Goal: Task Accomplishment & Management: Use online tool/utility

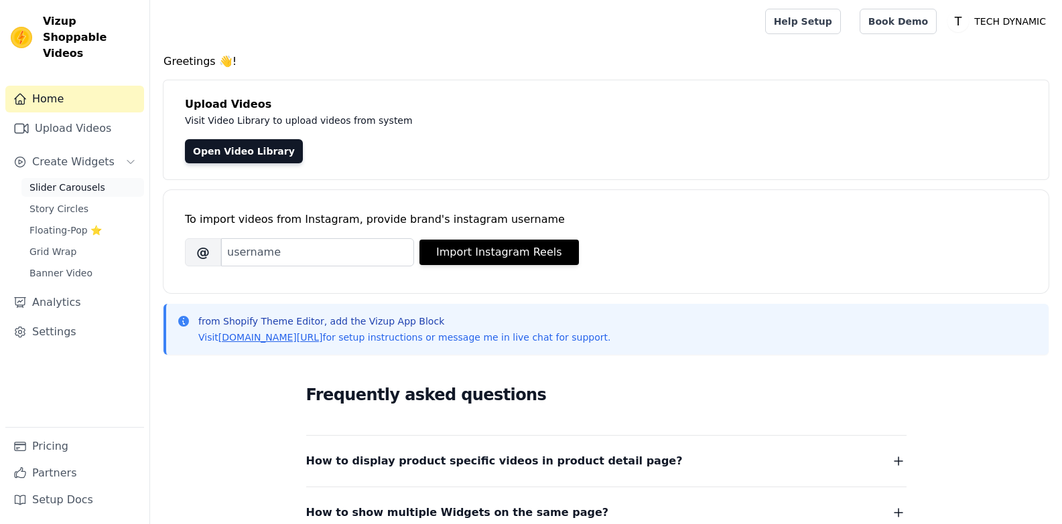
click at [74, 181] on span "Slider Carousels" at bounding box center [67, 187] width 76 height 13
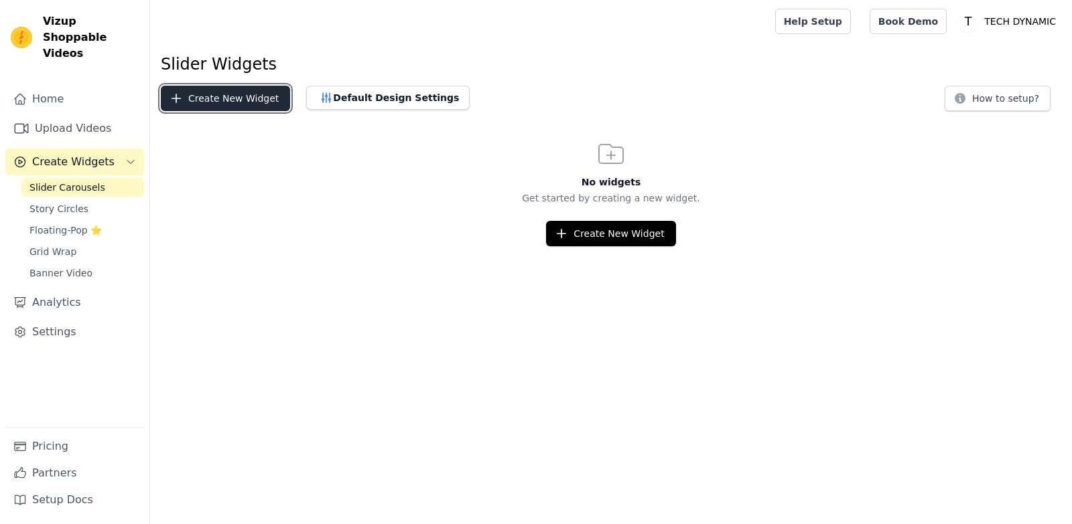
click at [218, 100] on button "Create New Widget" at bounding box center [225, 98] width 129 height 25
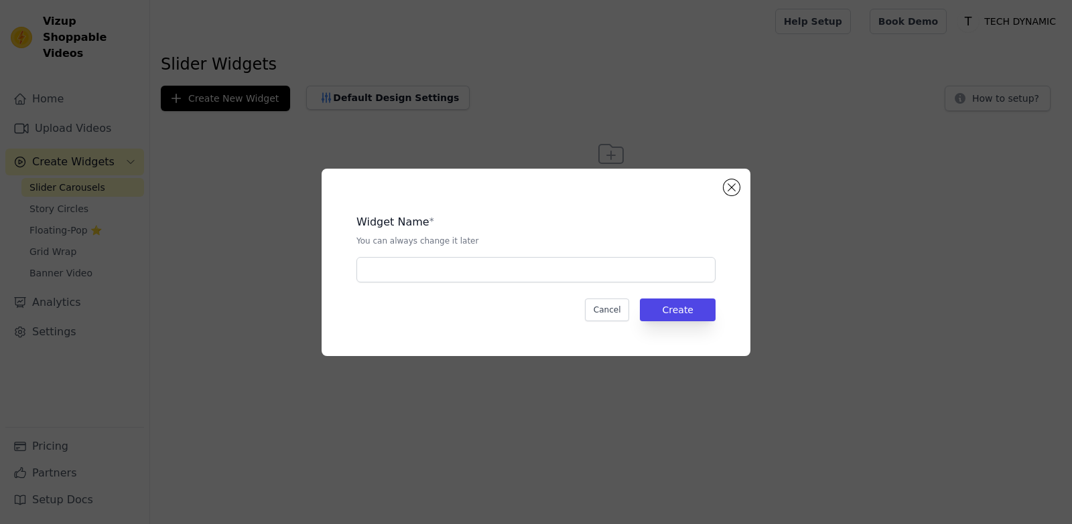
click at [491, 244] on p "You can always change it later" at bounding box center [535, 241] width 359 height 11
click at [488, 261] on input "text" at bounding box center [535, 269] width 359 height 25
paste input "7 in 1 happy customer"
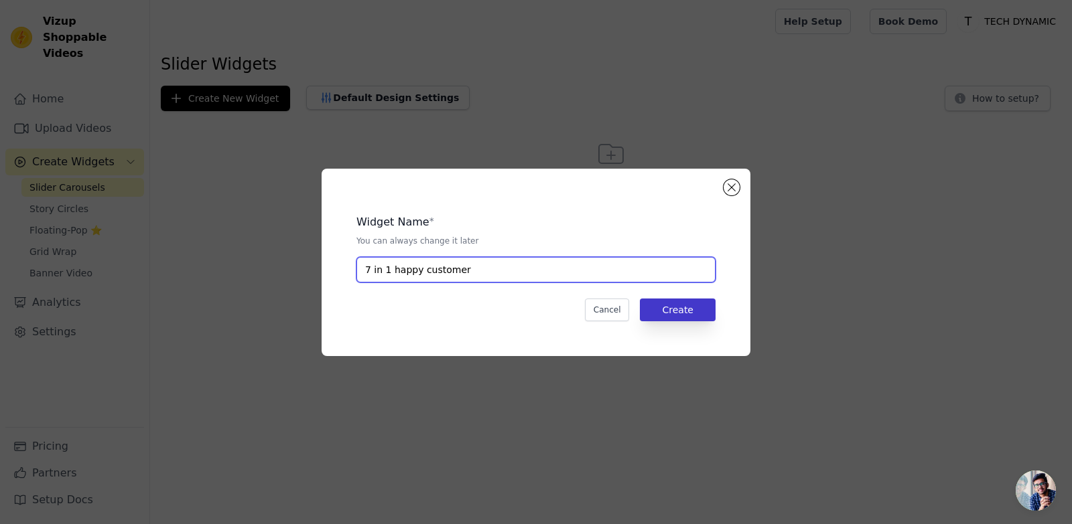
type input "7 in 1 happy customer"
click at [678, 313] on button "Create" at bounding box center [678, 310] width 76 height 23
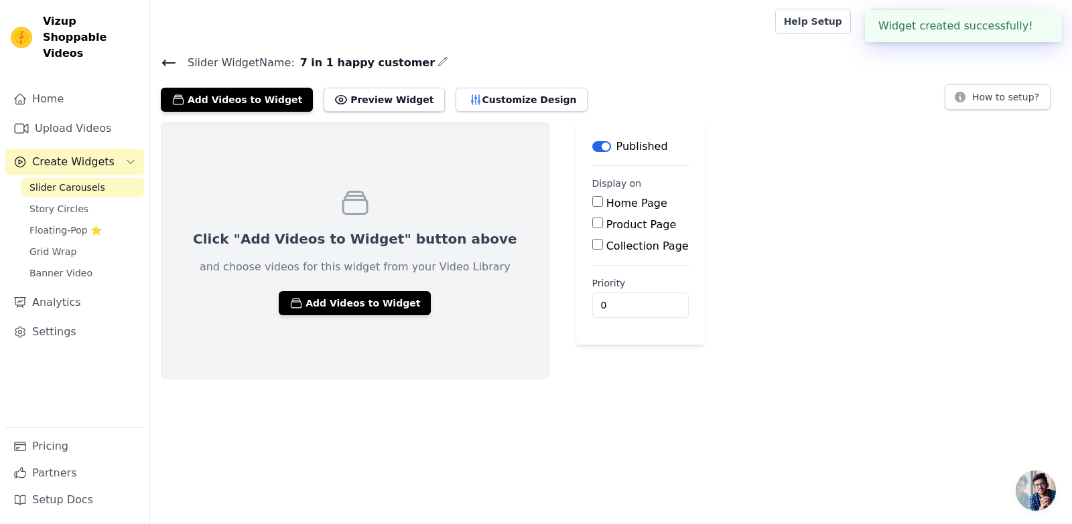
click at [606, 229] on label "Product Page" at bounding box center [641, 224] width 70 height 13
click at [592, 228] on input "Product Page" at bounding box center [597, 223] width 11 height 11
checkbox input "true"
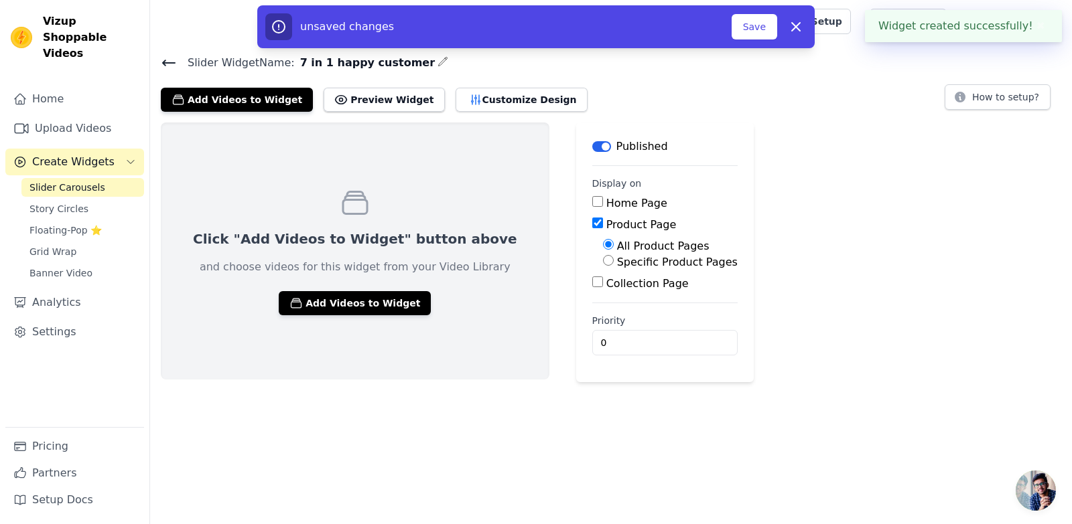
click at [617, 262] on label "Specific Product Pages" at bounding box center [677, 262] width 121 height 13
click at [603, 262] on input "Specific Product Pages" at bounding box center [608, 260] width 11 height 11
radio input "true"
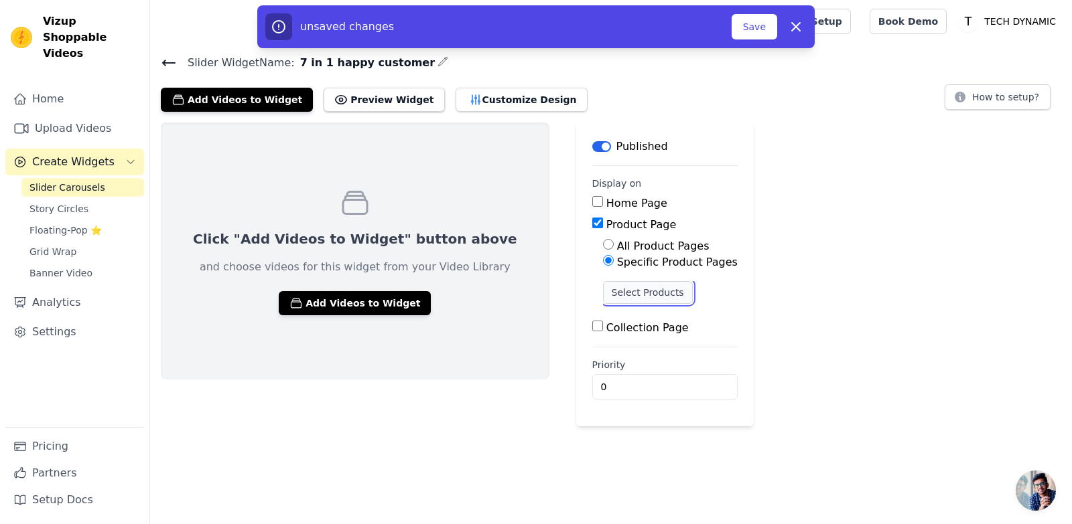
click at [603, 294] on button "Select Products" at bounding box center [648, 292] width 90 height 23
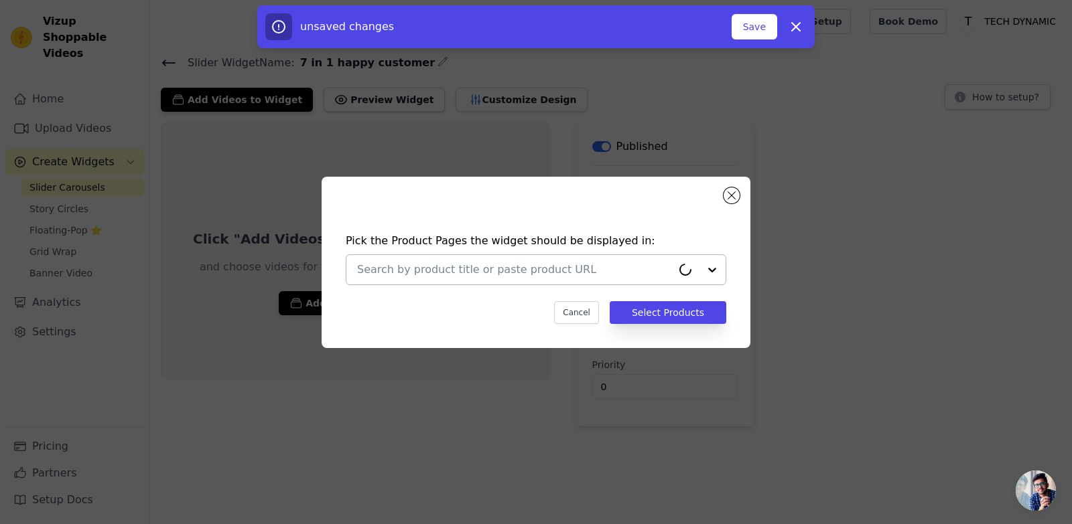
click at [544, 277] on input "text" at bounding box center [514, 270] width 315 height 16
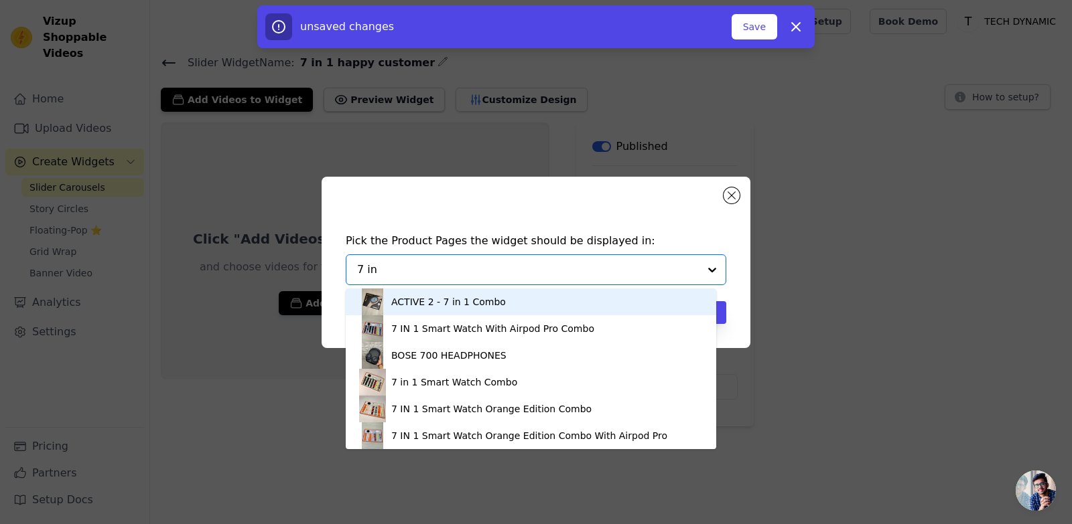
type input "7 in 1"
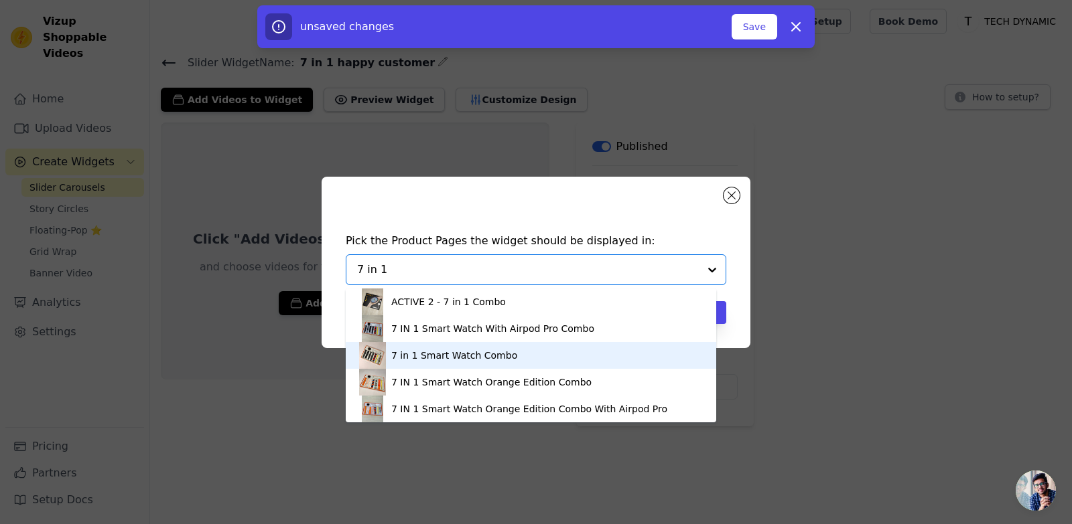
click at [549, 350] on div "7 in 1 Smart Watch Combo" at bounding box center [531, 355] width 344 height 27
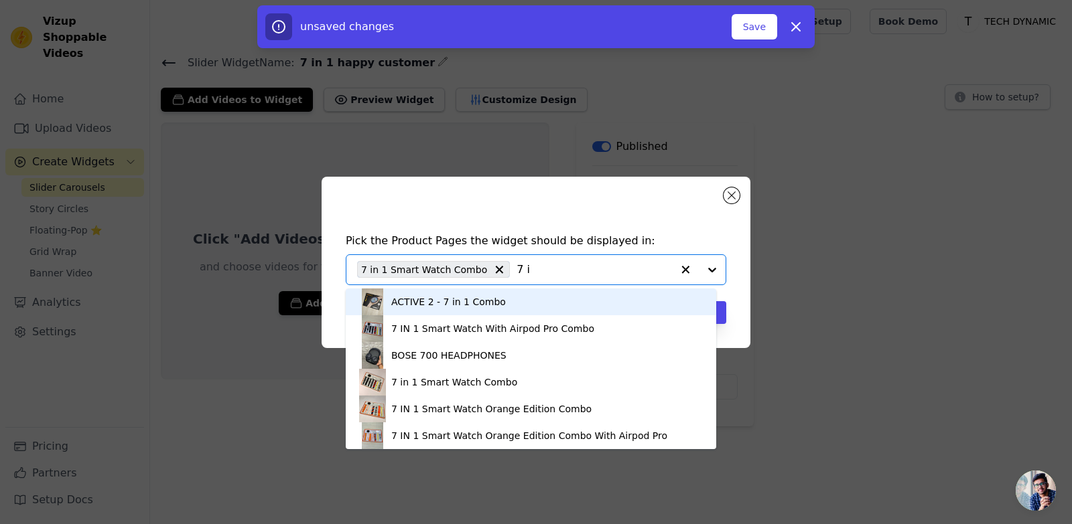
type input "7 in"
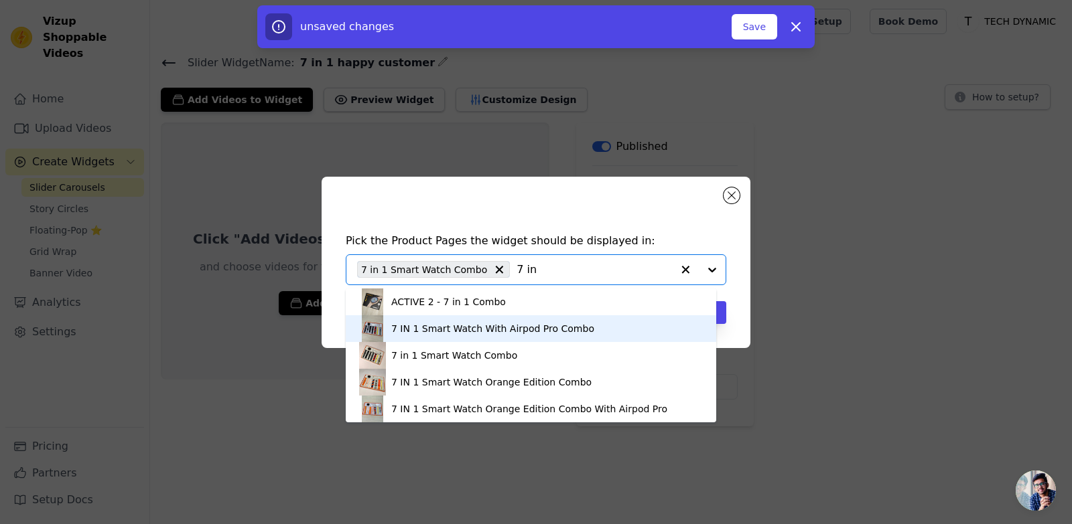
click at [507, 334] on div "7 IN 1 Smart Watch With Airpod Pro Combo" at bounding box center [492, 328] width 203 height 13
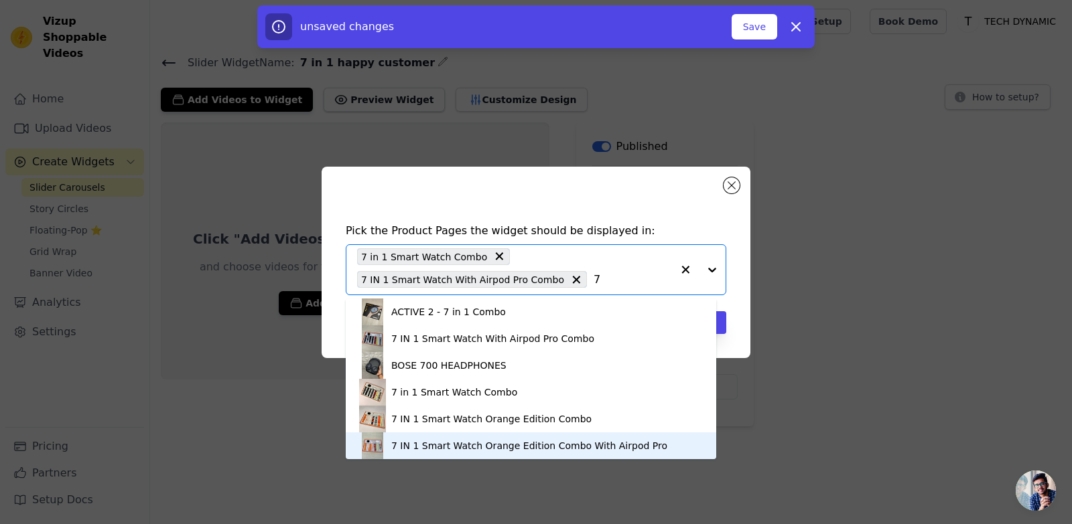
type input "7"
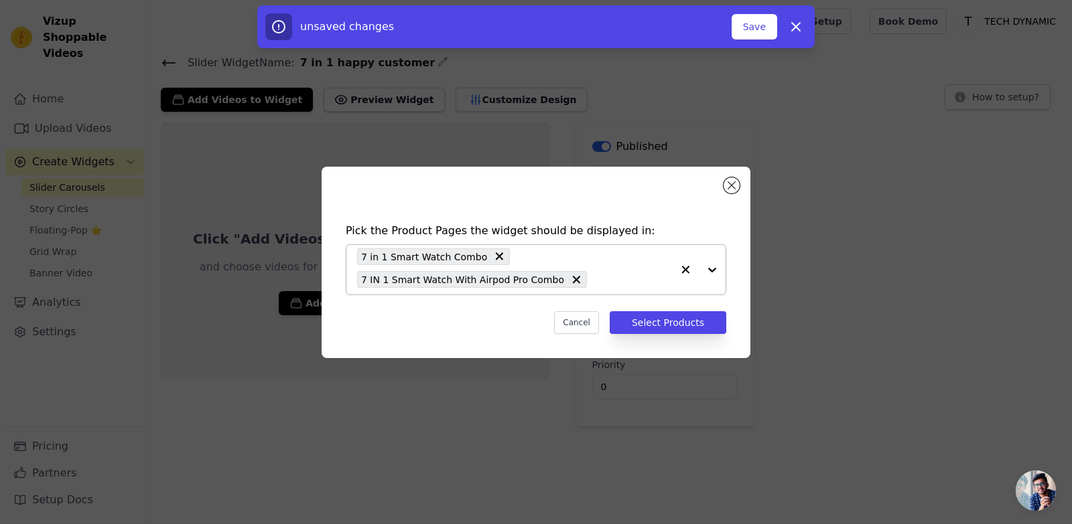
click at [609, 281] on input "text" at bounding box center [632, 280] width 78 height 16
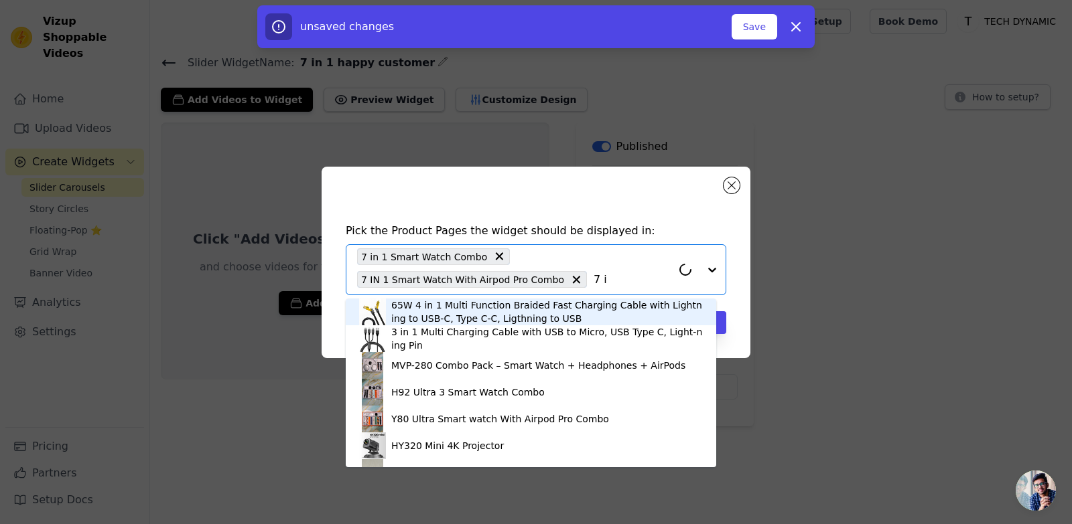
type input "7 in"
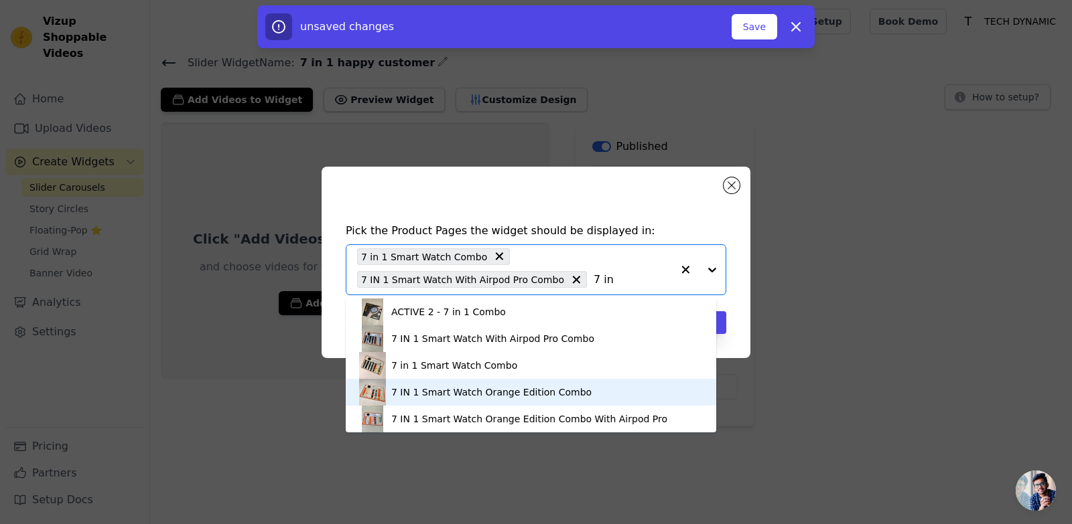
click at [567, 396] on div "7 IN 1 Smart Watch Orange Edition Combo" at bounding box center [491, 392] width 200 height 13
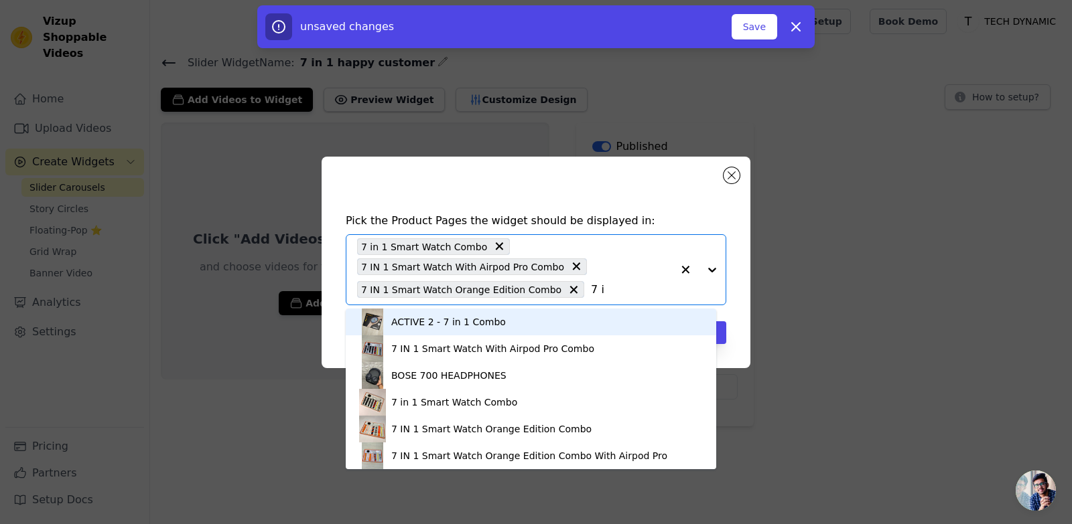
type input "7 in"
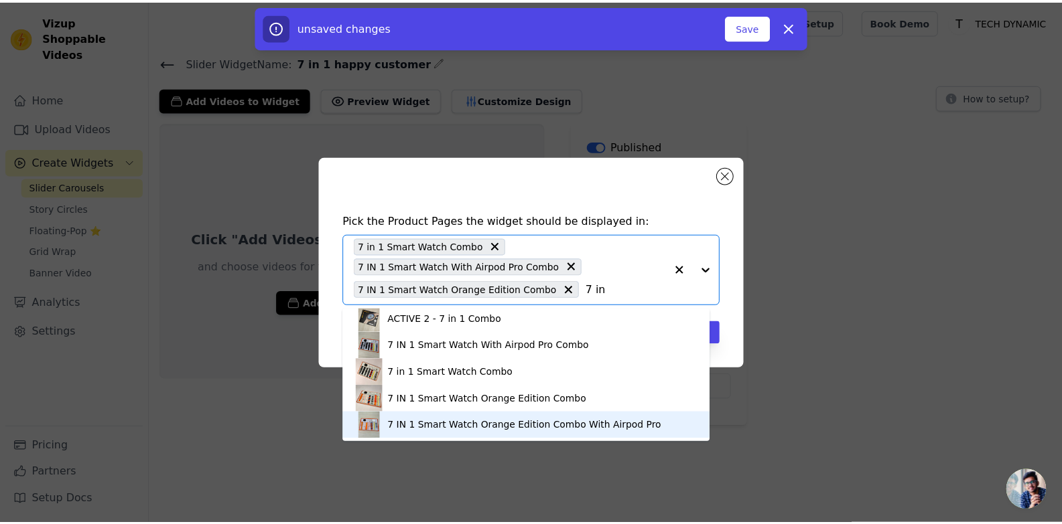
scroll to position [4, 0]
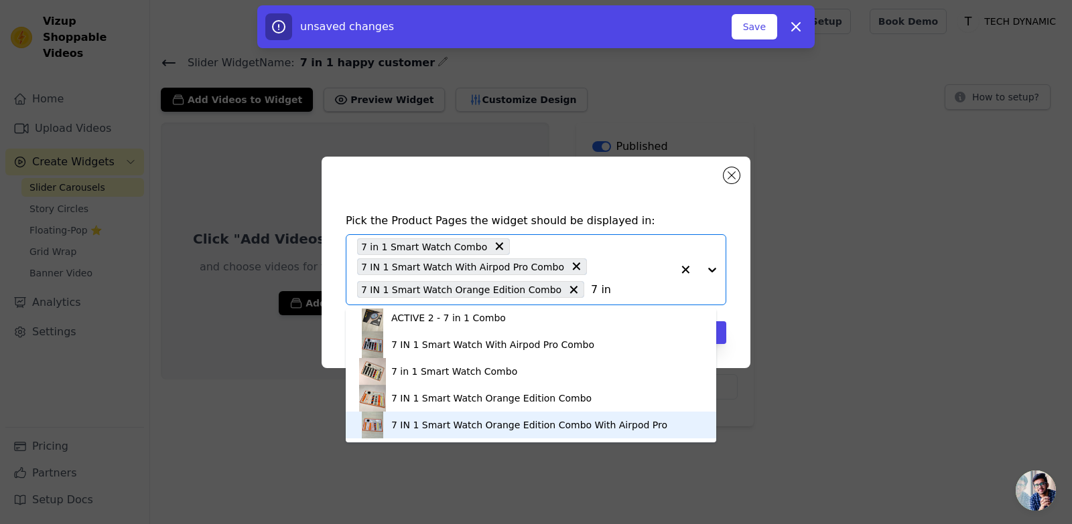
click at [571, 429] on div "7 IN 1 Smart Watch Orange Edition Combo With Airpod Pro" at bounding box center [529, 425] width 276 height 13
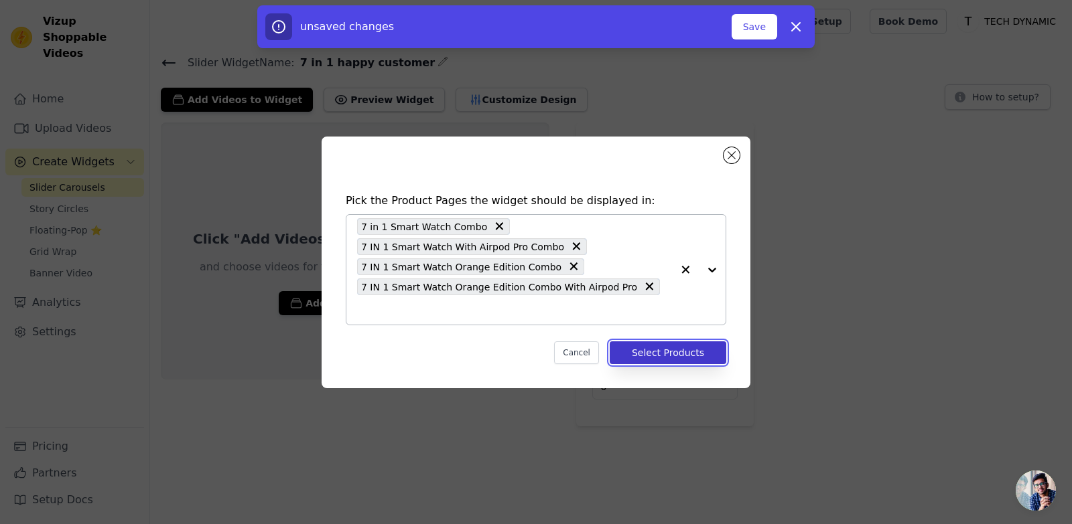
click at [664, 346] on button "Select Products" at bounding box center [667, 353] width 117 height 23
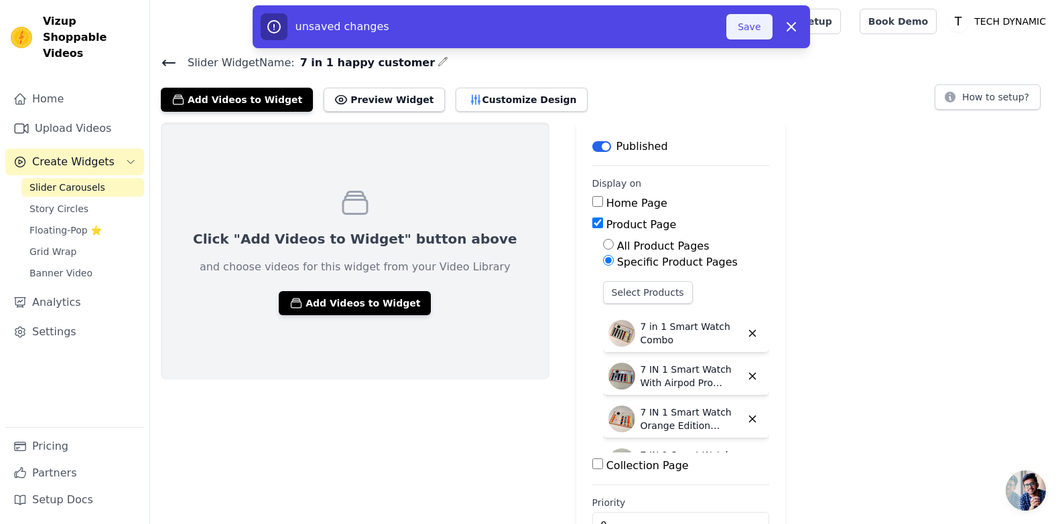
click at [741, 29] on button "Save" at bounding box center [749, 26] width 46 height 25
click at [753, 27] on button "Save" at bounding box center [749, 26] width 46 height 25
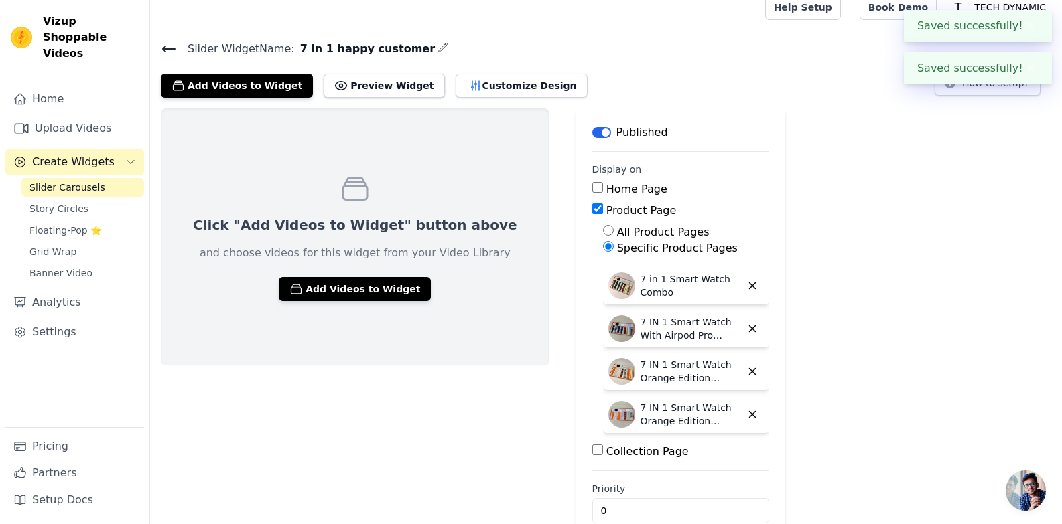
scroll to position [40, 0]
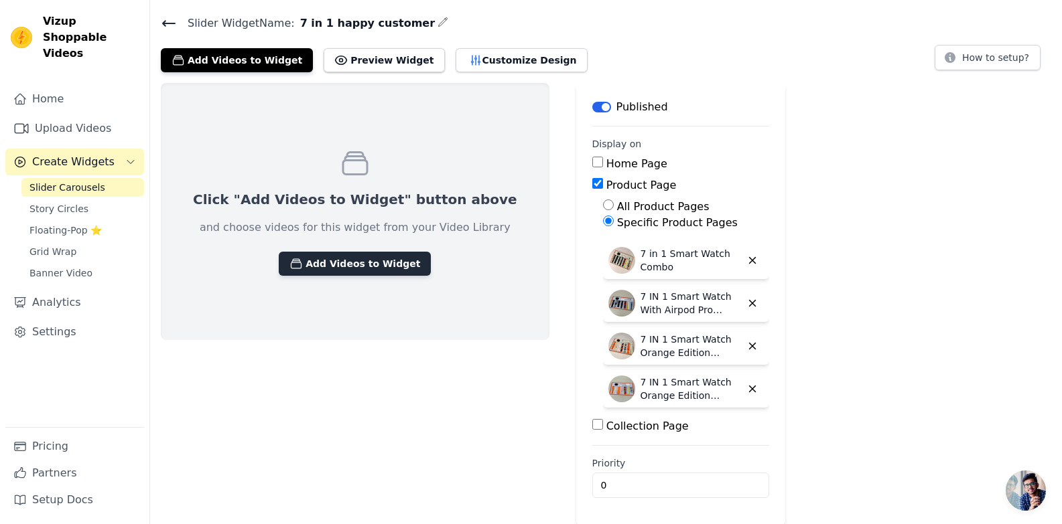
click at [349, 263] on button "Add Videos to Widget" at bounding box center [355, 264] width 152 height 24
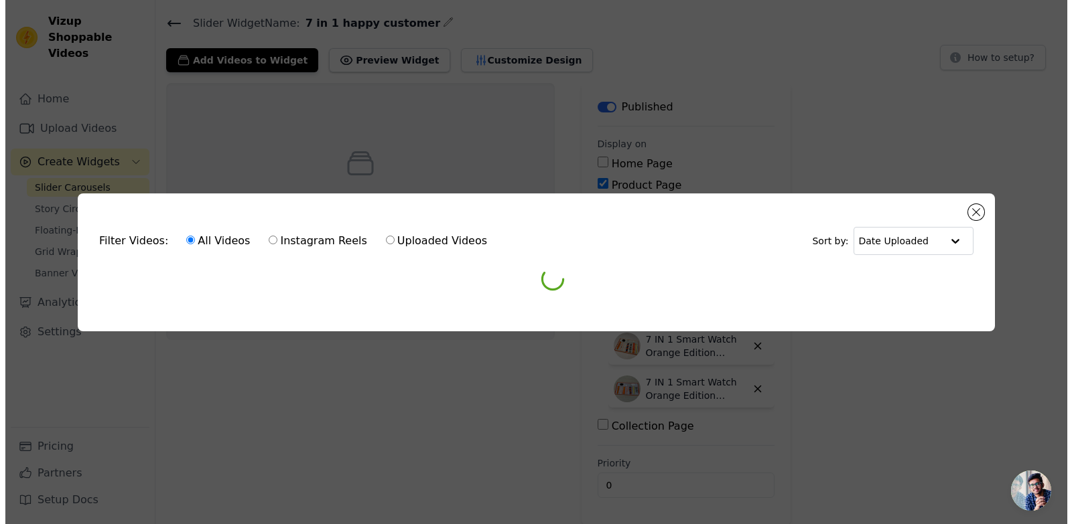
scroll to position [0, 0]
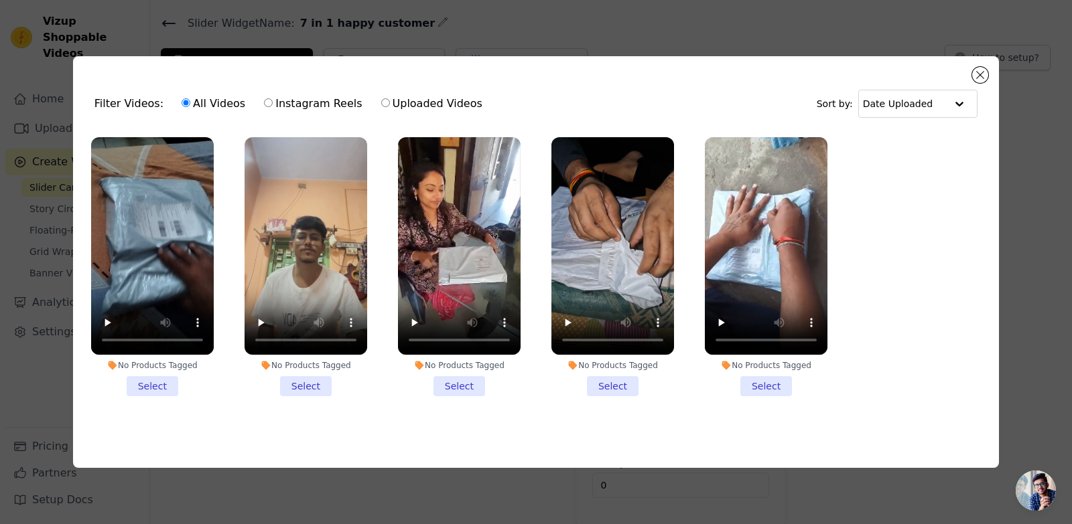
click at [167, 380] on li "No Products Tagged Select" at bounding box center [152, 266] width 123 height 259
click at [0, 0] on input "No Products Tagged Select" at bounding box center [0, 0] width 0 height 0
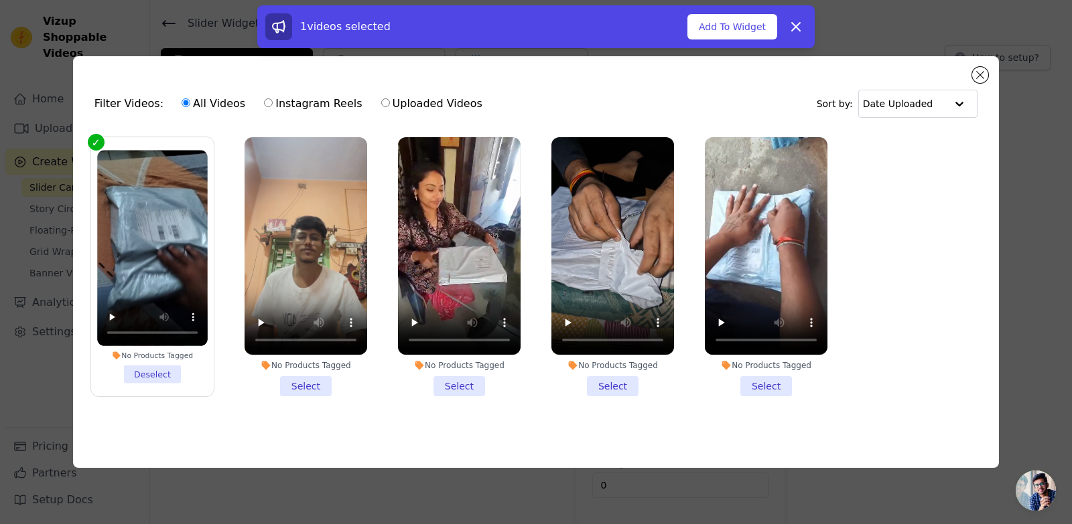
click at [291, 382] on li "No Products Tagged Select" at bounding box center [305, 266] width 123 height 259
click at [0, 0] on input "No Products Tagged Select" at bounding box center [0, 0] width 0 height 0
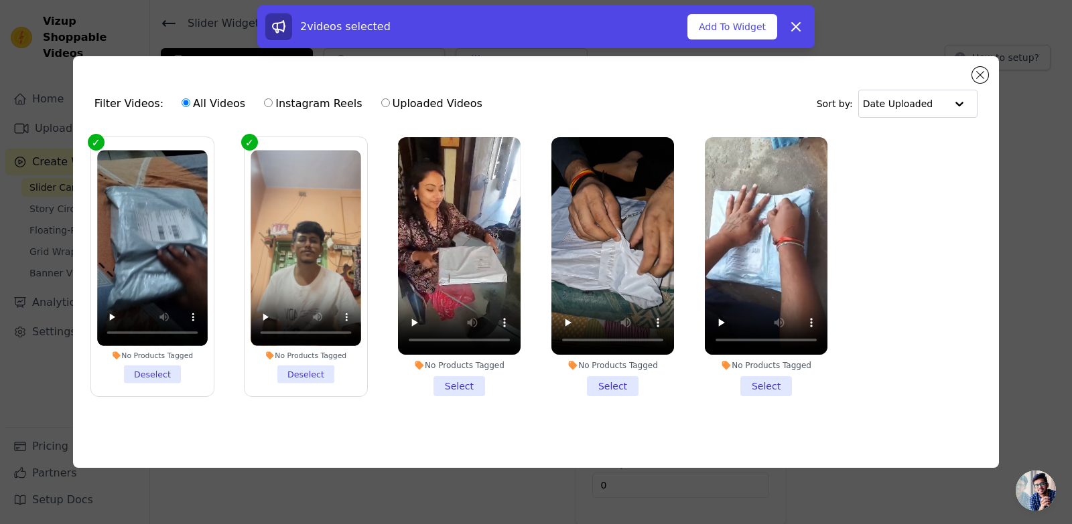
click at [449, 383] on li "No Products Tagged Select" at bounding box center [459, 266] width 123 height 259
click at [0, 0] on input "No Products Tagged Select" at bounding box center [0, 0] width 0 height 0
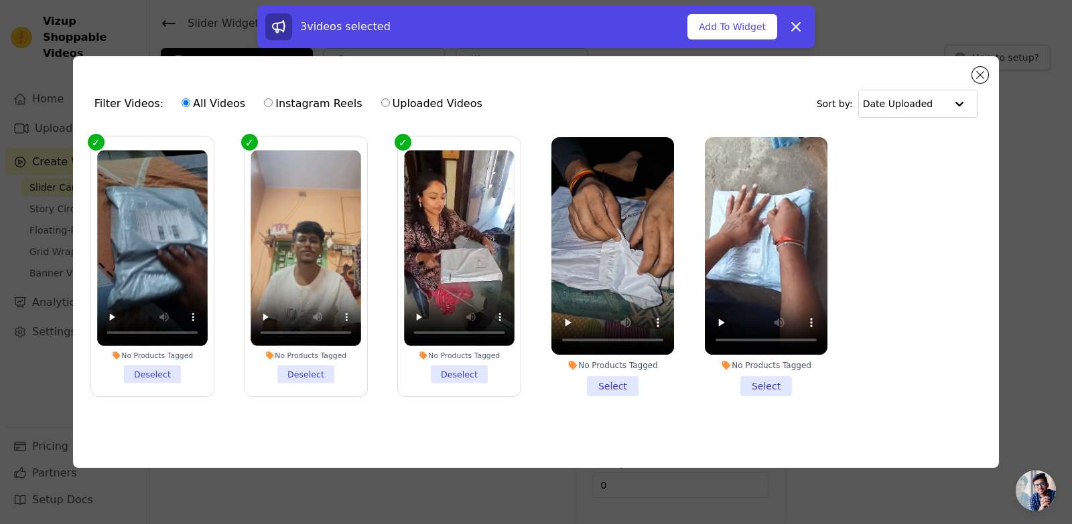
drag, startPoint x: 602, startPoint y: 384, endPoint x: 676, endPoint y: 388, distance: 74.4
click at [603, 386] on li "No Products Tagged Select" at bounding box center [612, 266] width 123 height 259
click at [613, 387] on li "No Products Tagged Select" at bounding box center [612, 266] width 123 height 259
click at [0, 0] on input "No Products Tagged Select" at bounding box center [0, 0] width 0 height 0
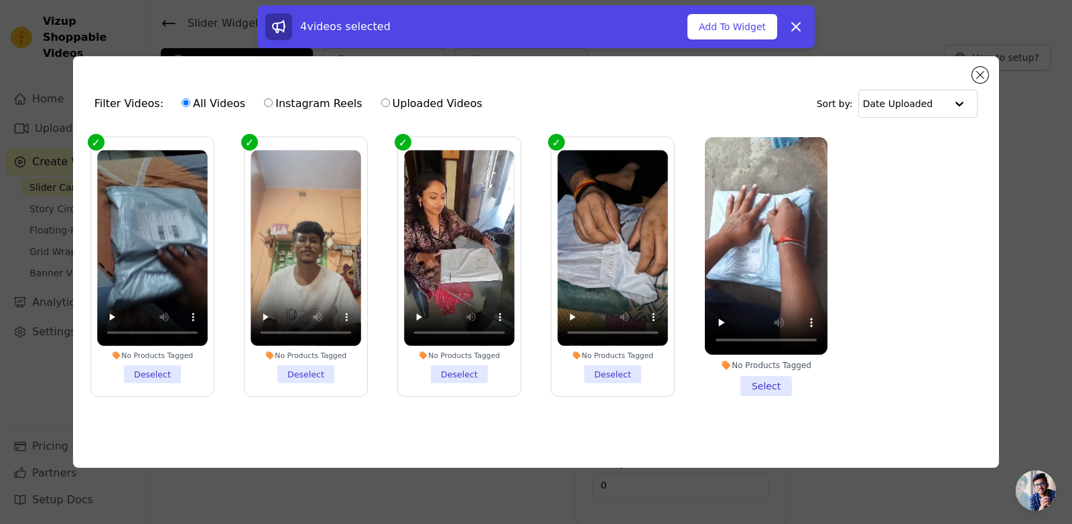
click at [766, 376] on li "No Products Tagged Select" at bounding box center [766, 266] width 123 height 259
click at [0, 0] on input "No Products Tagged Select" at bounding box center [0, 0] width 0 height 0
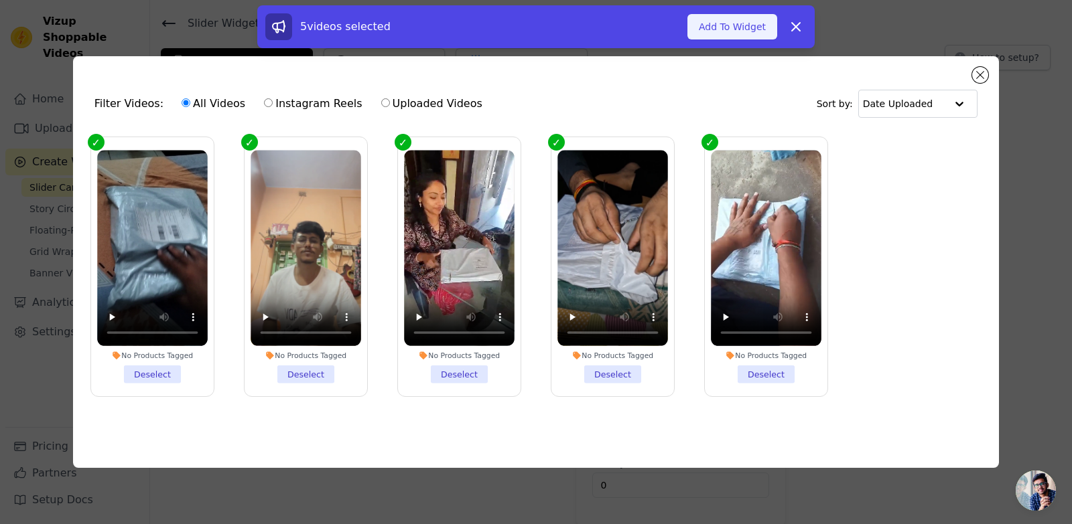
click at [738, 26] on button "Add To Widget" at bounding box center [732, 26] width 90 height 25
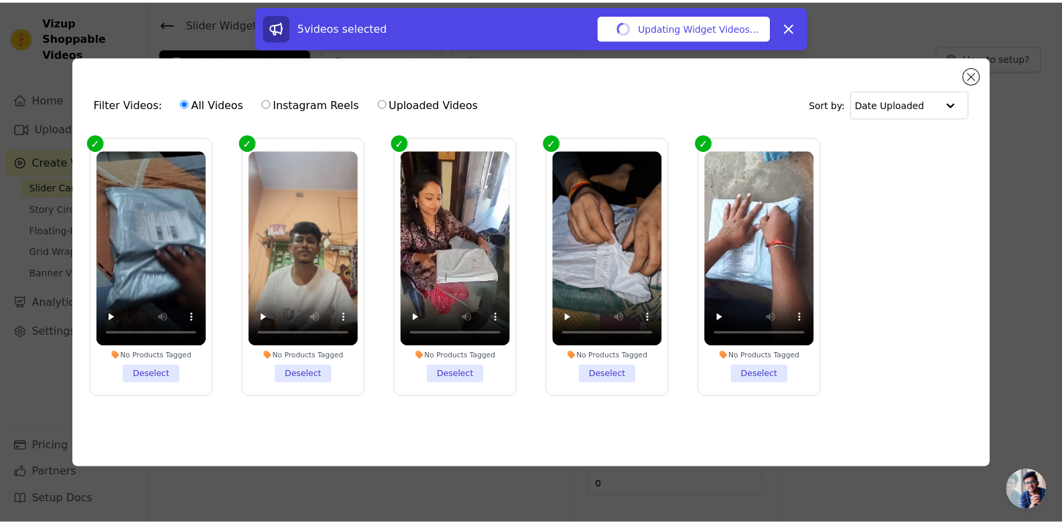
scroll to position [40, 0]
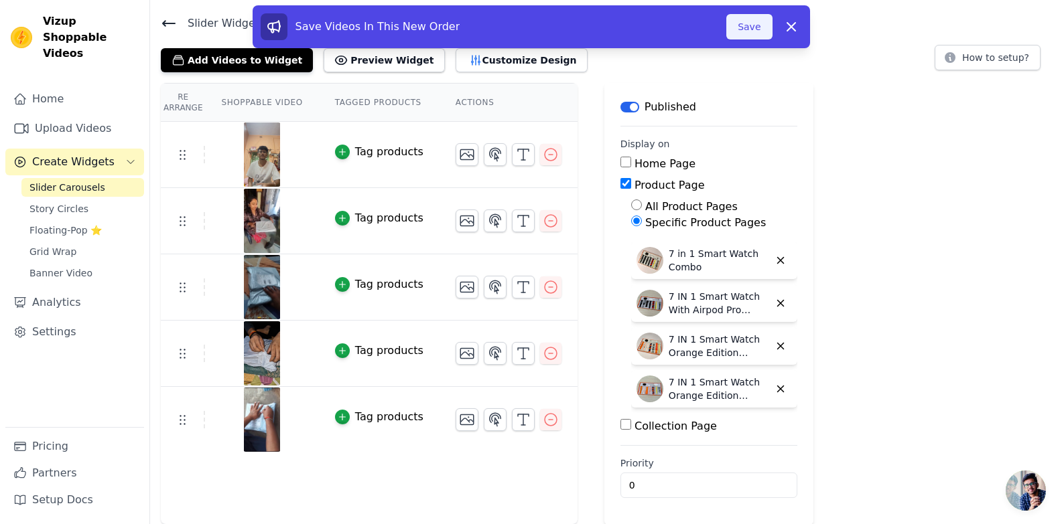
click at [762, 29] on button "Save" at bounding box center [749, 26] width 46 height 25
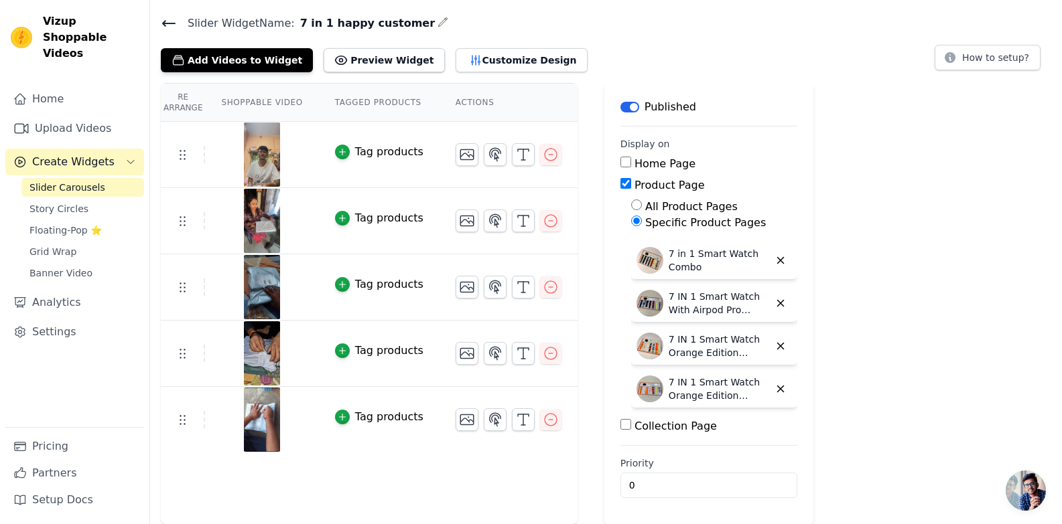
click at [379, 160] on td "Tag products" at bounding box center [379, 155] width 121 height 66
click at [338, 153] on icon "button" at bounding box center [342, 151] width 9 height 9
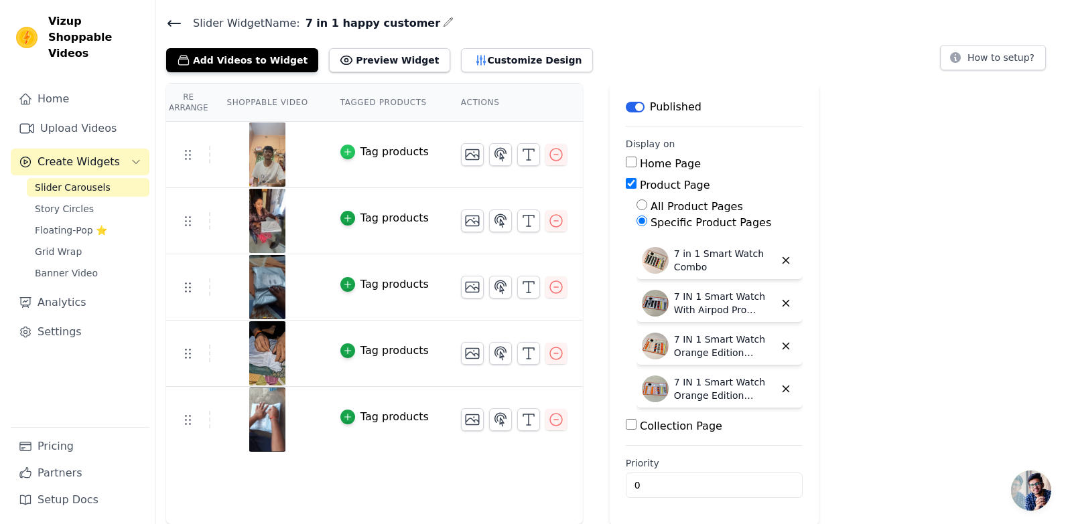
scroll to position [0, 0]
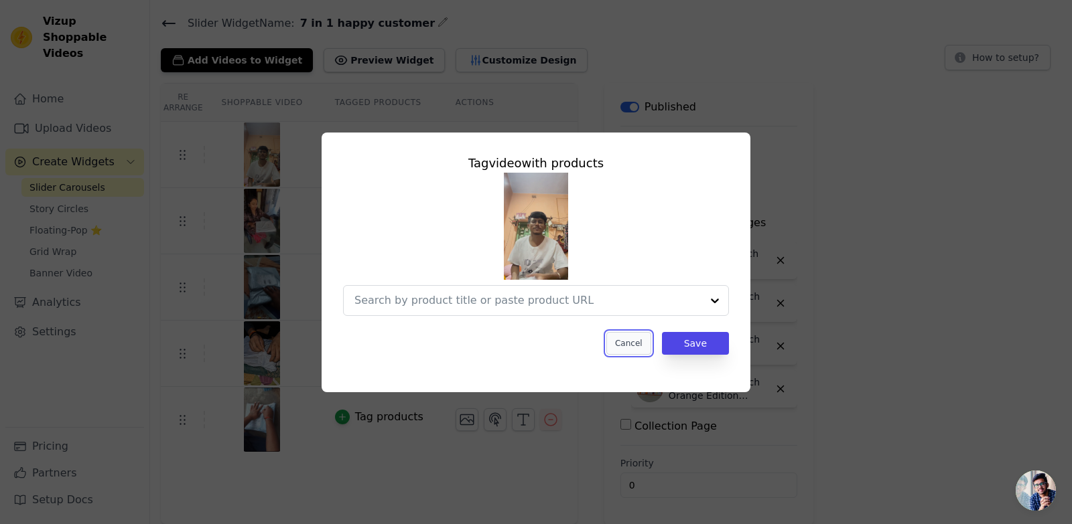
click at [644, 342] on button "Cancel" at bounding box center [628, 343] width 45 height 23
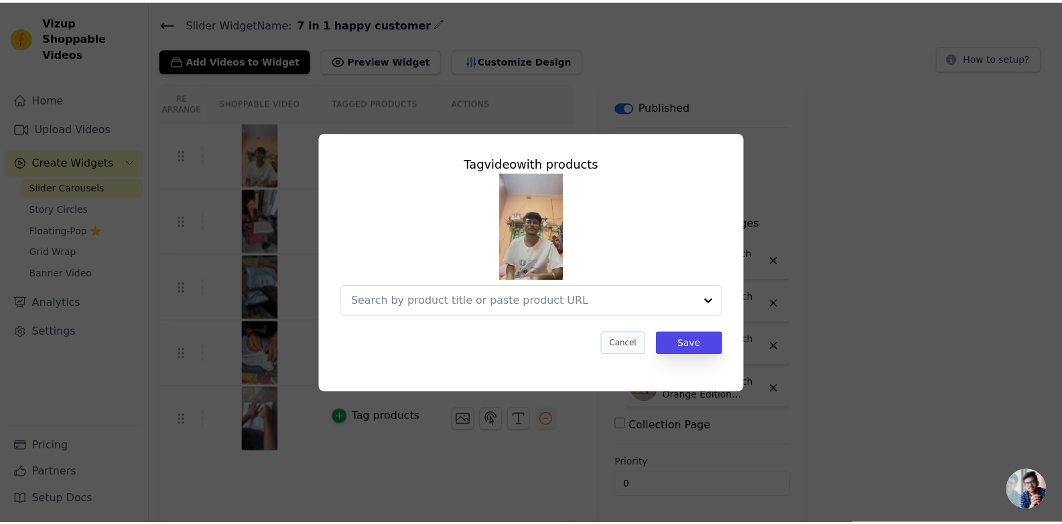
scroll to position [40, 0]
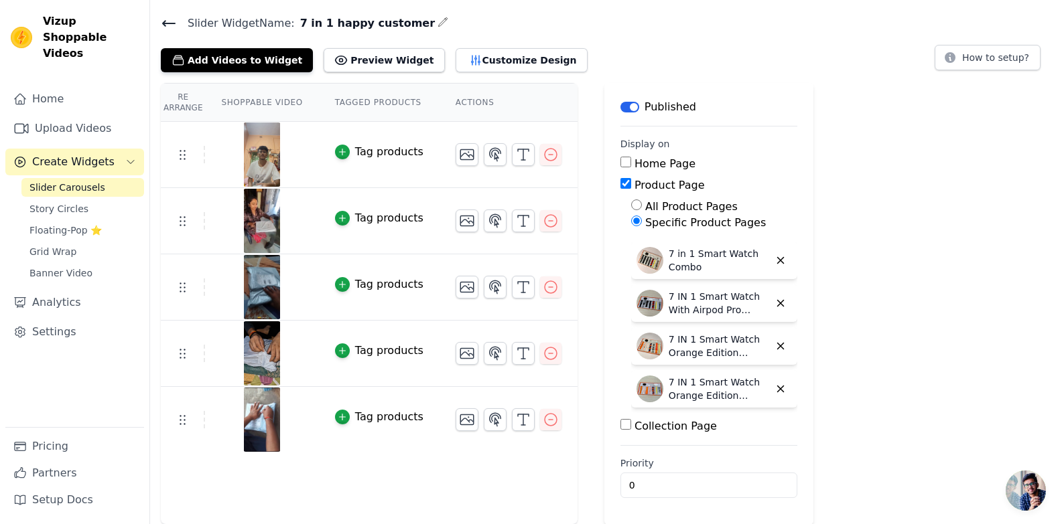
click at [355, 144] on div "Tag products" at bounding box center [389, 152] width 68 height 16
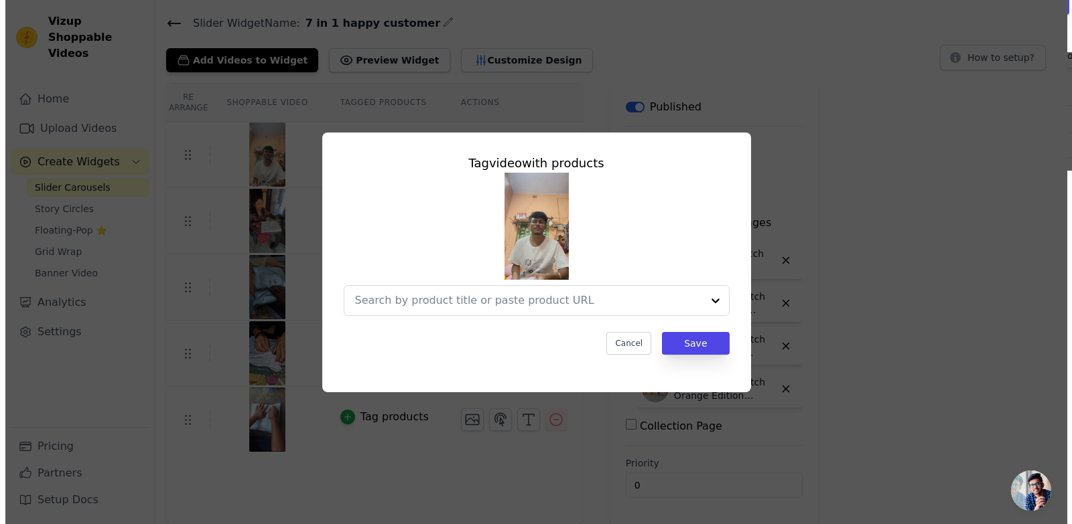
scroll to position [0, 0]
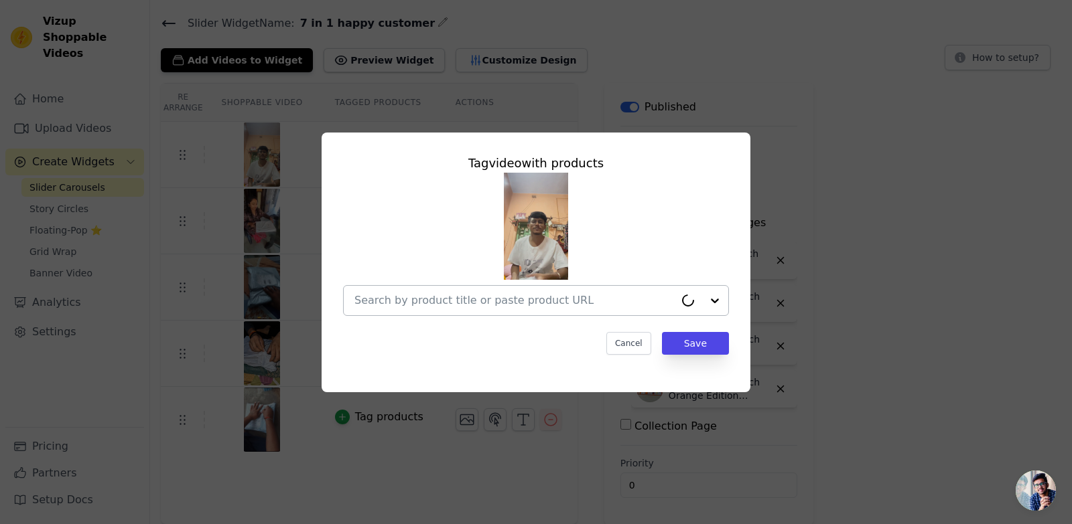
click at [451, 297] on input "text" at bounding box center [514, 301] width 320 height 16
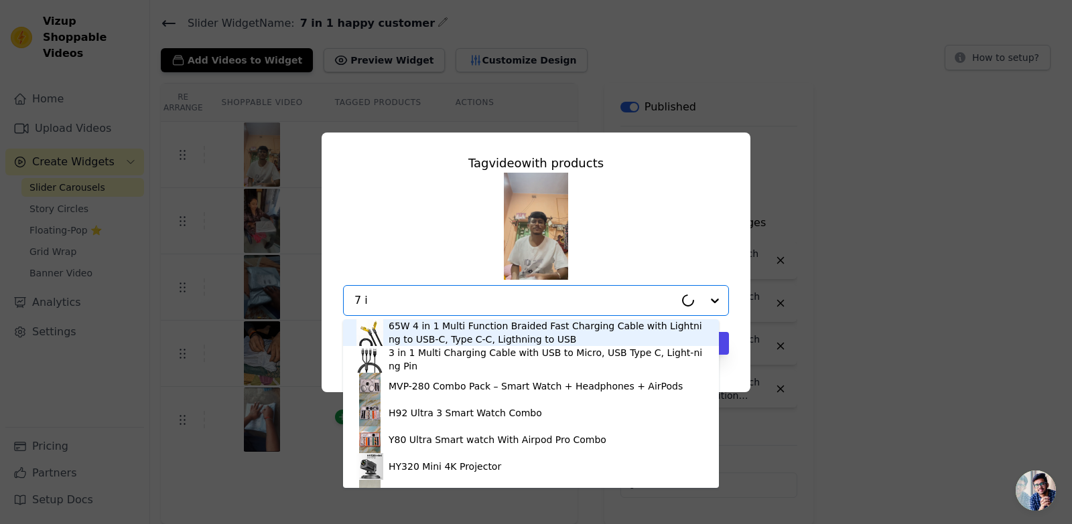
type input "7 in"
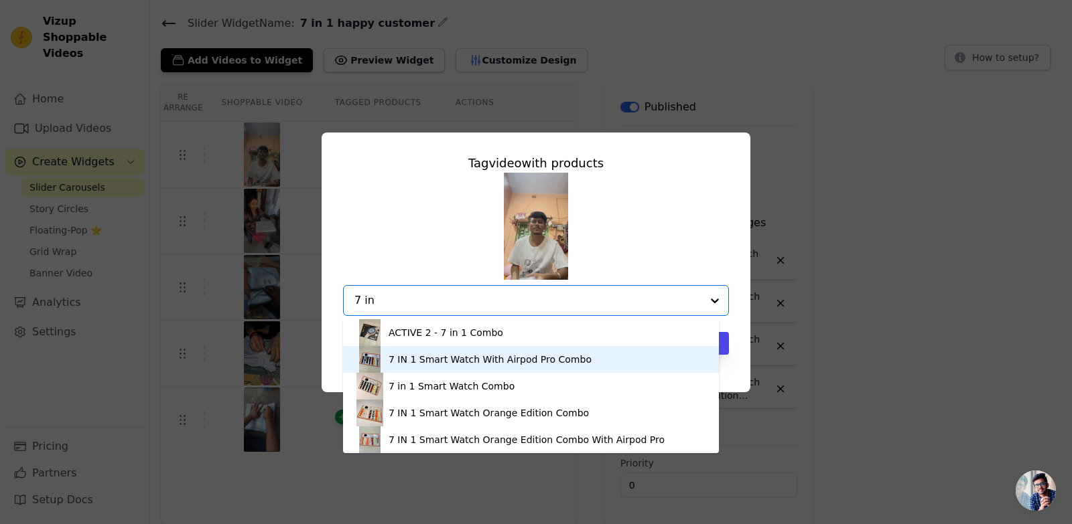
click at [490, 362] on div "7 IN 1 Smart Watch With Airpod Pro Combo" at bounding box center [489, 359] width 203 height 13
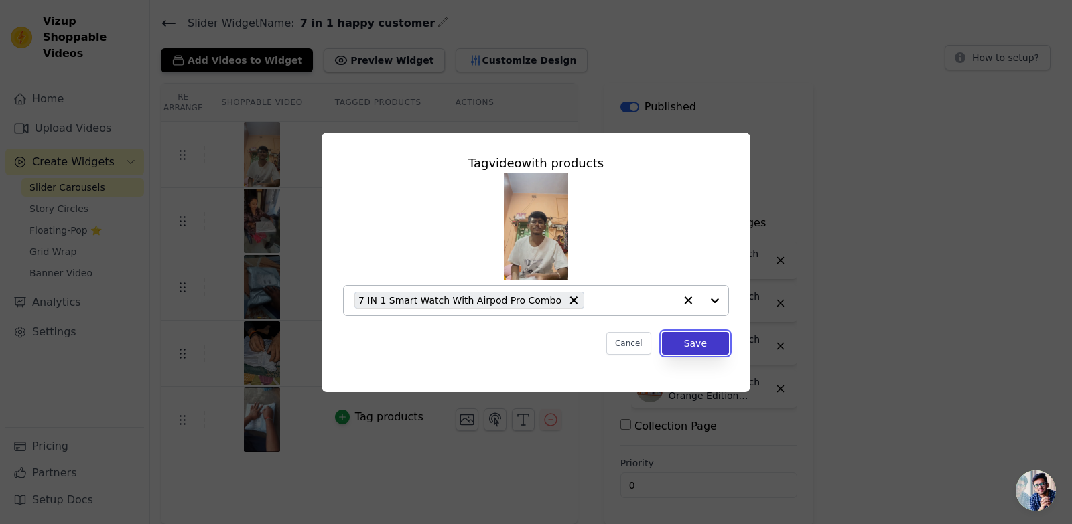
click at [693, 341] on button "Save" at bounding box center [695, 343] width 67 height 23
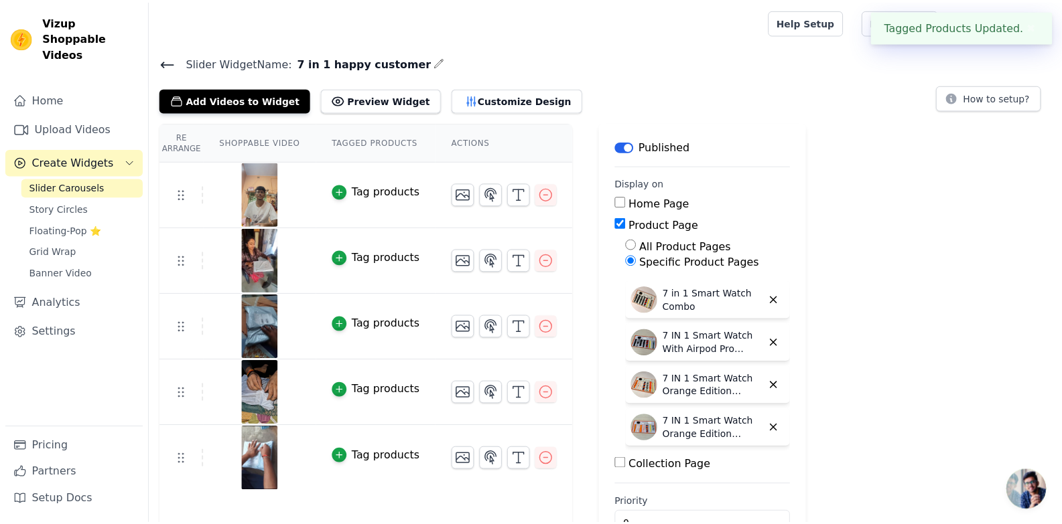
scroll to position [40, 0]
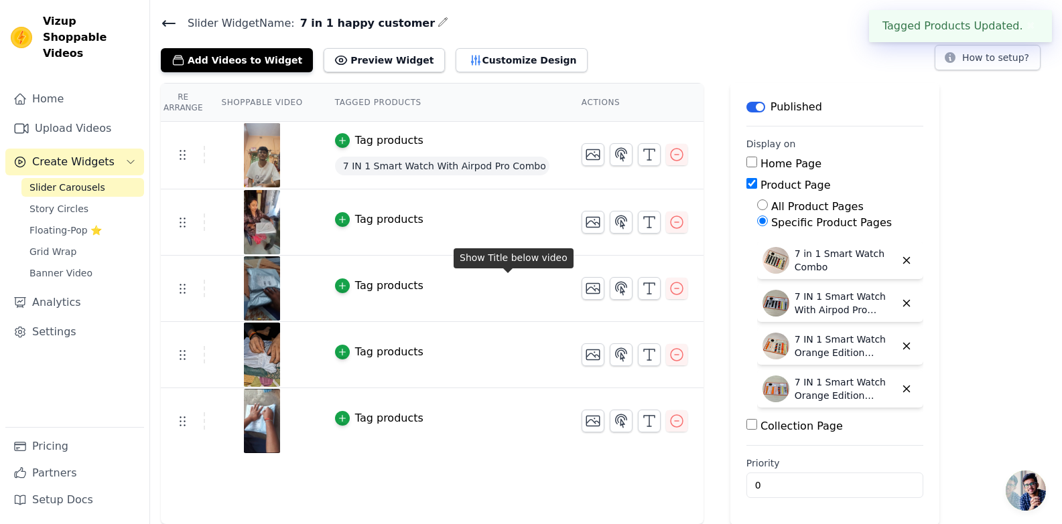
click at [372, 221] on div "Tag products" at bounding box center [389, 220] width 68 height 16
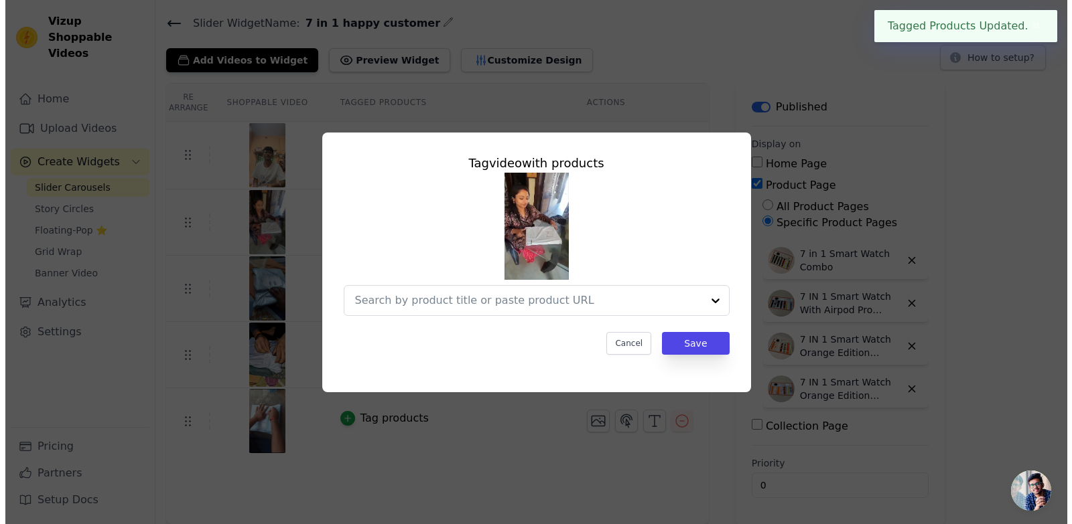
scroll to position [0, 0]
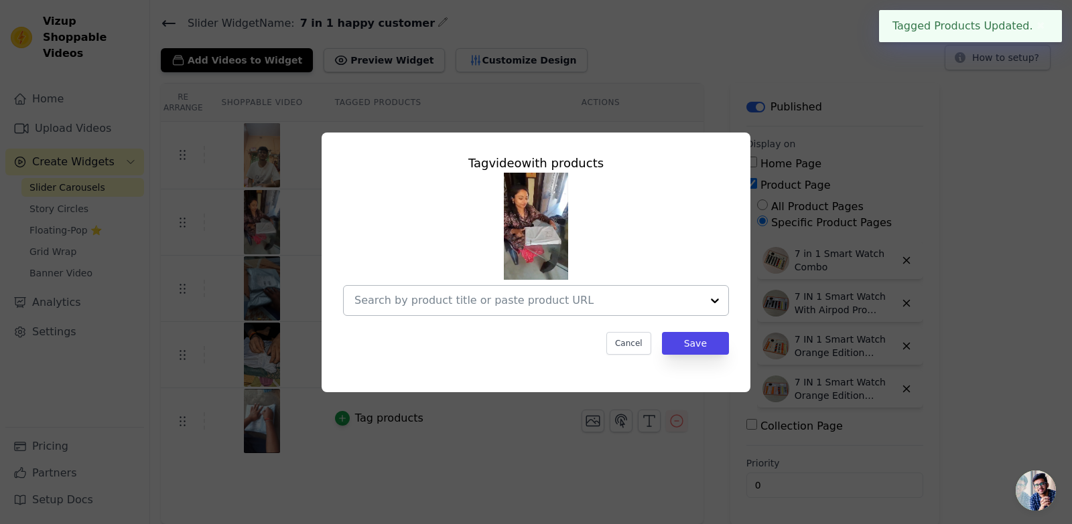
click at [461, 298] on input "text" at bounding box center [527, 301] width 347 height 16
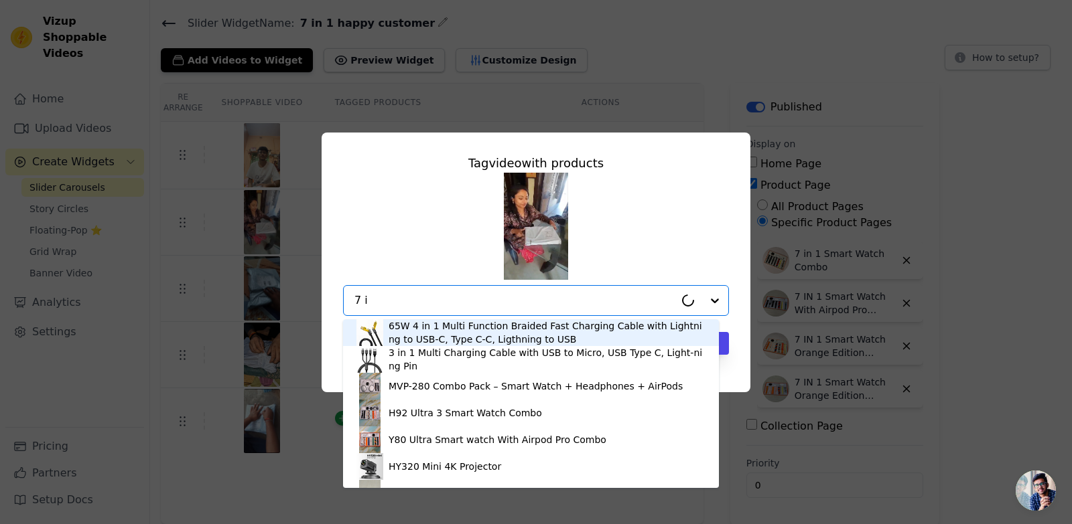
type input "7 in"
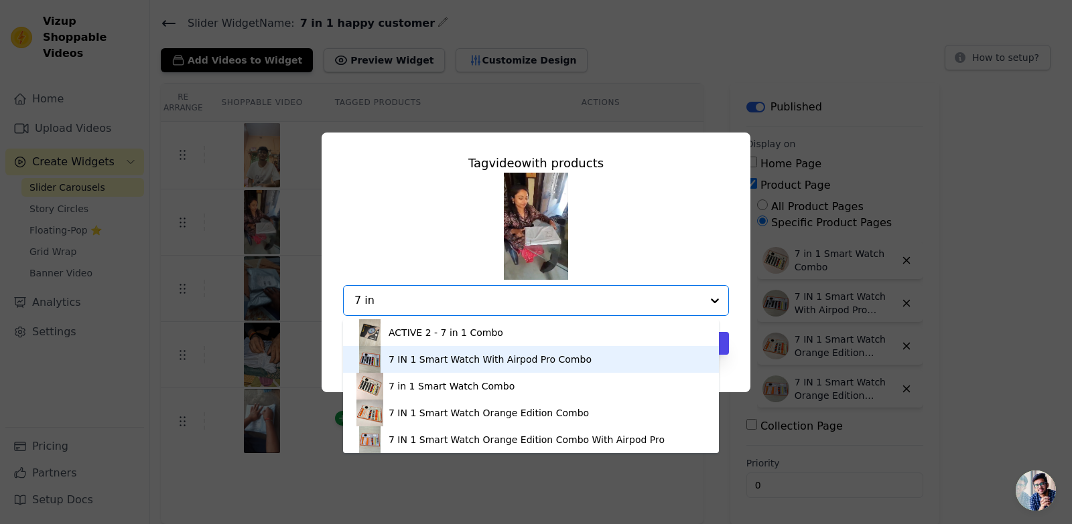
click at [472, 351] on div "7 IN 1 Smart Watch With Airpod Pro Combo" at bounding box center [530, 359] width 349 height 27
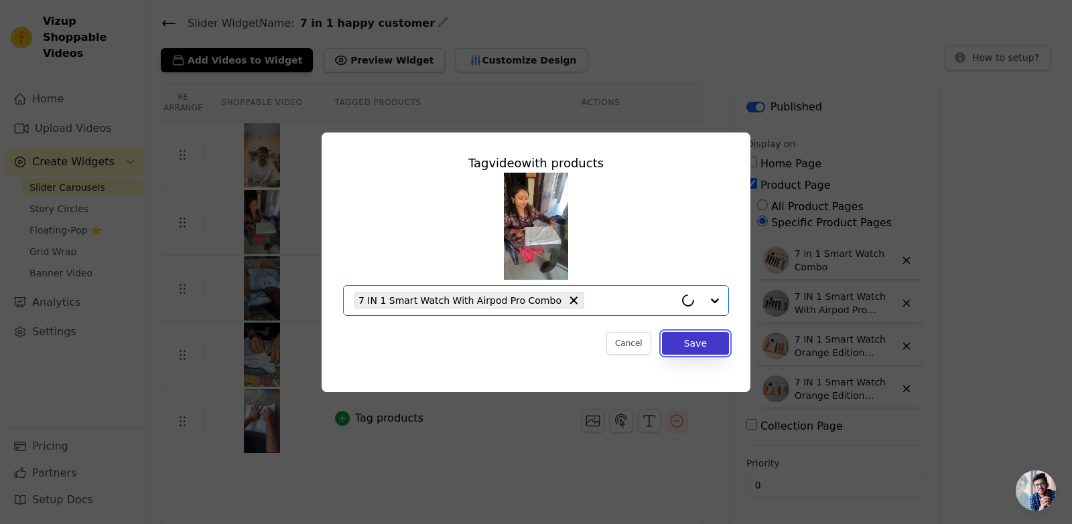
click at [693, 344] on button "Save" at bounding box center [695, 343] width 67 height 23
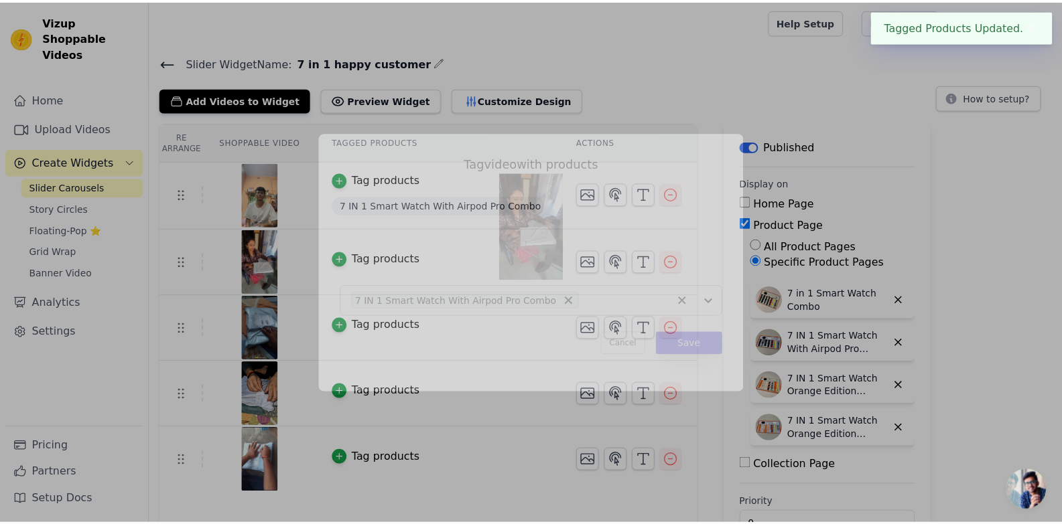
scroll to position [40, 0]
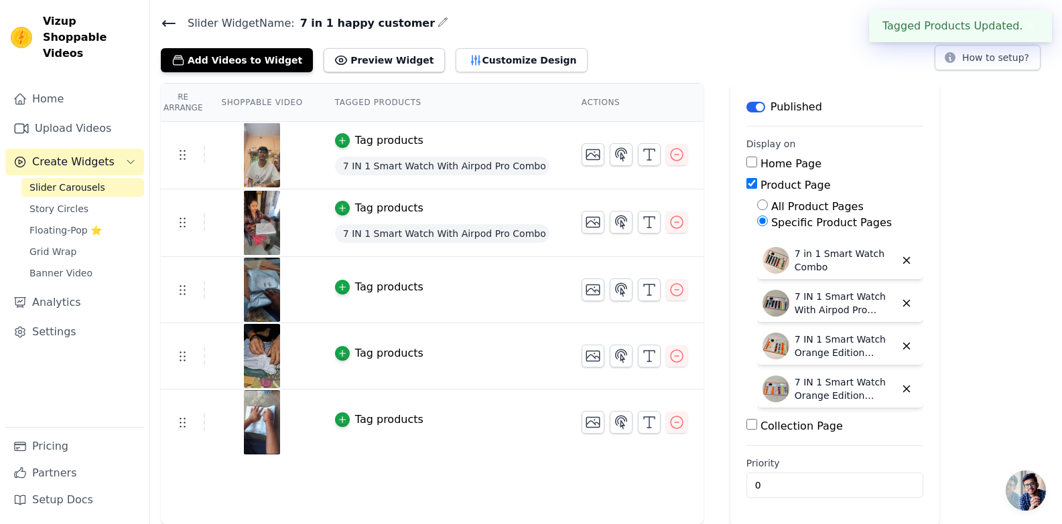
click at [344, 282] on button "Tag products" at bounding box center [379, 287] width 88 height 16
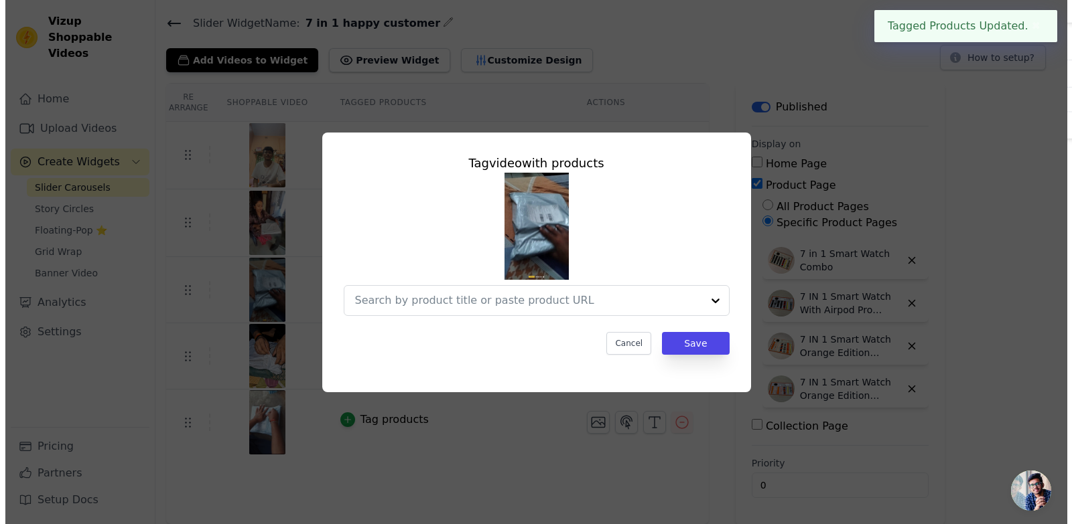
scroll to position [0, 0]
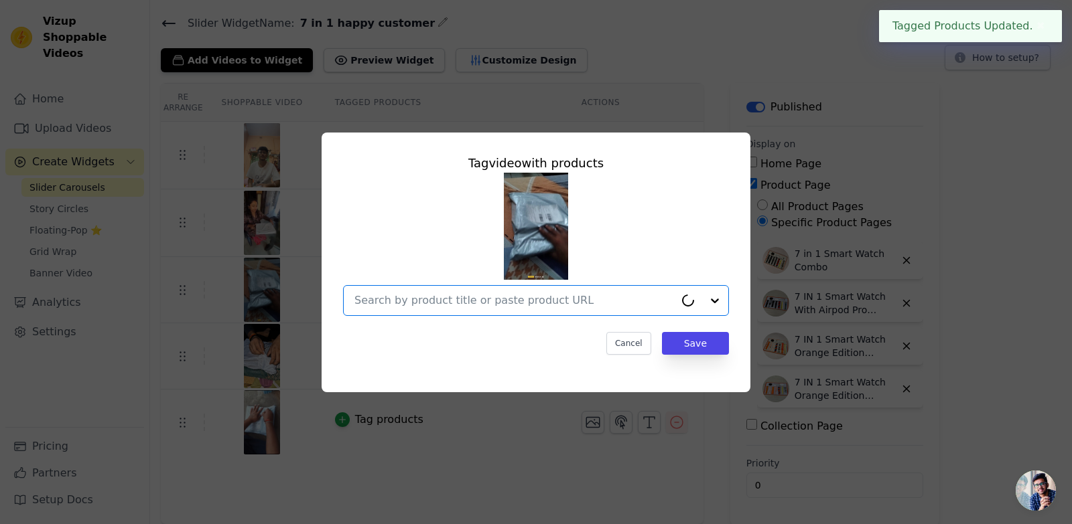
click at [442, 297] on input "text" at bounding box center [514, 301] width 320 height 16
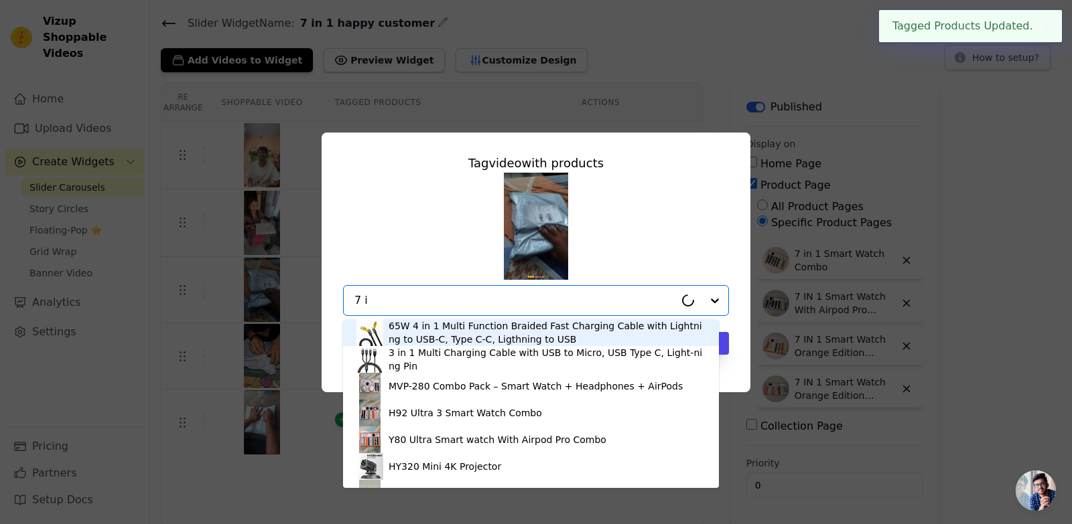
type input "7 in"
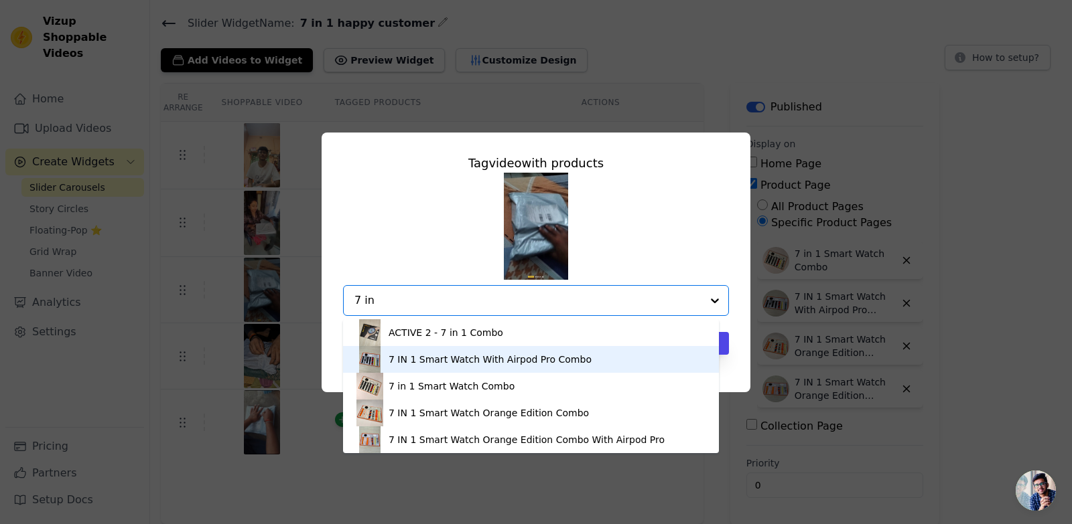
click at [504, 357] on div "7 IN 1 Smart Watch With Airpod Pro Combo" at bounding box center [489, 359] width 203 height 13
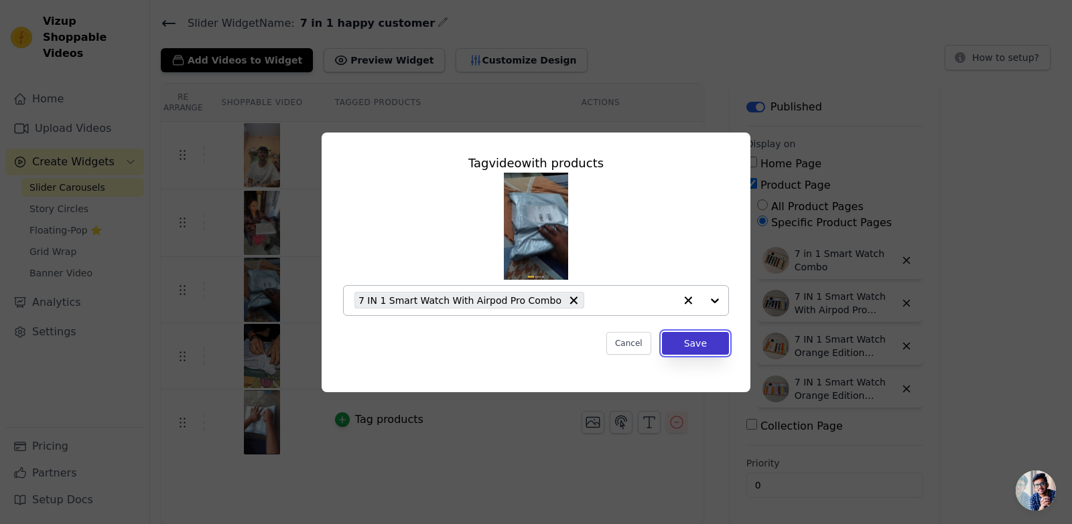
click at [705, 345] on button "Save" at bounding box center [695, 343] width 67 height 23
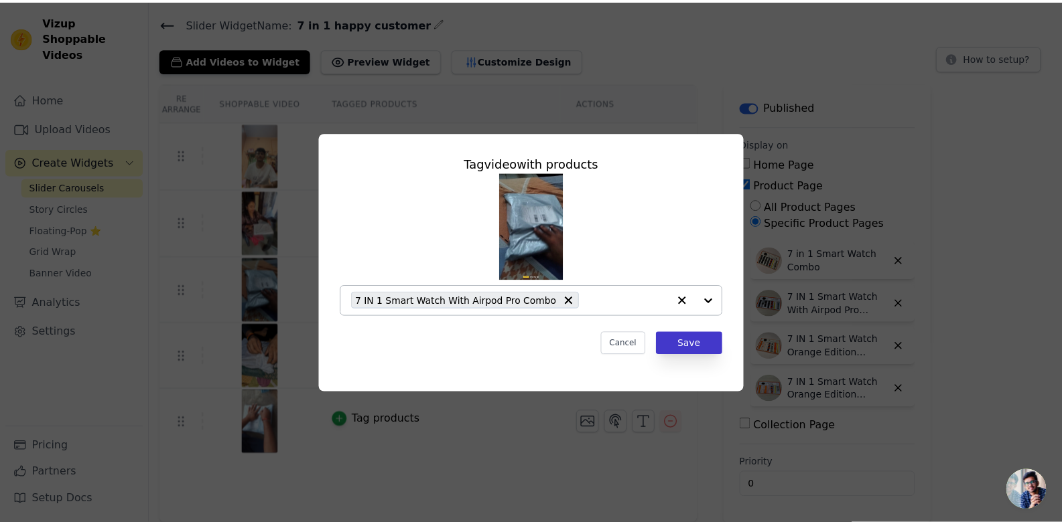
scroll to position [40, 0]
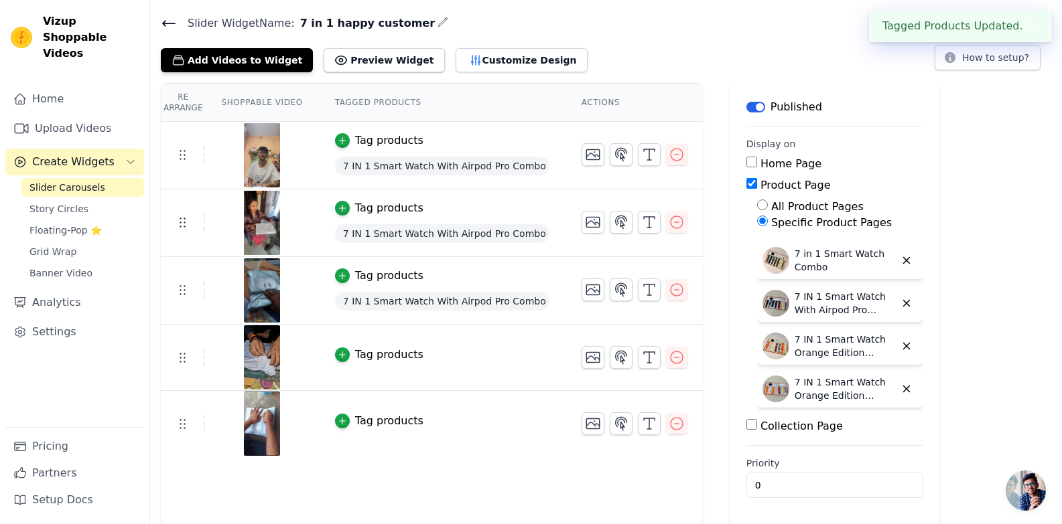
click at [360, 353] on div "Tag products" at bounding box center [389, 355] width 68 height 16
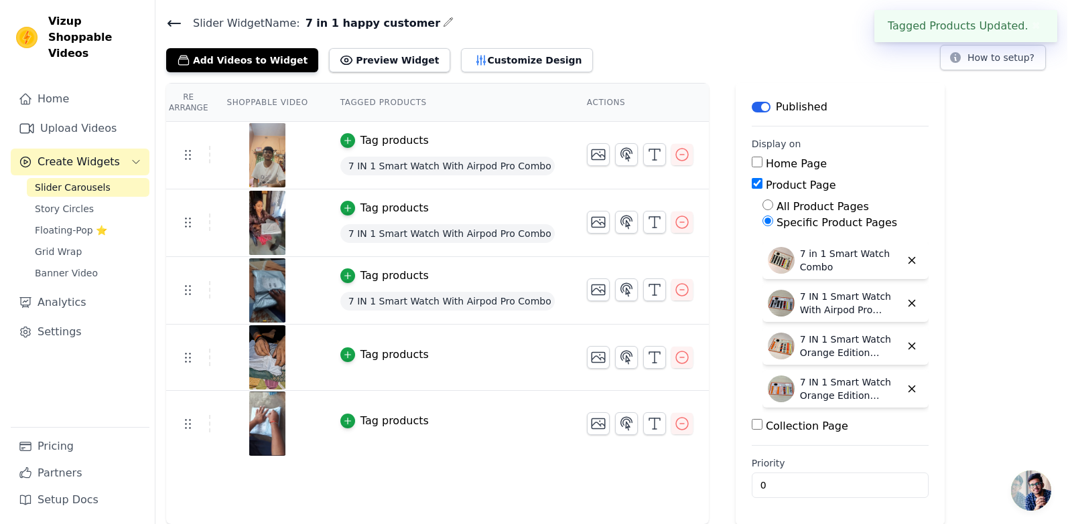
scroll to position [0, 0]
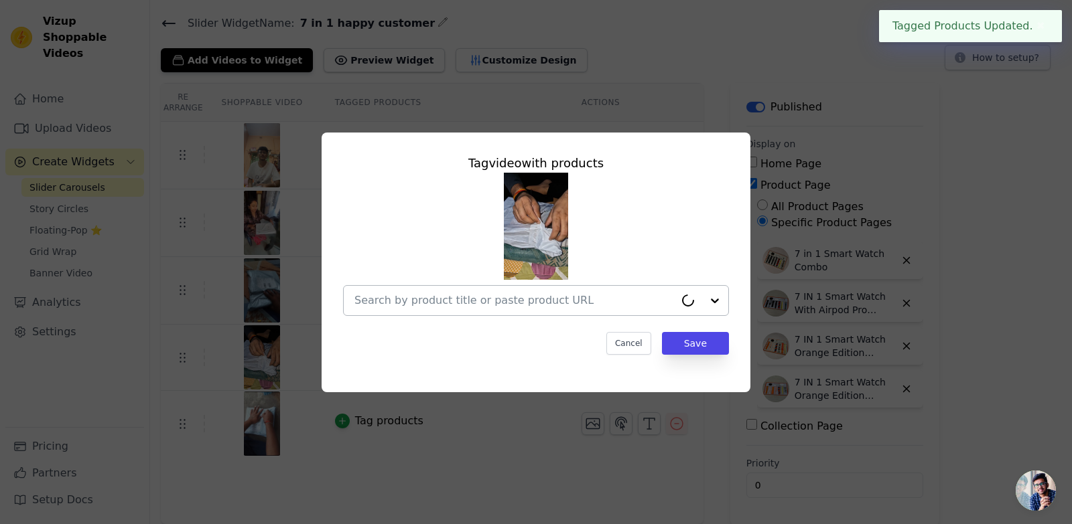
click at [448, 301] on input "text" at bounding box center [514, 301] width 320 height 16
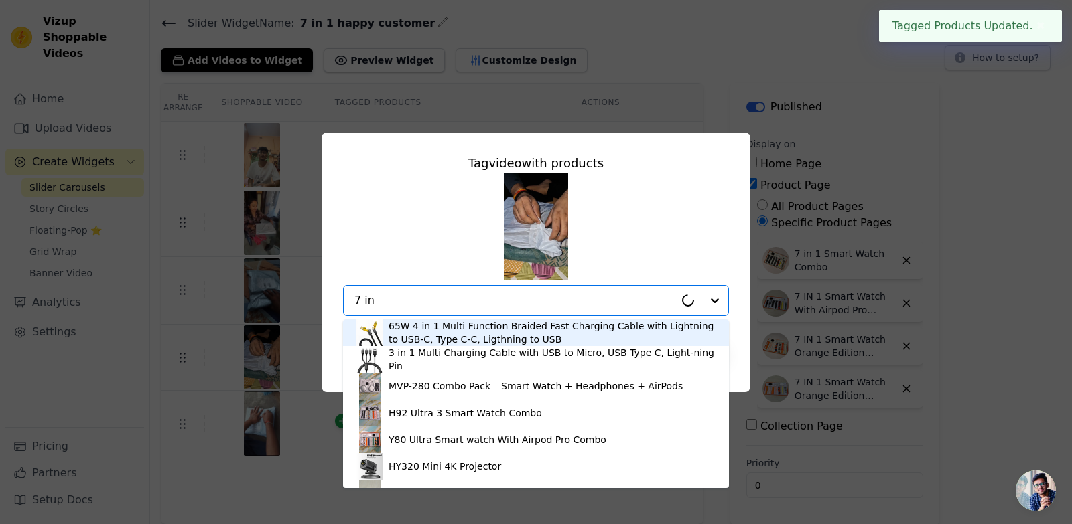
type input "7 in"
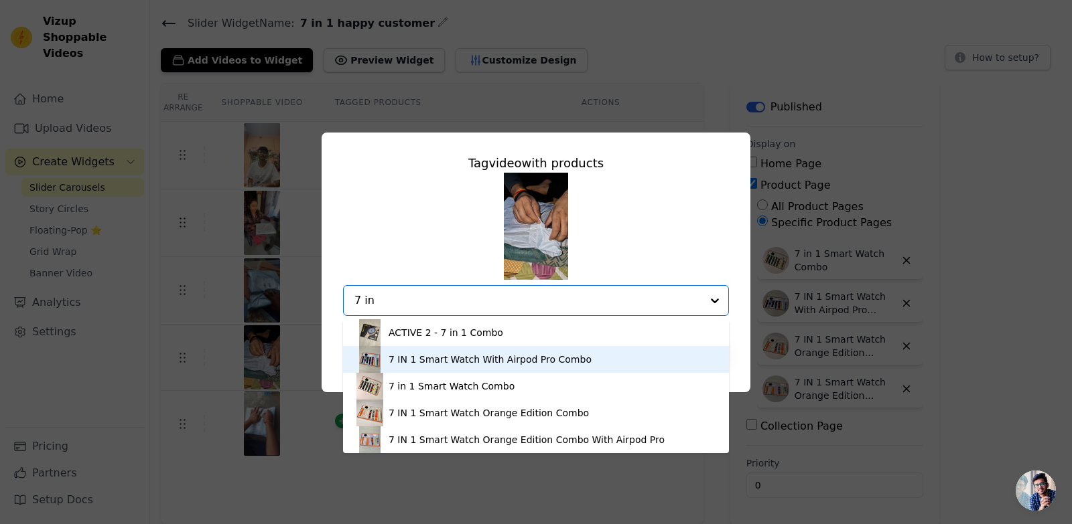
click at [486, 360] on div "7 IN 1 Smart Watch With Airpod Pro Combo" at bounding box center [489, 359] width 203 height 13
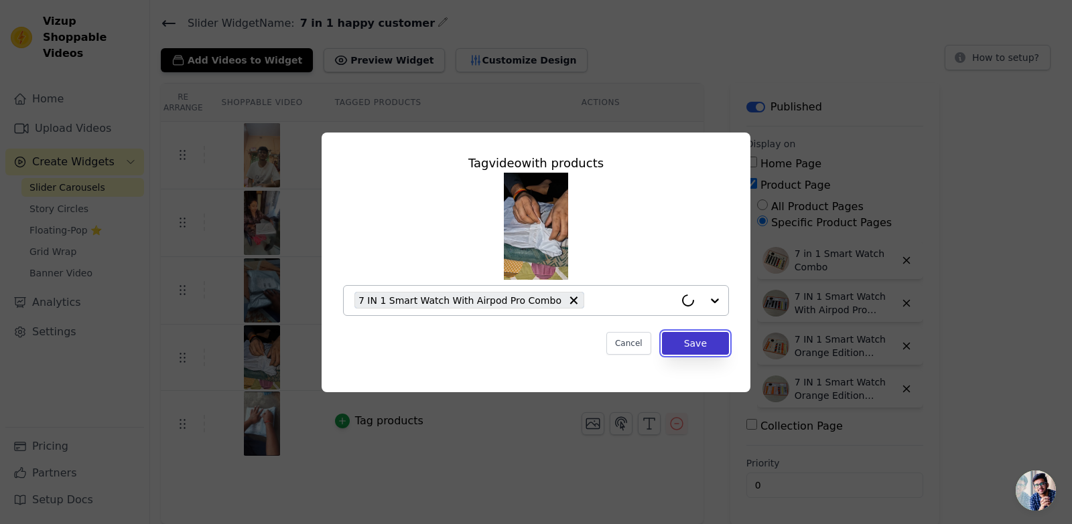
click at [715, 346] on button "Save" at bounding box center [695, 343] width 67 height 23
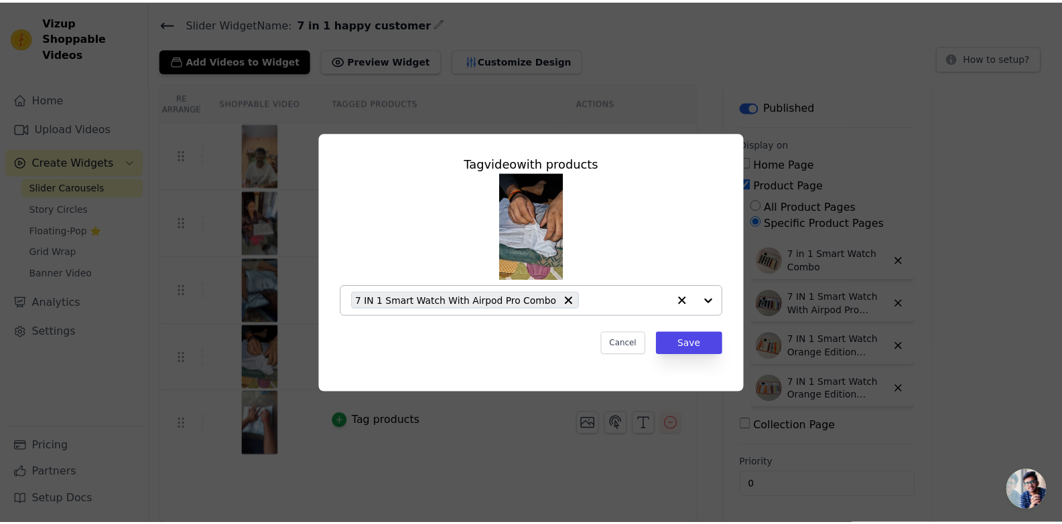
scroll to position [40, 0]
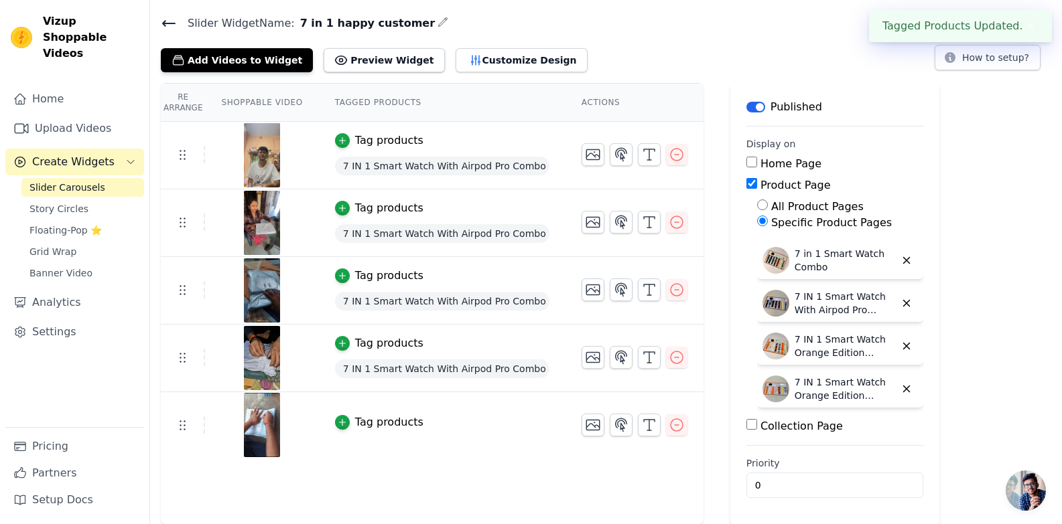
click at [366, 415] on div "Tag products" at bounding box center [389, 423] width 68 height 16
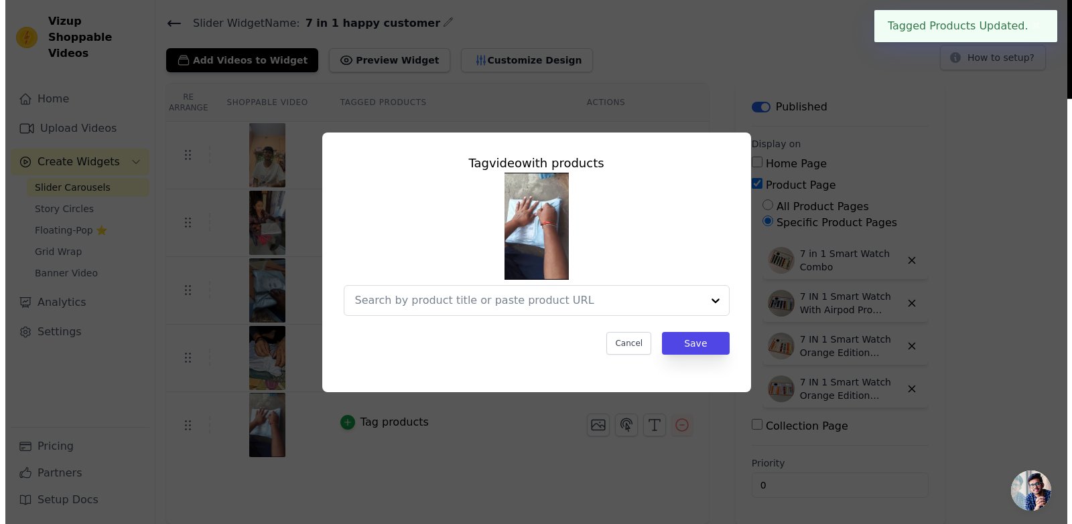
scroll to position [0, 0]
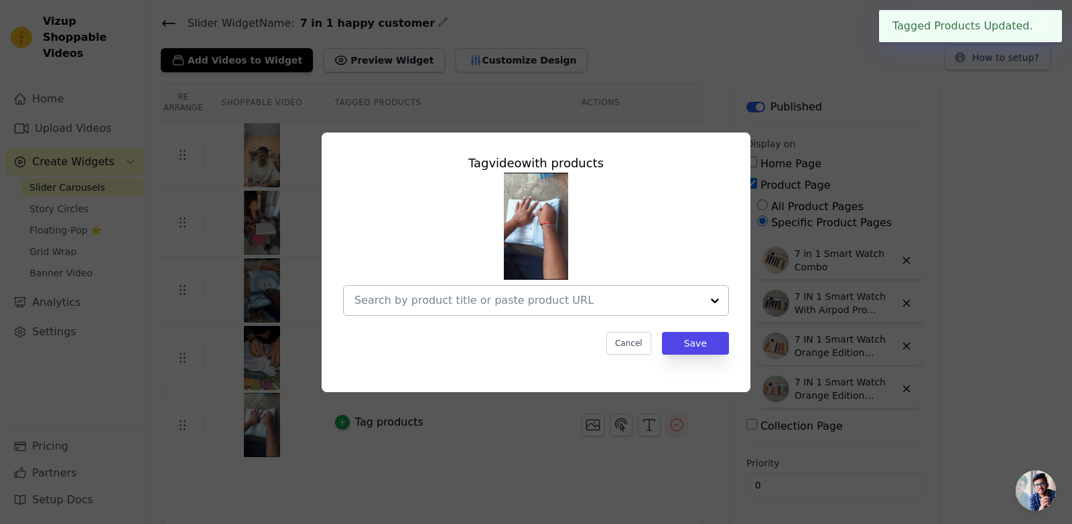
click at [432, 307] on input "text" at bounding box center [527, 301] width 347 height 16
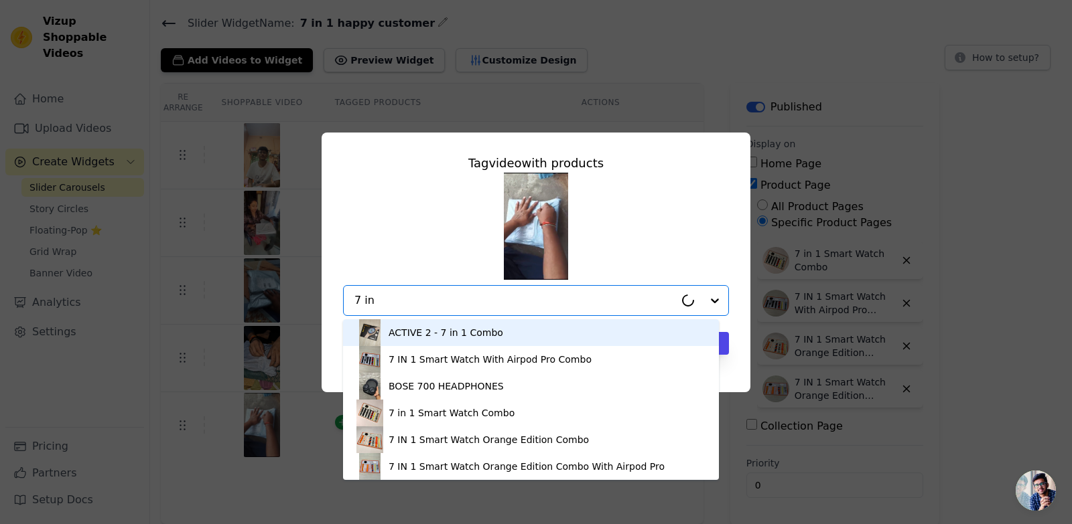
type input "7 in 1"
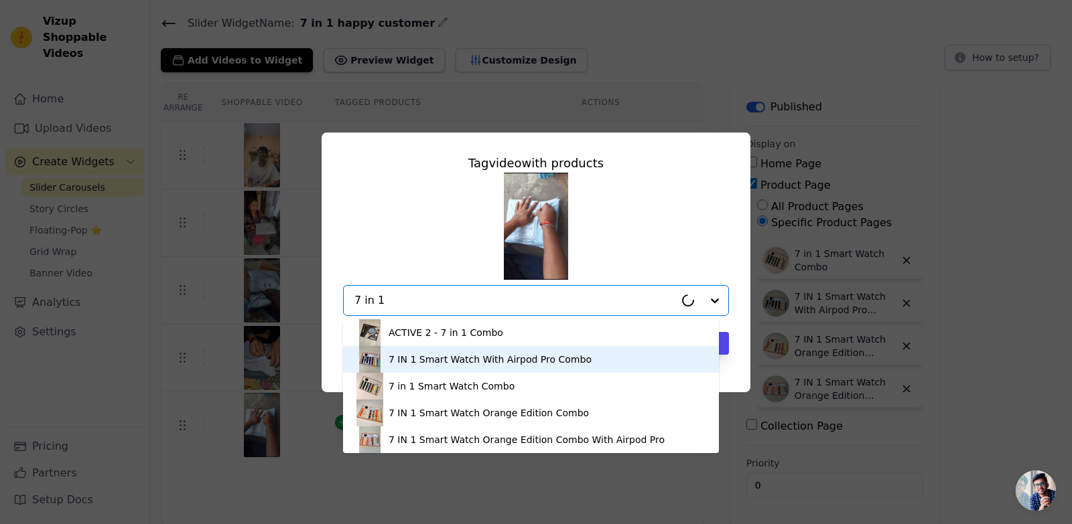
click at [491, 360] on div "7 IN 1 Smart Watch With Airpod Pro Combo" at bounding box center [489, 359] width 203 height 13
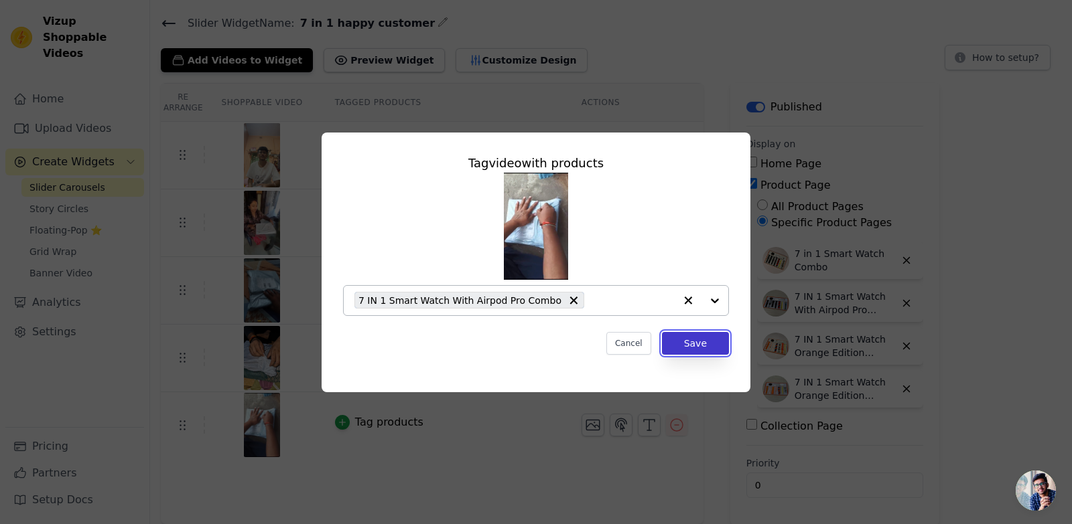
click at [708, 346] on button "Save" at bounding box center [695, 343] width 67 height 23
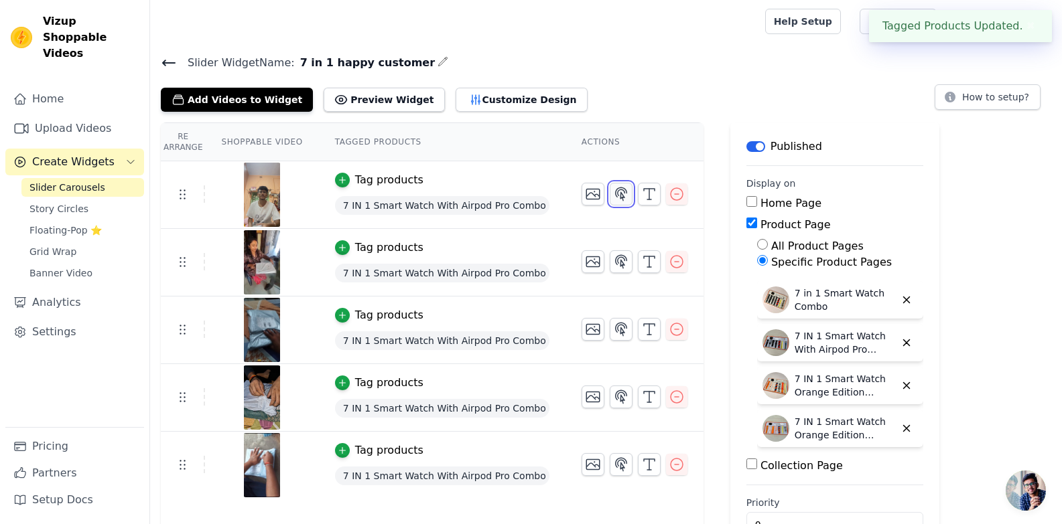
click at [613, 198] on icon "button" at bounding box center [621, 194] width 16 height 16
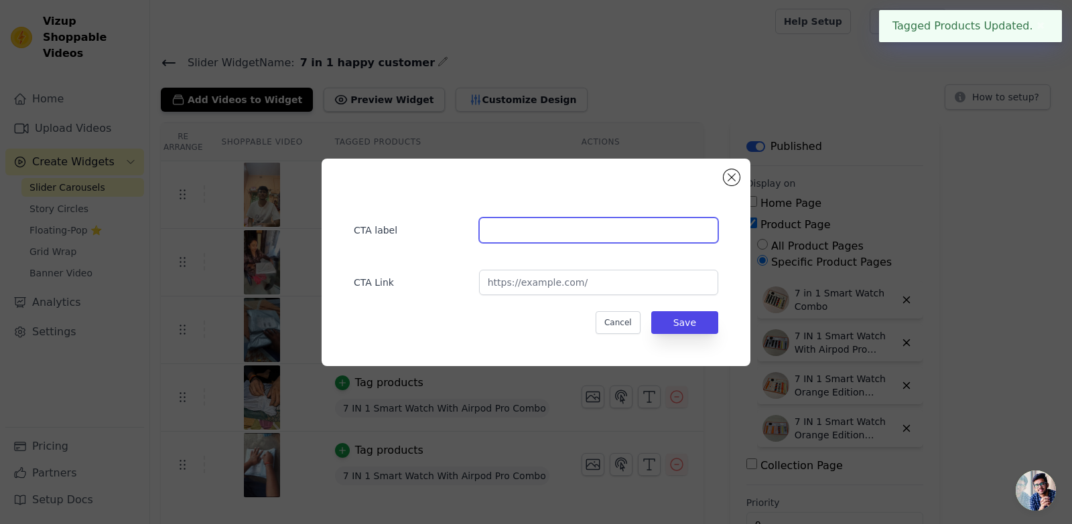
click at [543, 232] on input "text" at bounding box center [598, 230] width 239 height 25
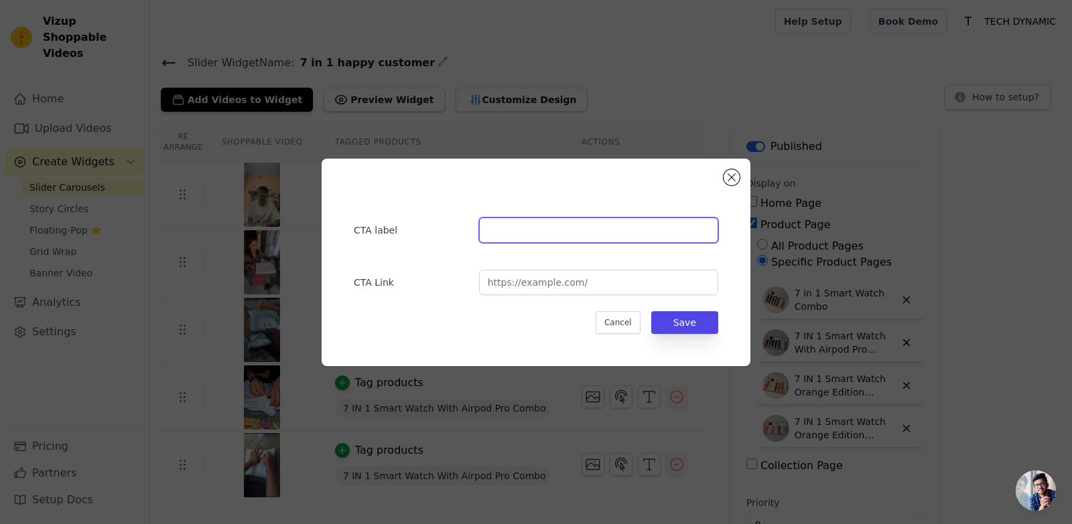
paste input "Buy Now - Rs. 1,499.00"
type input "Buy Now - Rs. 1,499.00"
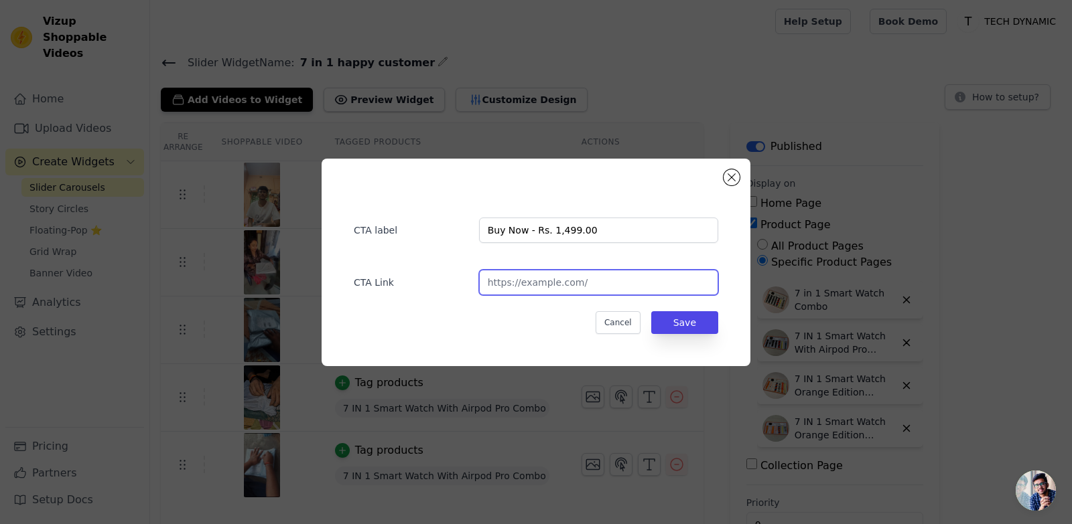
click at [547, 280] on input "url" at bounding box center [598, 282] width 239 height 25
paste input "[URL][DOMAIN_NAME]"
type input "[URL][DOMAIN_NAME]"
click at [680, 313] on button "Save" at bounding box center [684, 322] width 67 height 23
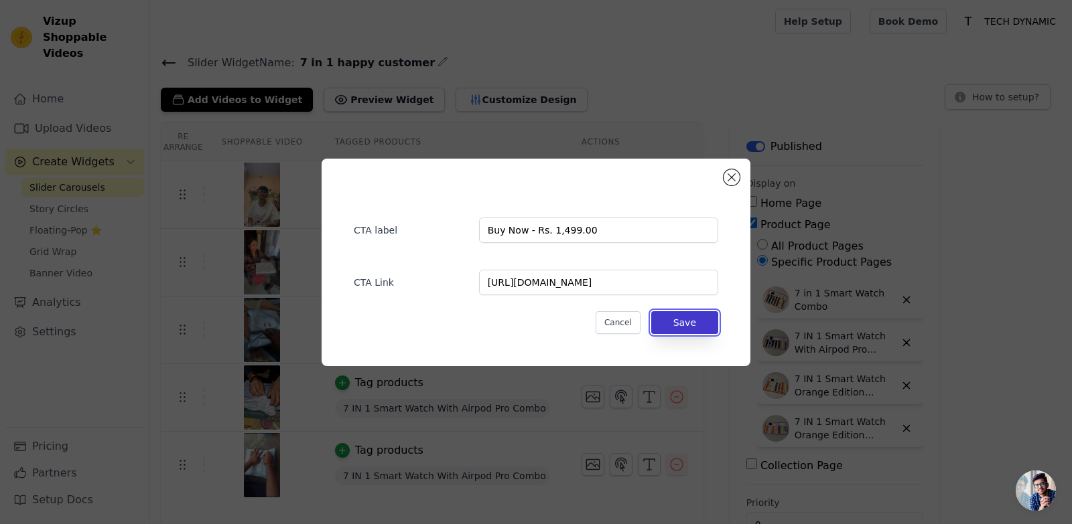
scroll to position [0, 0]
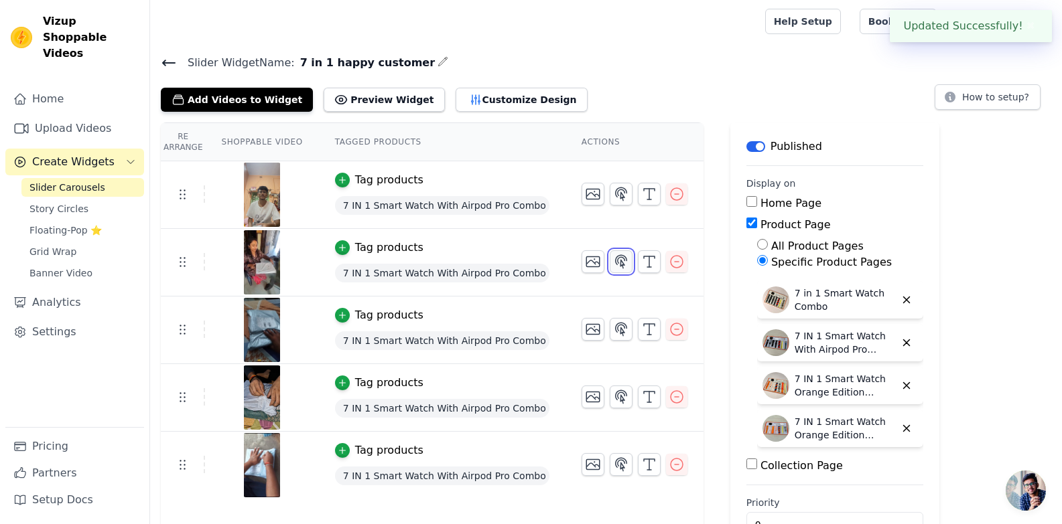
click at [616, 258] on icon "button" at bounding box center [621, 261] width 11 height 13
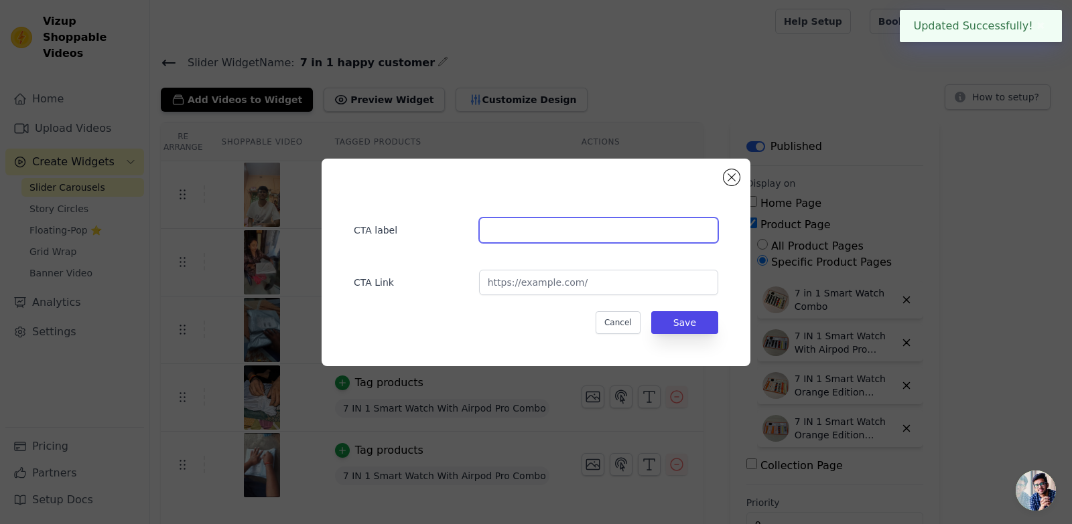
click at [564, 234] on input "text" at bounding box center [598, 230] width 239 height 25
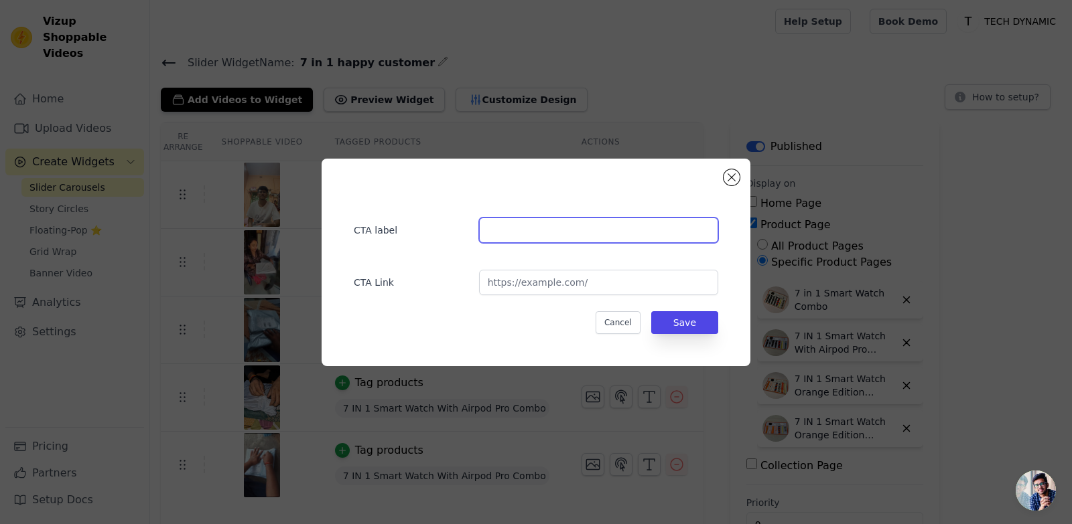
paste input "Buy Now - Rs. 1,499.00"
type input "Buy Now - Rs. 1,499.00"
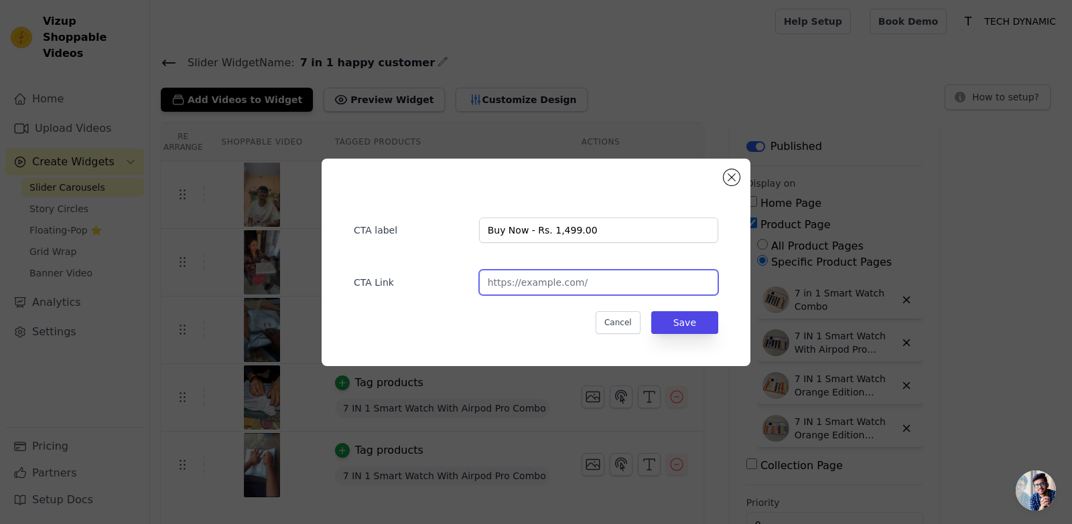
click at [571, 293] on input "url" at bounding box center [598, 282] width 239 height 25
paste input "[URL][DOMAIN_NAME]"
type input "[URL][DOMAIN_NAME]"
click at [682, 315] on button "Save" at bounding box center [684, 322] width 67 height 23
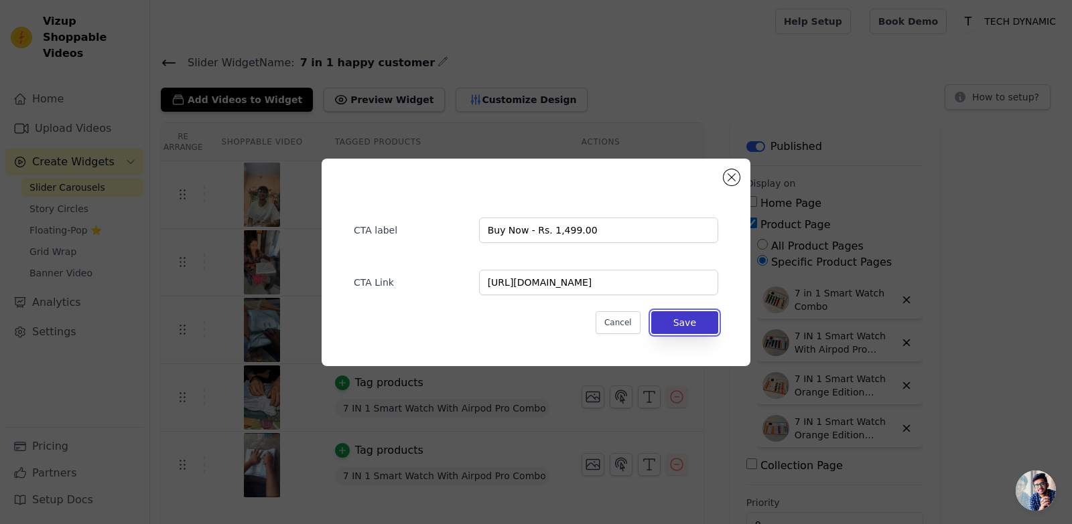
scroll to position [0, 0]
click at [682, 319] on button "Save" at bounding box center [684, 322] width 67 height 23
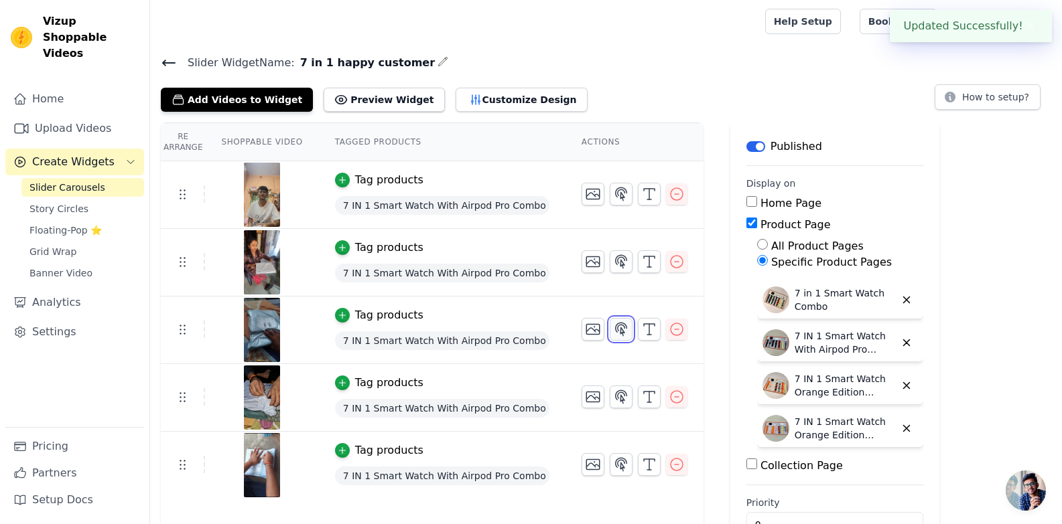
click at [616, 323] on icon "button" at bounding box center [621, 329] width 11 height 13
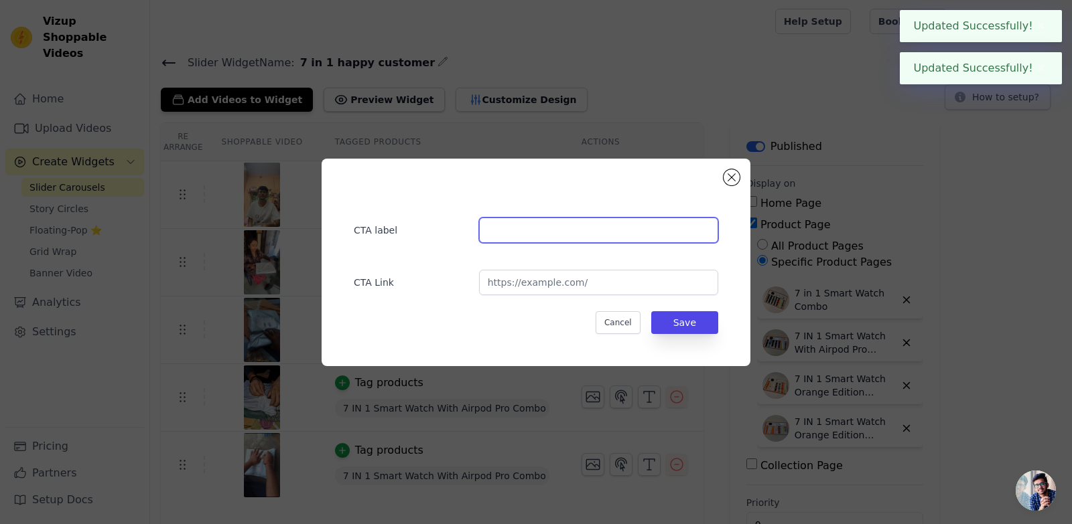
click at [561, 233] on input "text" at bounding box center [598, 230] width 239 height 25
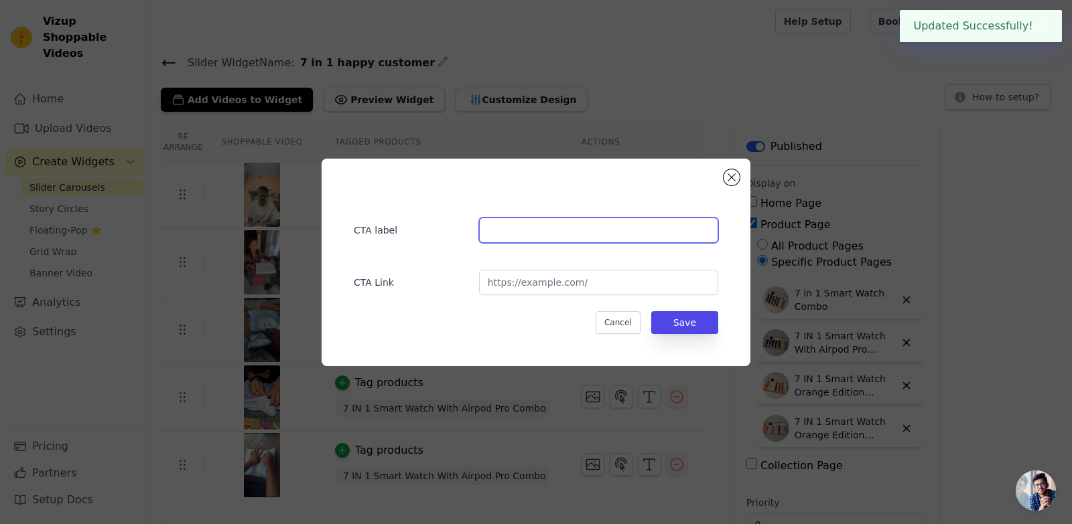
paste input "Buy Now - Rs. 1,499.00"
type input "Buy Now - Rs. 1,499.00"
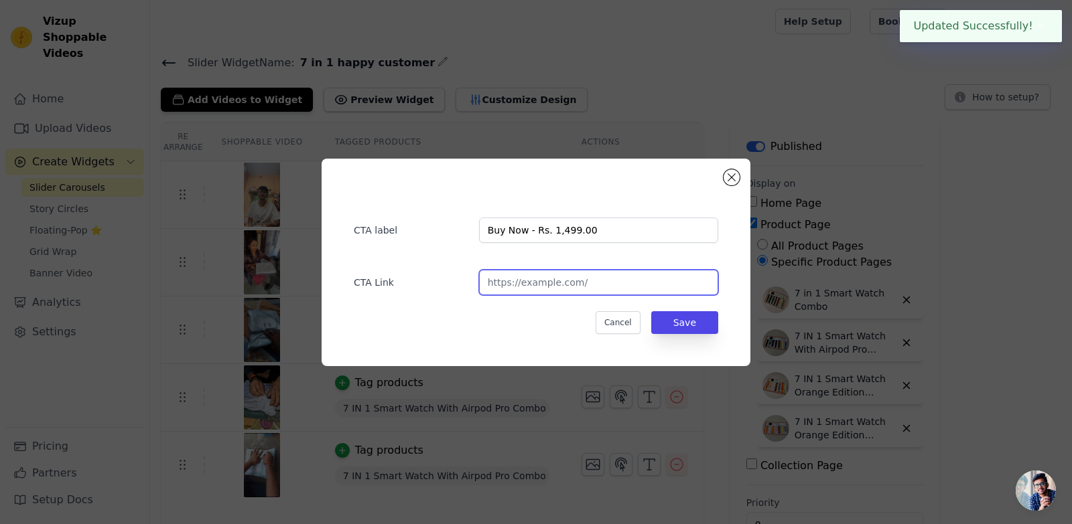
click at [519, 277] on input "url" at bounding box center [598, 282] width 239 height 25
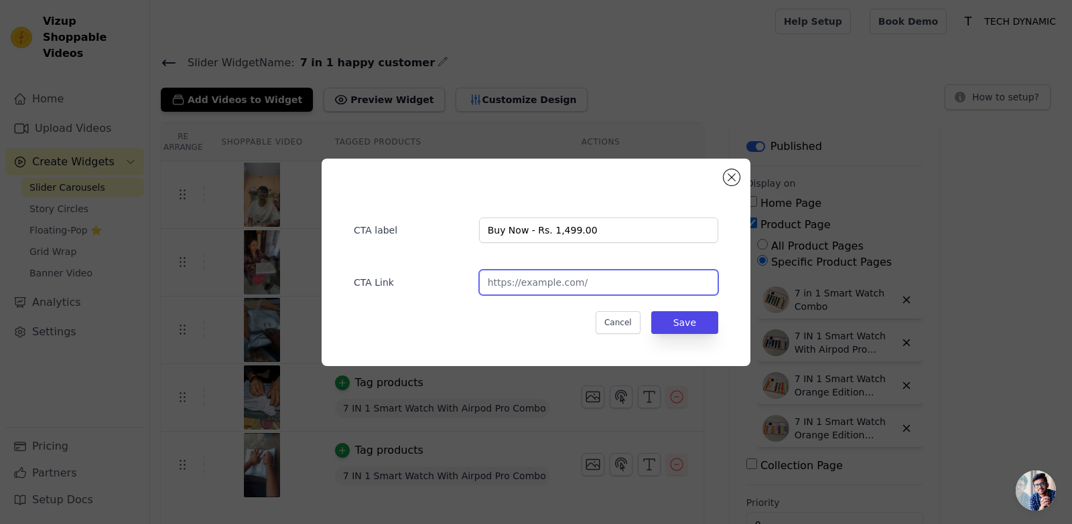
paste input "[URL][DOMAIN_NAME]"
type input "[URL][DOMAIN_NAME]"
click at [678, 322] on button "Save" at bounding box center [684, 322] width 67 height 23
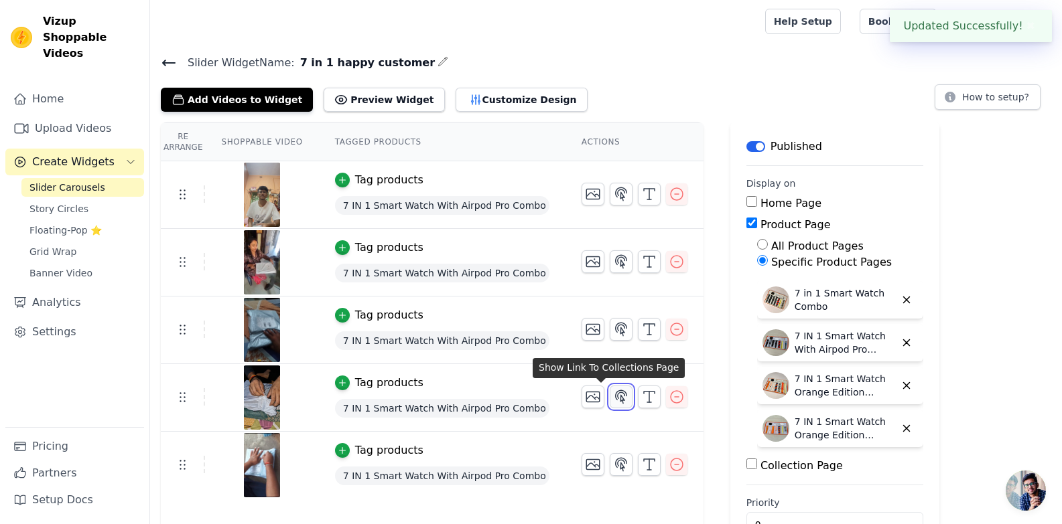
click at [616, 392] on icon "button" at bounding box center [621, 396] width 11 height 13
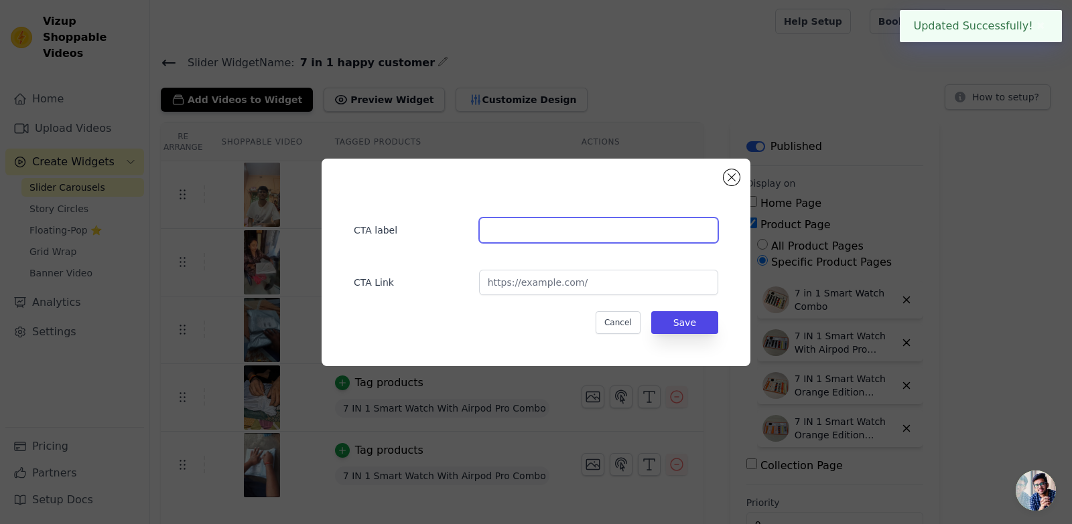
click at [608, 230] on input "text" at bounding box center [598, 230] width 239 height 25
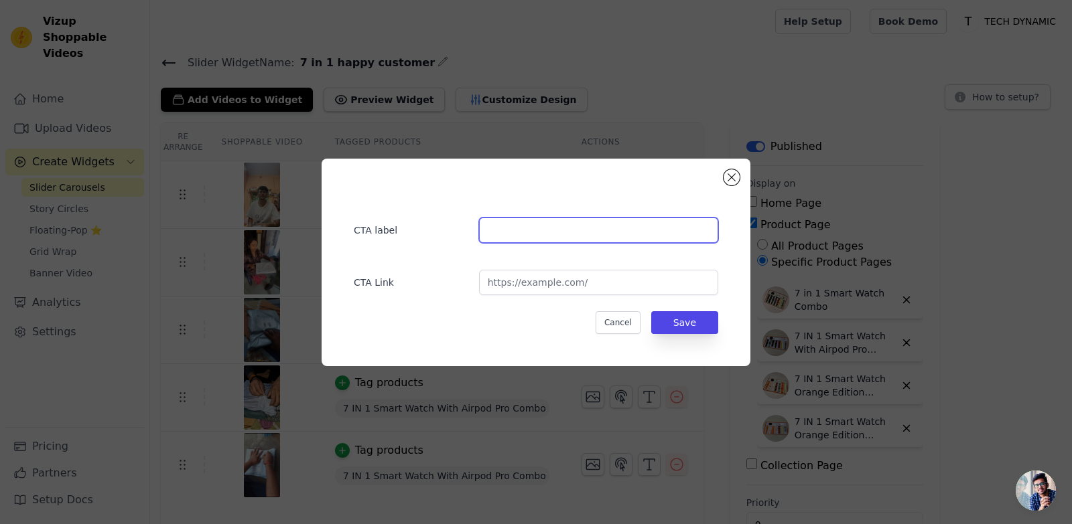
paste input "Buy Now - Rs. 1,499.00"
type input "Buy Now - Rs. 1,499.00"
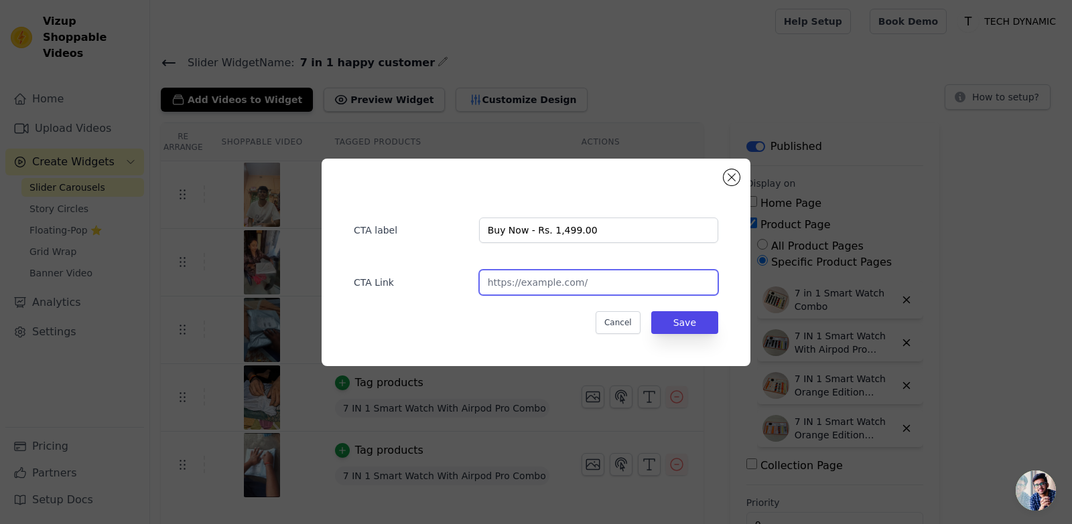
click at [588, 289] on input "url" at bounding box center [598, 282] width 239 height 25
paste input "[URL][DOMAIN_NAME]"
type input "[URL][DOMAIN_NAME]"
click at [694, 326] on button "Save" at bounding box center [684, 322] width 67 height 23
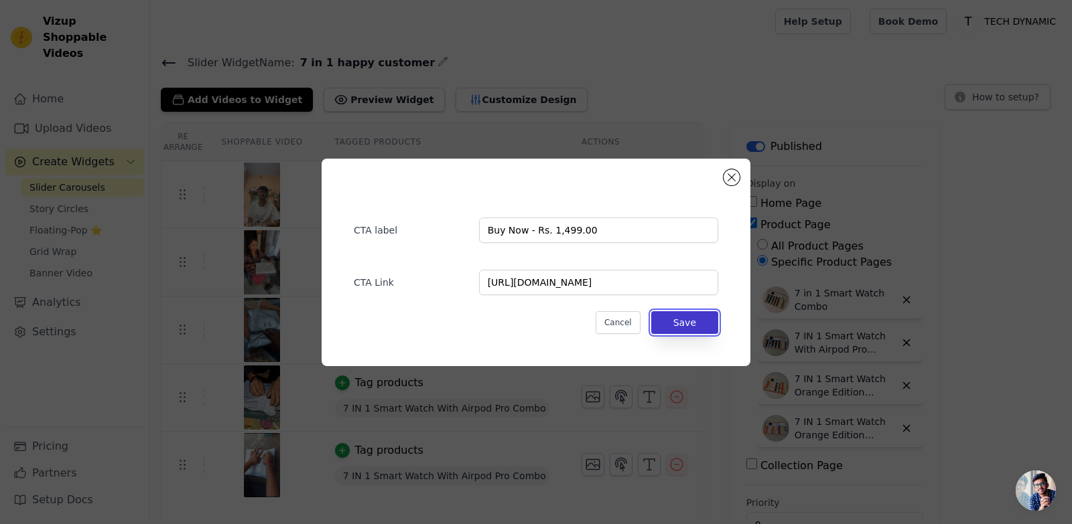
scroll to position [0, 0]
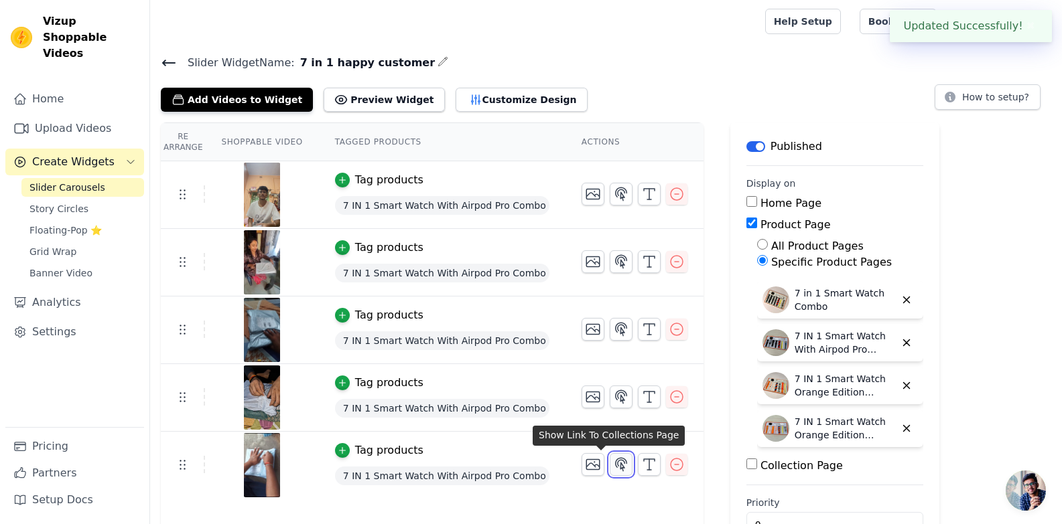
click at [613, 465] on icon "button" at bounding box center [621, 465] width 16 height 16
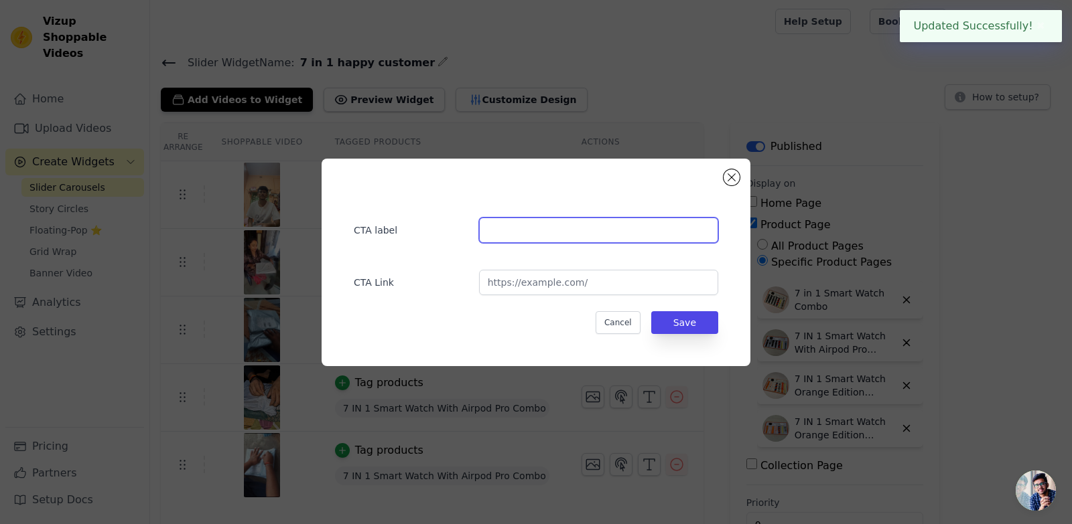
click at [553, 236] on input "text" at bounding box center [598, 230] width 239 height 25
paste input "Buy Now - Rs. 1,499.00"
type input "Buy Now - Rs. 1,499.00"
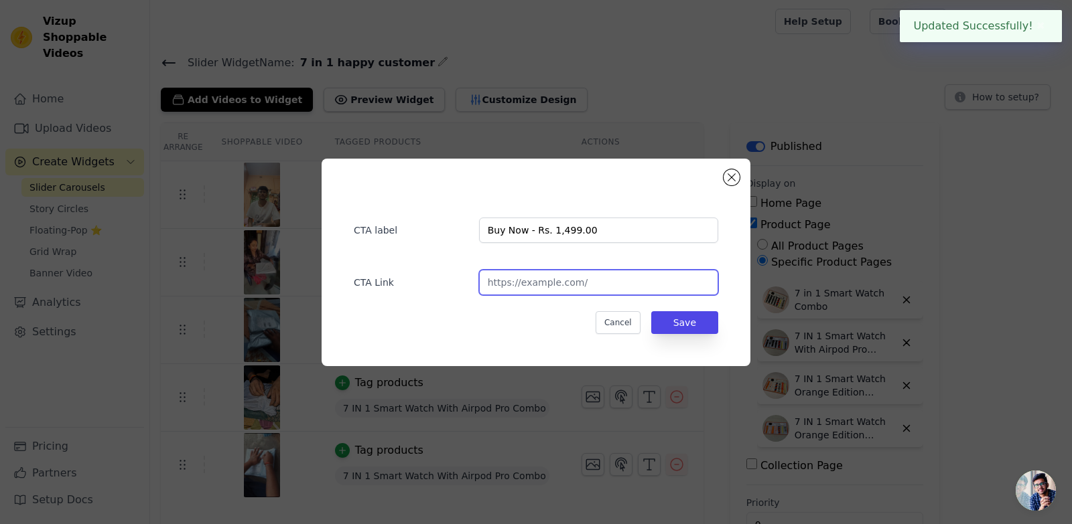
click at [575, 276] on input "url" at bounding box center [598, 282] width 239 height 25
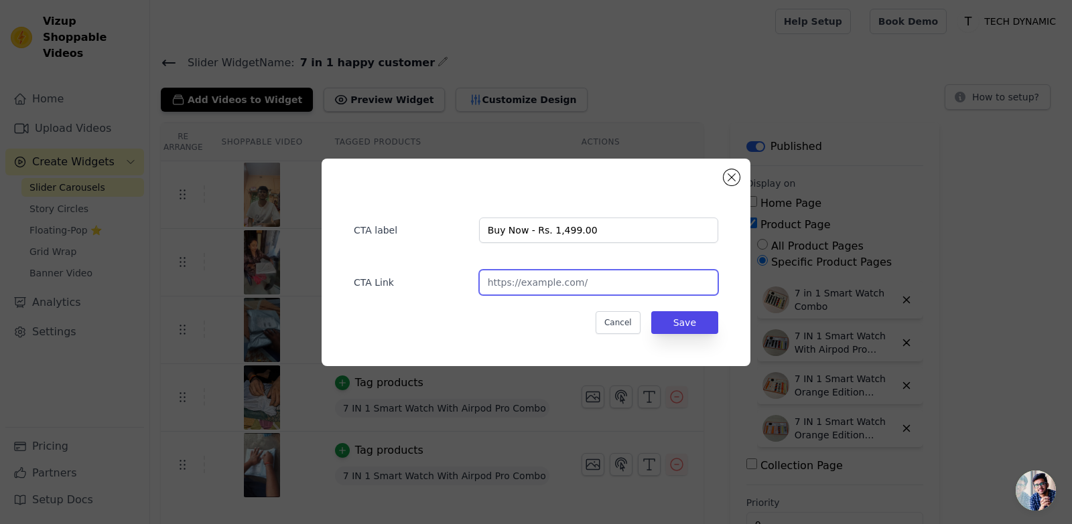
paste input "[URL][DOMAIN_NAME]"
type input "[URL][DOMAIN_NAME]"
click at [692, 316] on button "Save" at bounding box center [684, 322] width 67 height 23
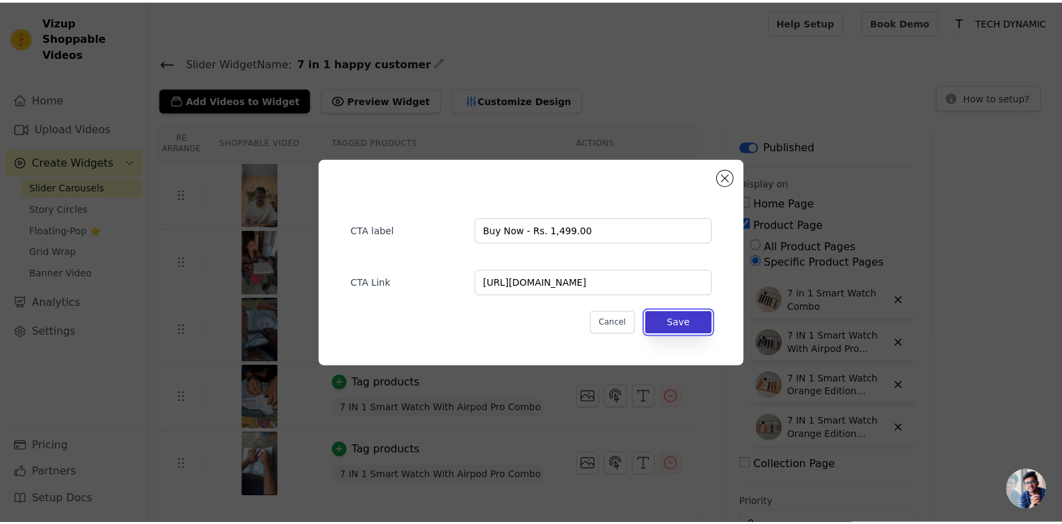
scroll to position [0, 0]
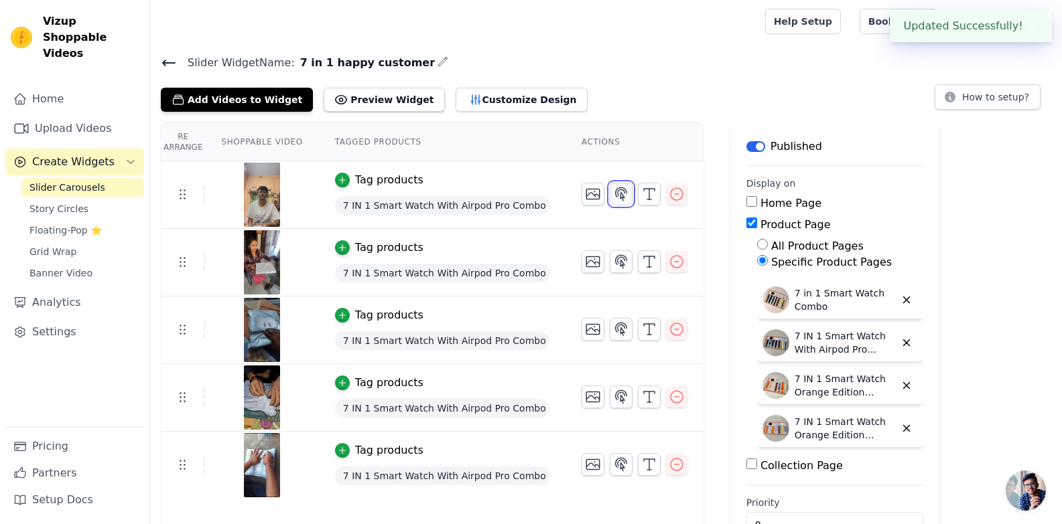
click at [616, 190] on icon "button" at bounding box center [621, 194] width 11 height 13
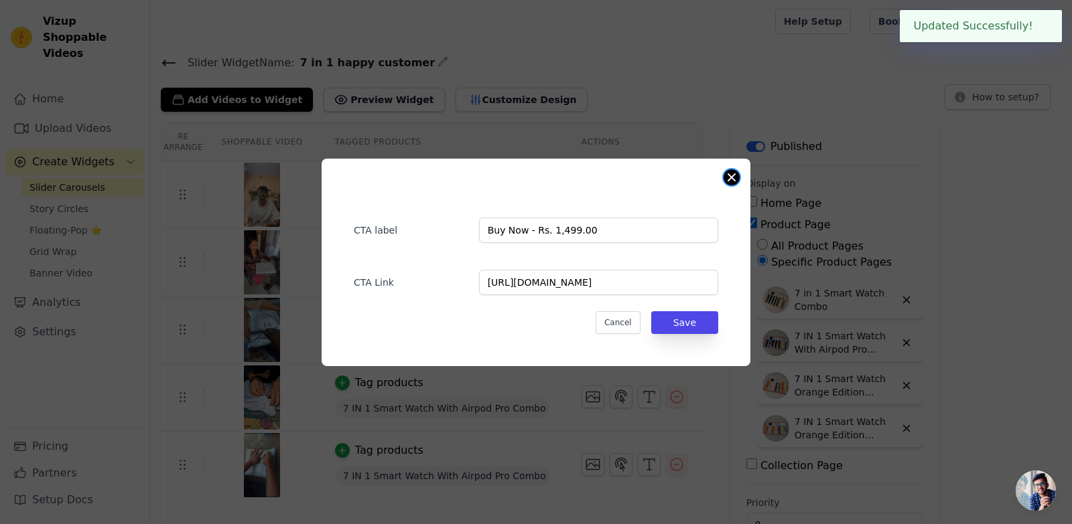
click at [730, 181] on button "Close modal" at bounding box center [731, 177] width 16 height 16
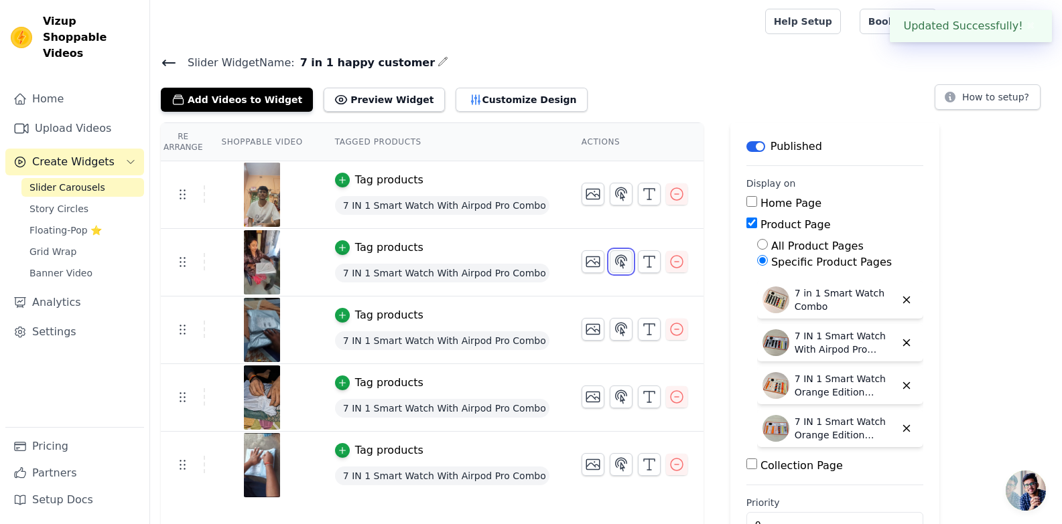
click at [616, 255] on icon "button" at bounding box center [621, 261] width 11 height 13
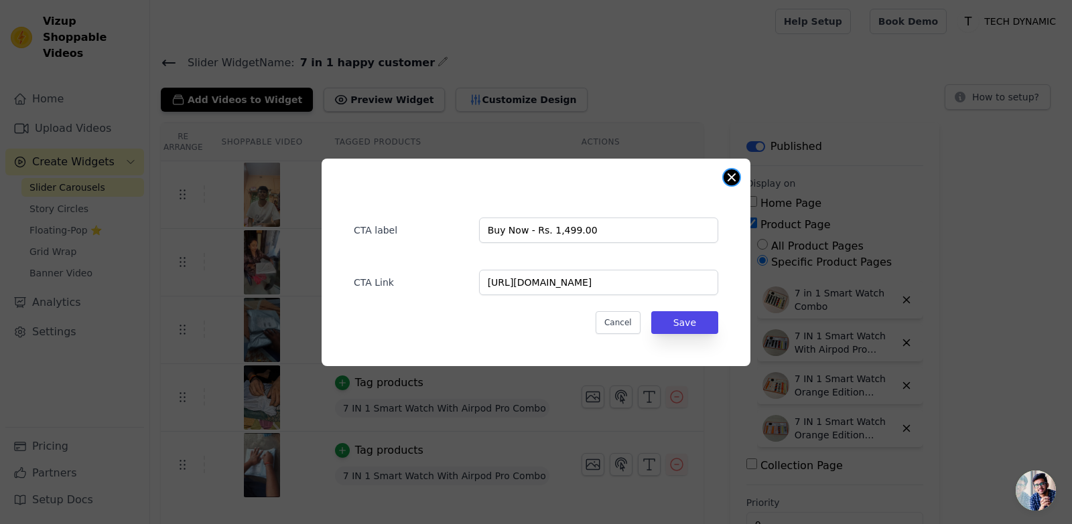
click at [731, 178] on button "Close modal" at bounding box center [731, 177] width 16 height 16
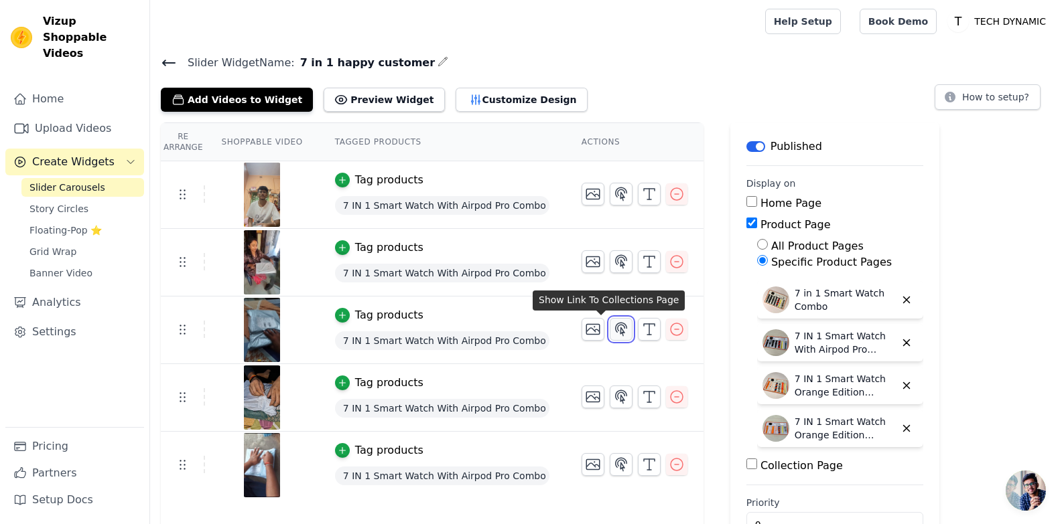
click at [609, 318] on button "button" at bounding box center [620, 329] width 23 height 23
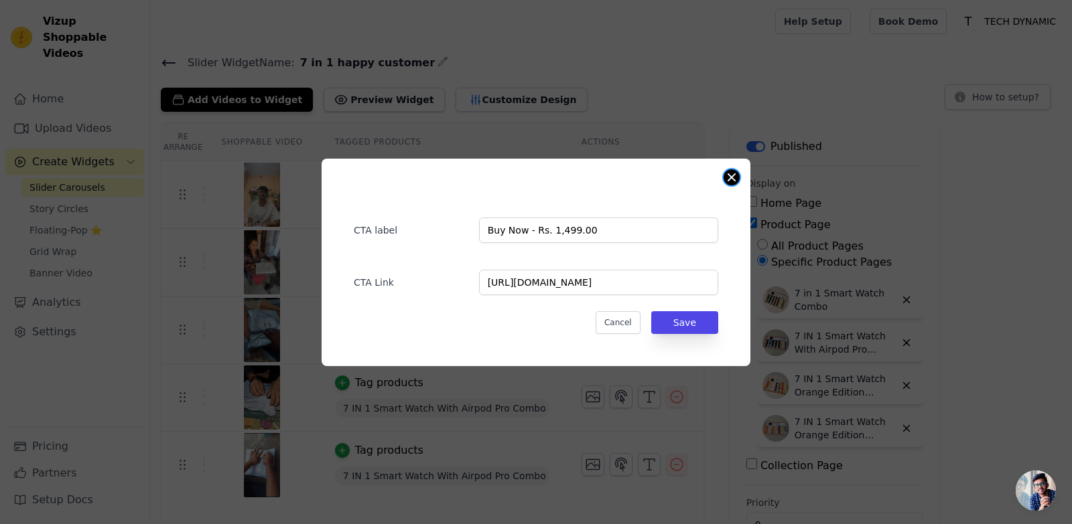
click at [727, 180] on button "Close modal" at bounding box center [731, 177] width 16 height 16
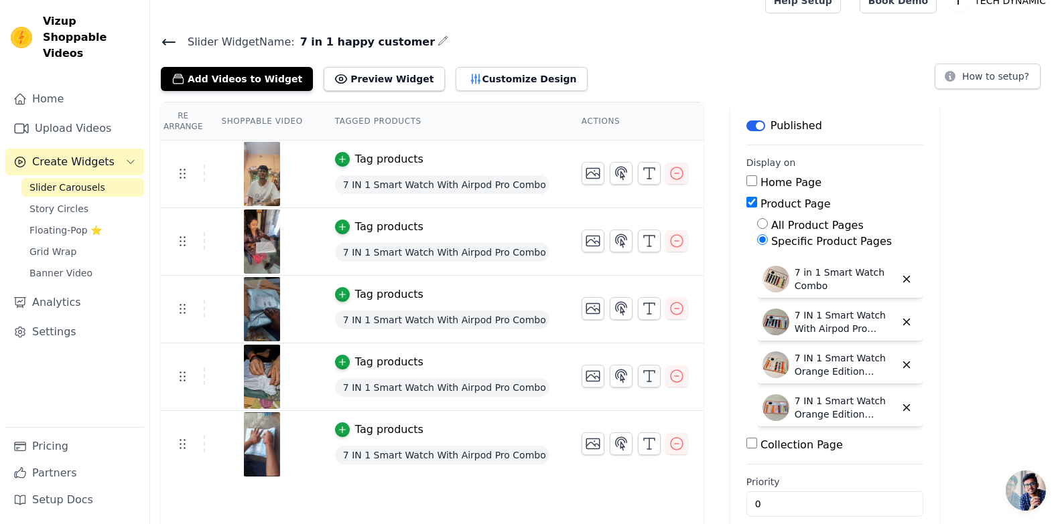
scroll to position [40, 0]
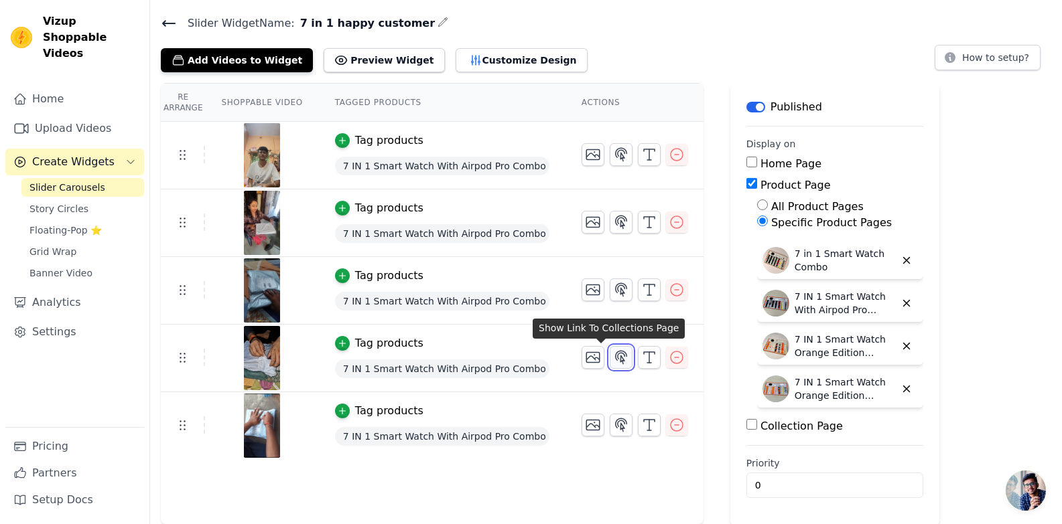
click at [613, 353] on icon "button" at bounding box center [621, 358] width 16 height 16
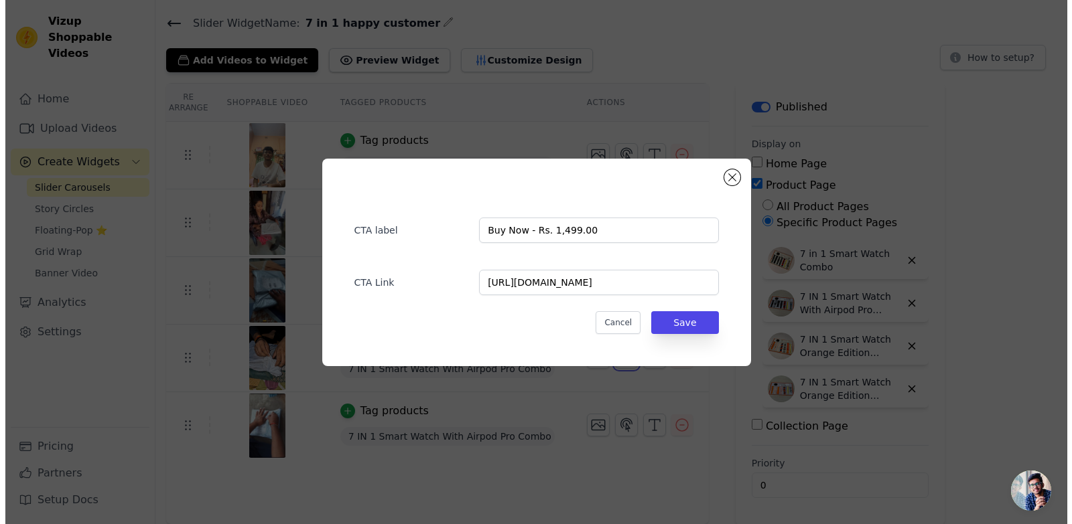
scroll to position [0, 0]
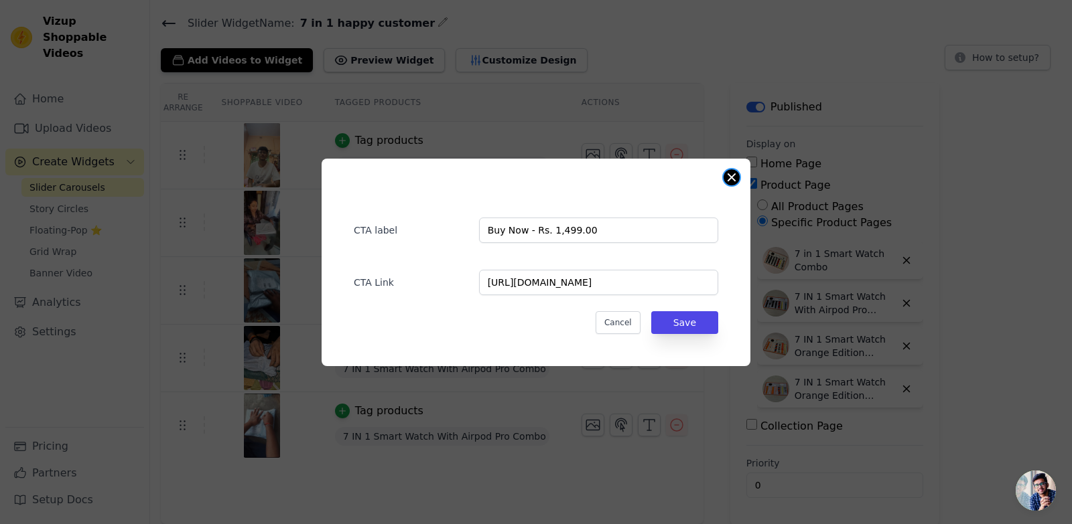
click at [725, 180] on button "Close modal" at bounding box center [731, 177] width 16 height 16
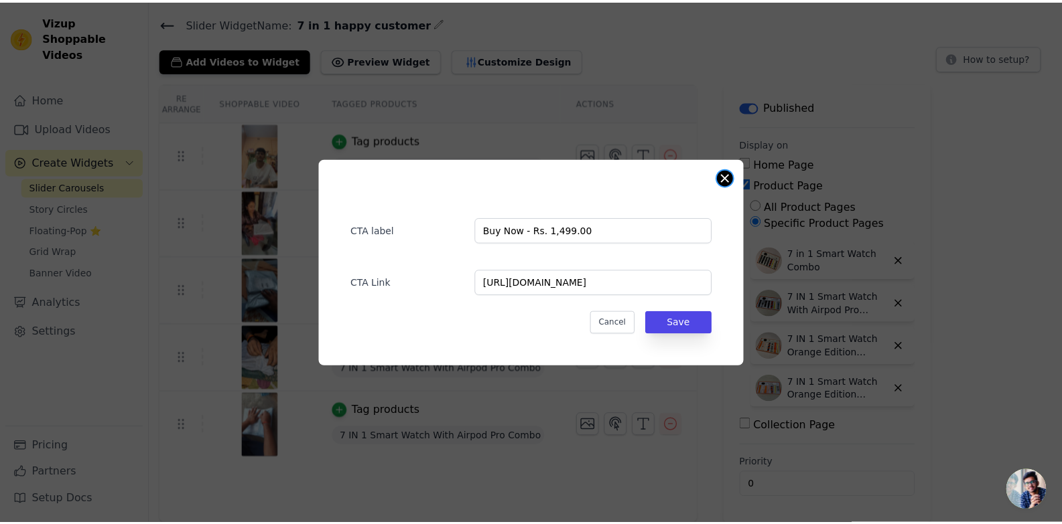
scroll to position [40, 0]
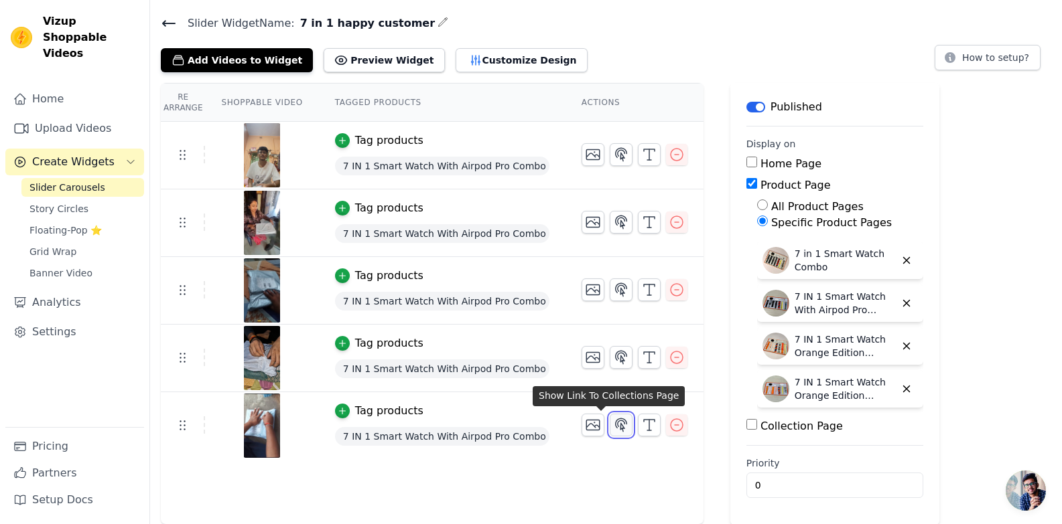
click at [613, 421] on icon "button" at bounding box center [621, 425] width 16 height 16
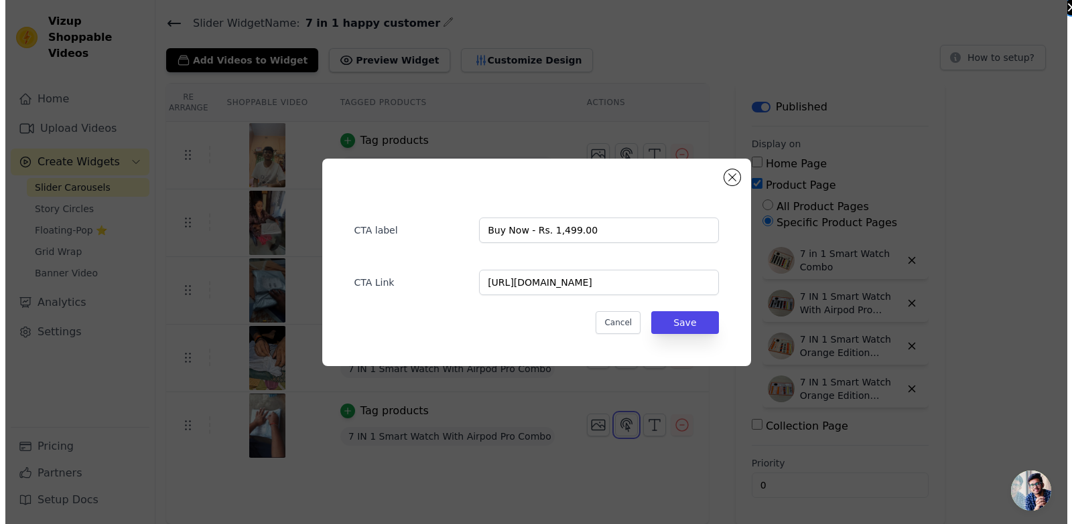
scroll to position [0, 0]
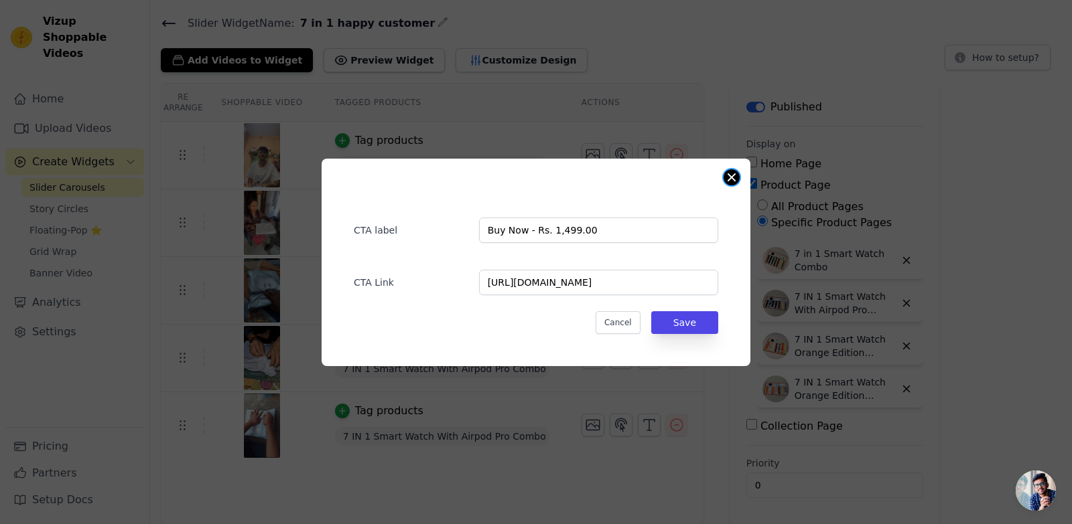
click at [733, 170] on button "Close modal" at bounding box center [731, 177] width 16 height 16
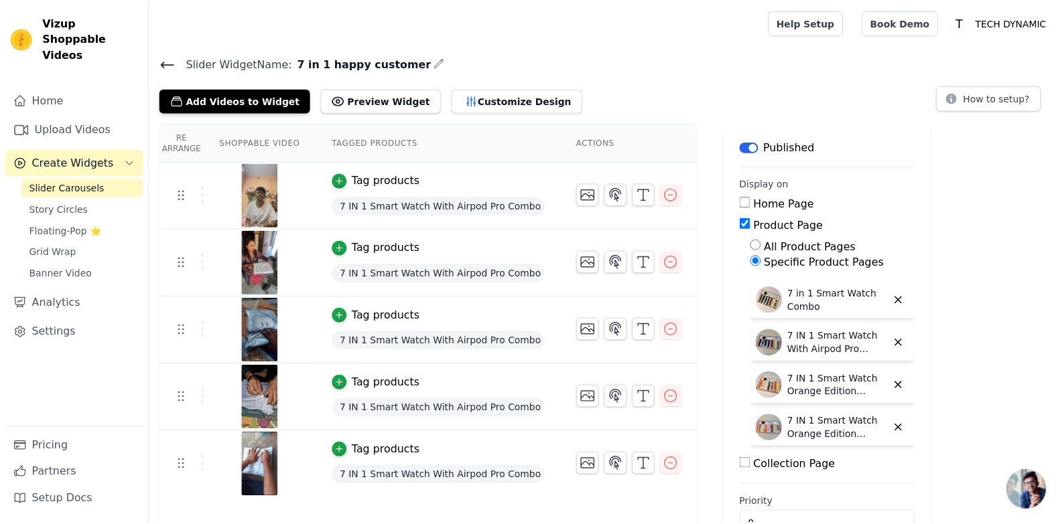
scroll to position [40, 0]
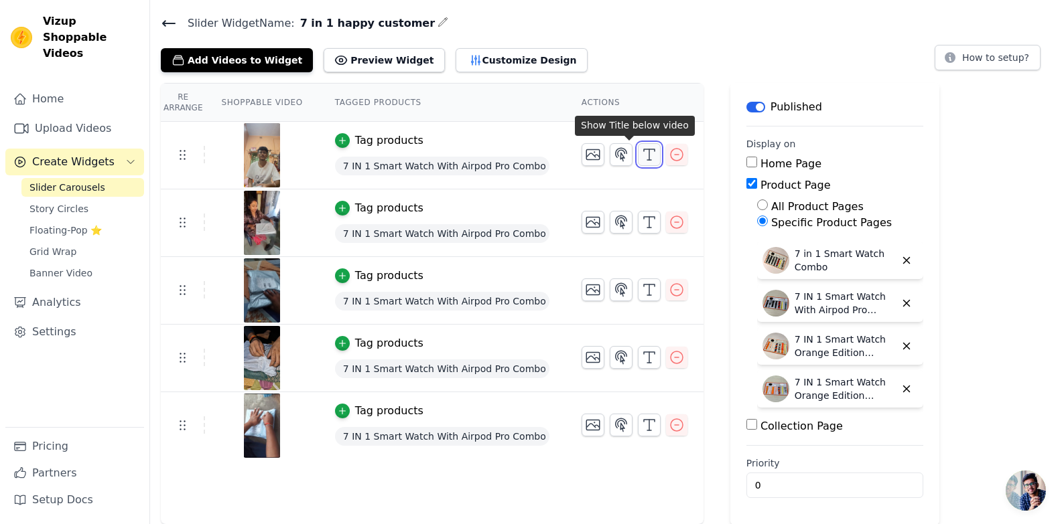
click at [641, 155] on icon "button" at bounding box center [649, 155] width 16 height 16
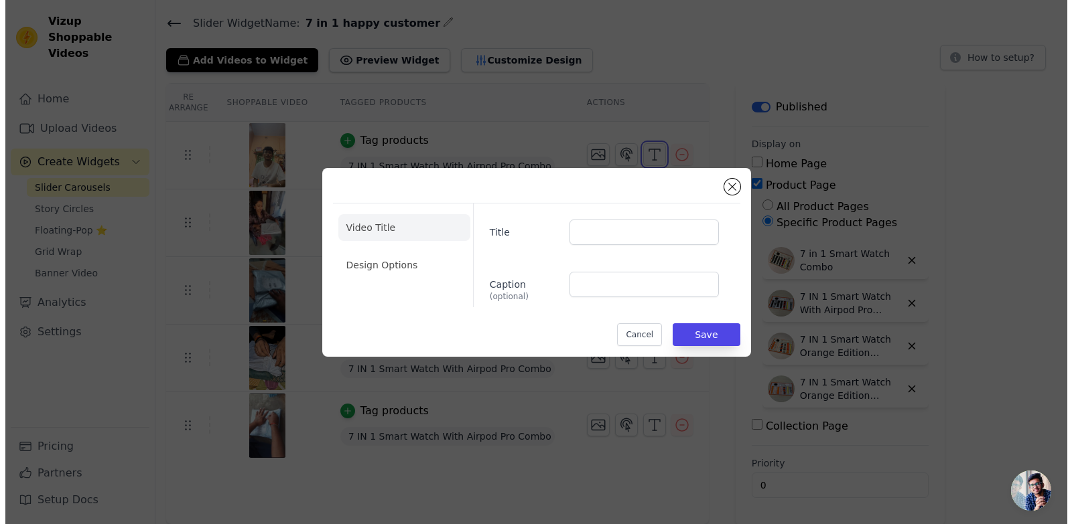
scroll to position [0, 0]
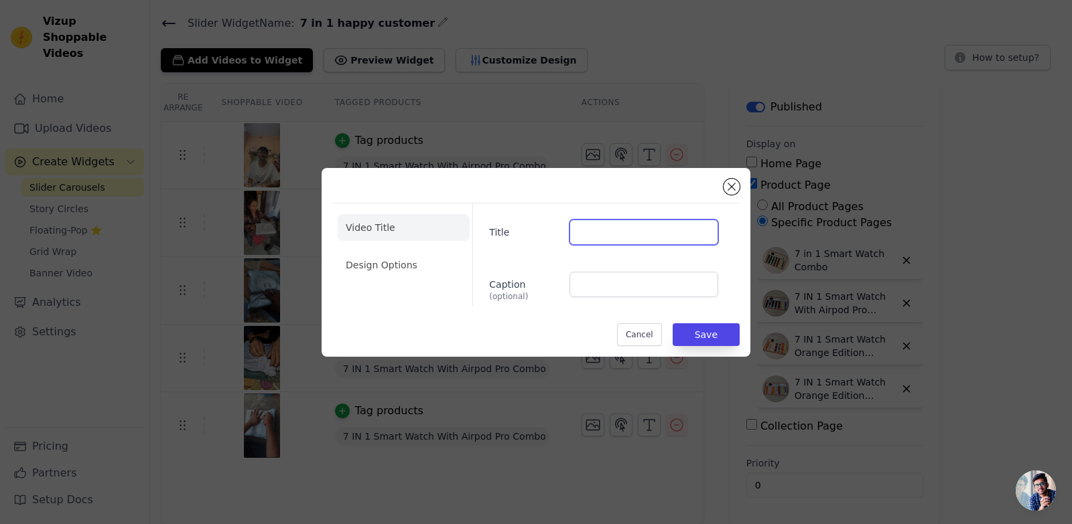
click at [616, 232] on input "Title" at bounding box center [643, 232] width 149 height 25
paste input "Unboxing Happiness! 😍📦"
type input "Unboxing Happiness! 😍📦"
click at [697, 335] on button "Save" at bounding box center [705, 334] width 67 height 23
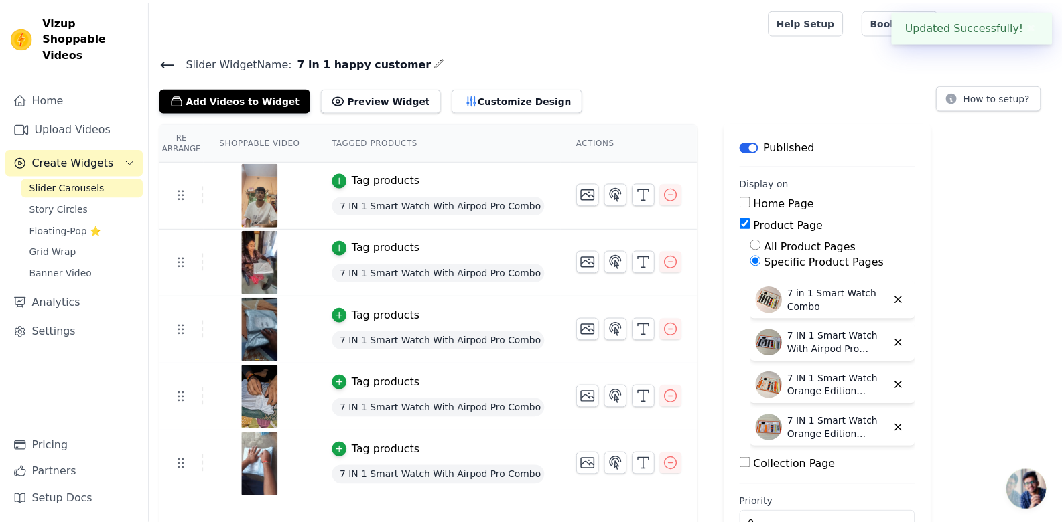
scroll to position [40, 0]
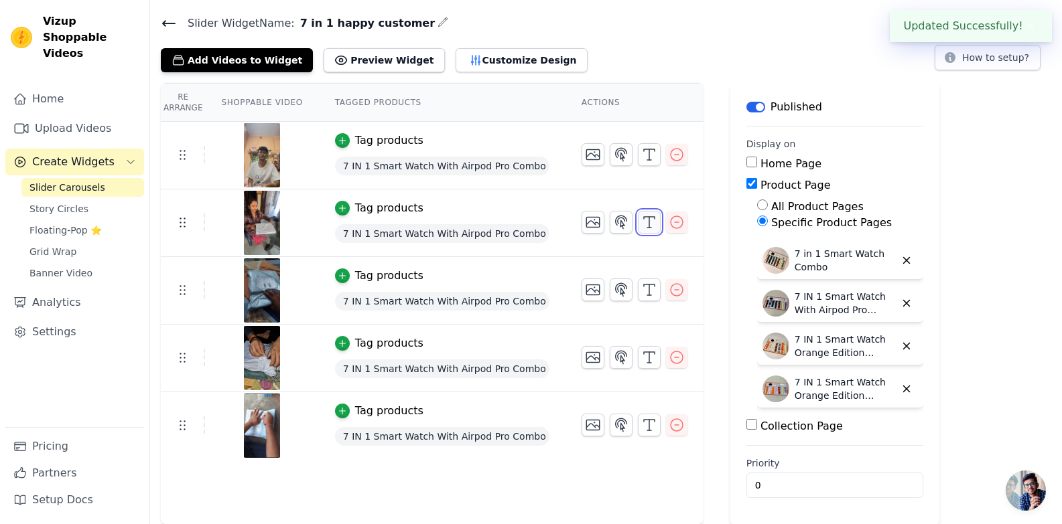
click at [641, 224] on icon "button" at bounding box center [649, 222] width 16 height 16
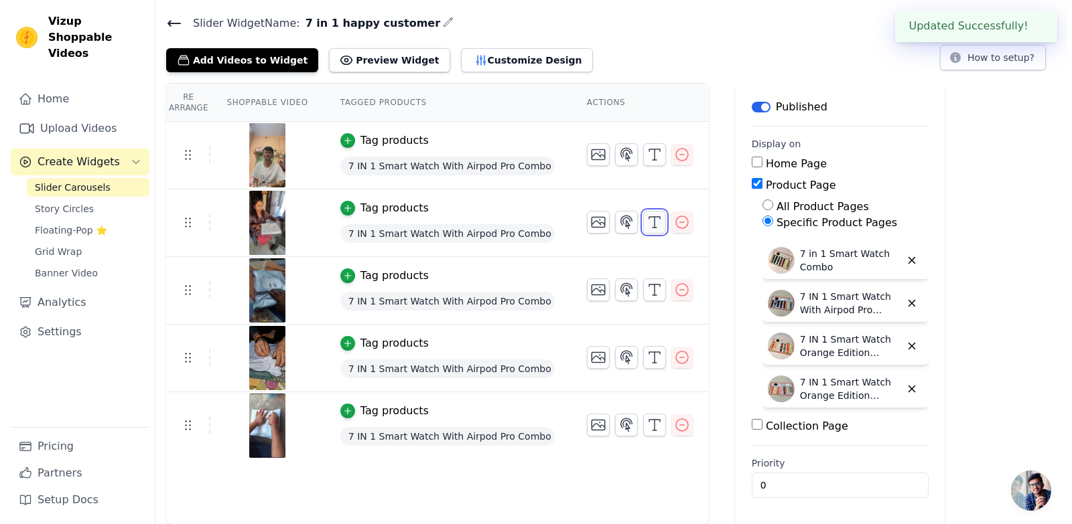
scroll to position [0, 0]
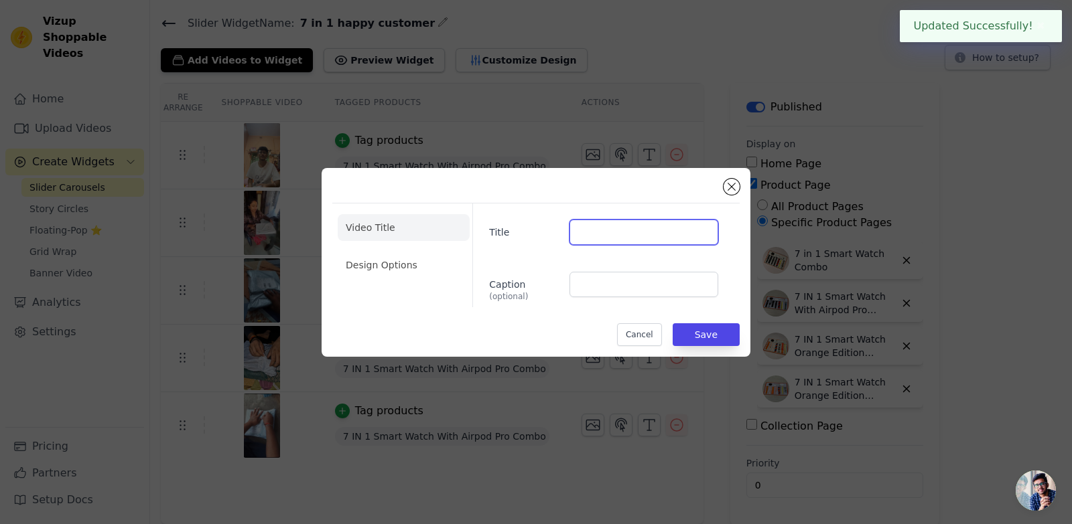
click at [630, 240] on input "Title" at bounding box center [643, 232] width 149 height 25
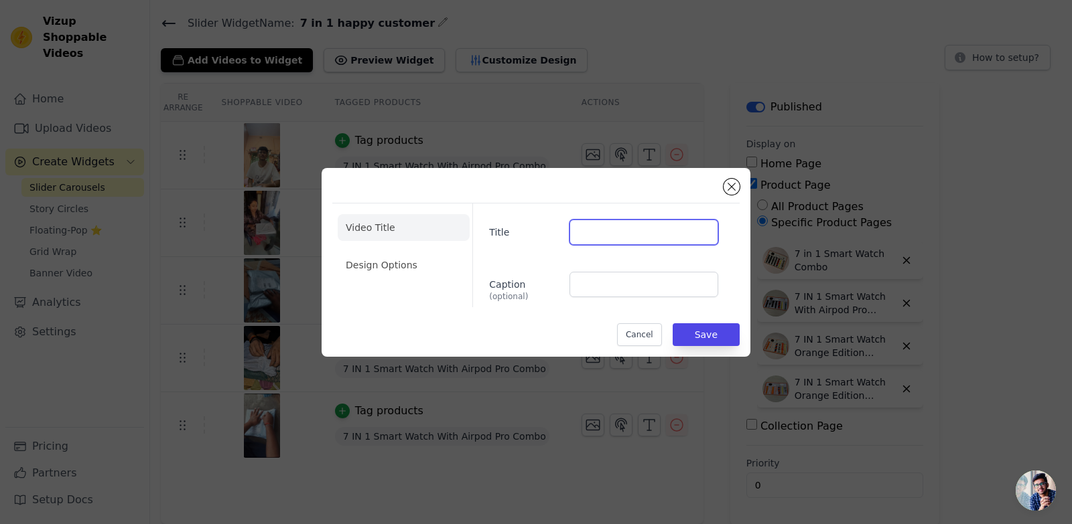
paste input "Real Reviews, Real Smiles! 😊"
type input "Real Reviews, Real Smiles! 😊"
click at [705, 330] on button "Save" at bounding box center [705, 334] width 67 height 23
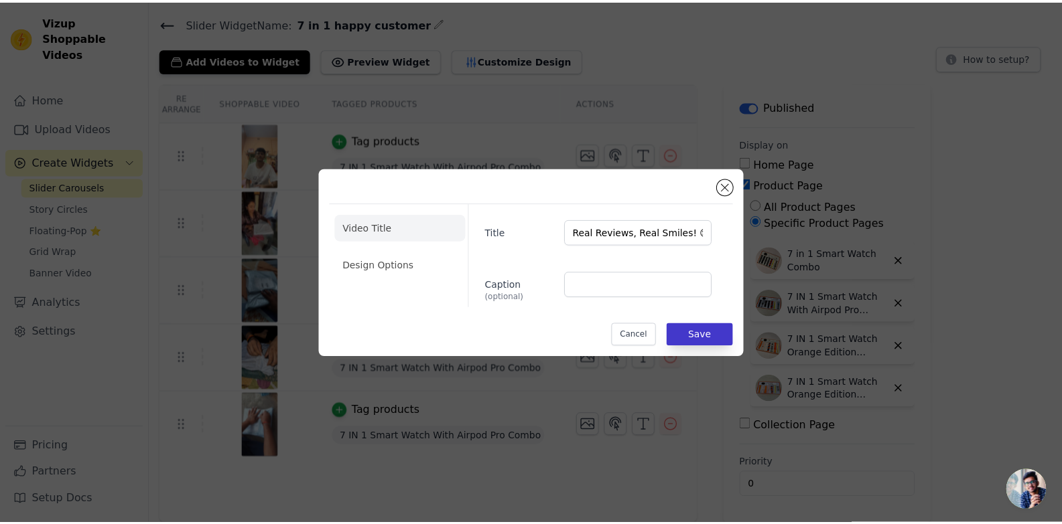
scroll to position [40, 0]
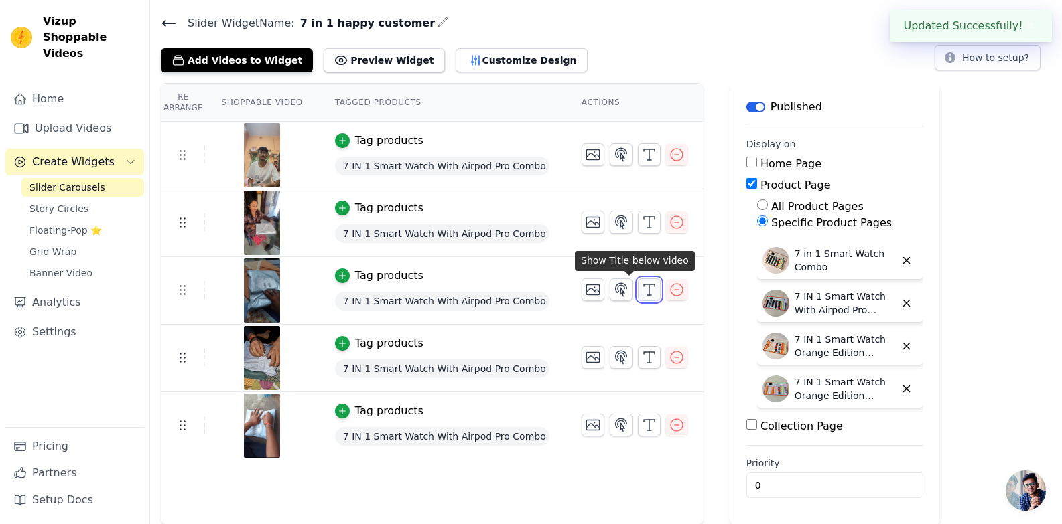
click at [641, 291] on icon "button" at bounding box center [649, 290] width 16 height 16
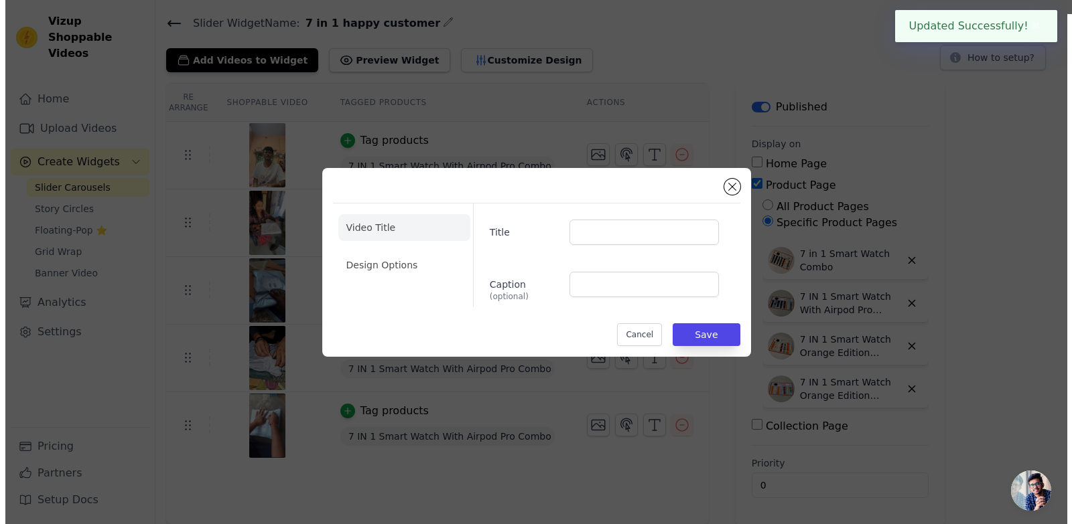
scroll to position [0, 0]
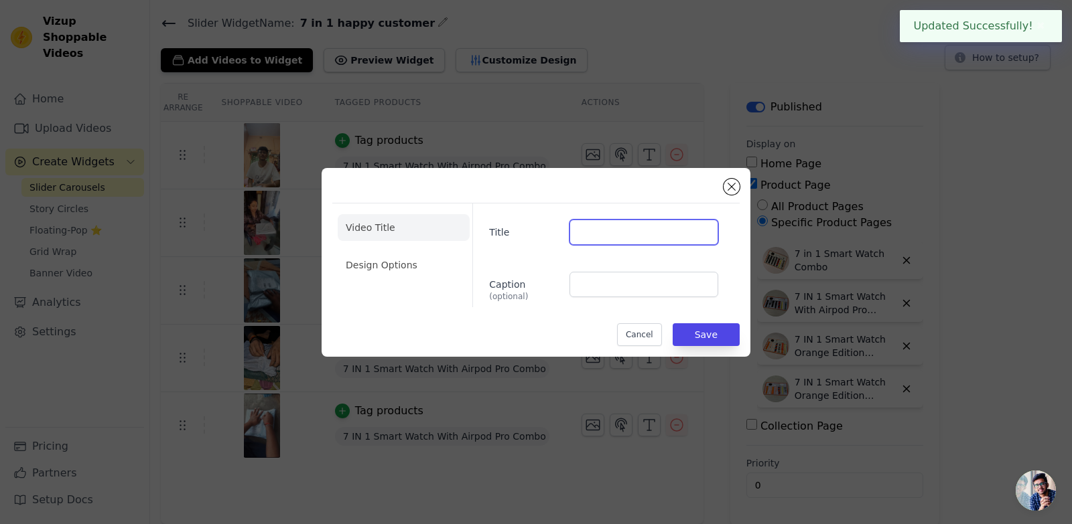
click at [624, 229] on input "Title" at bounding box center [643, 232] width 149 height 25
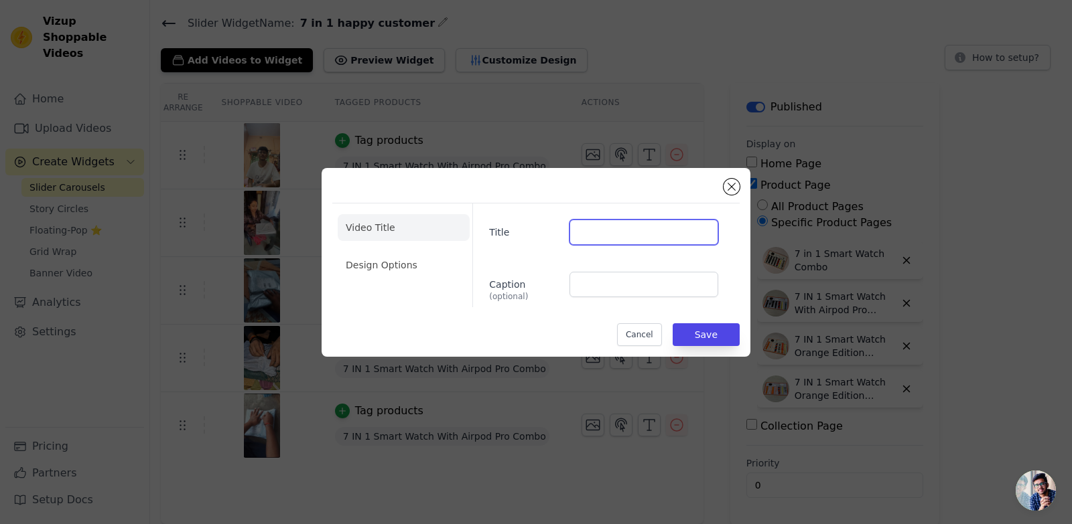
paste input "Happy Customers = Happy Us! ❤️"
type input "Happy Customers = Happy Us! ❤️"
click at [705, 338] on button "Save" at bounding box center [705, 334] width 67 height 23
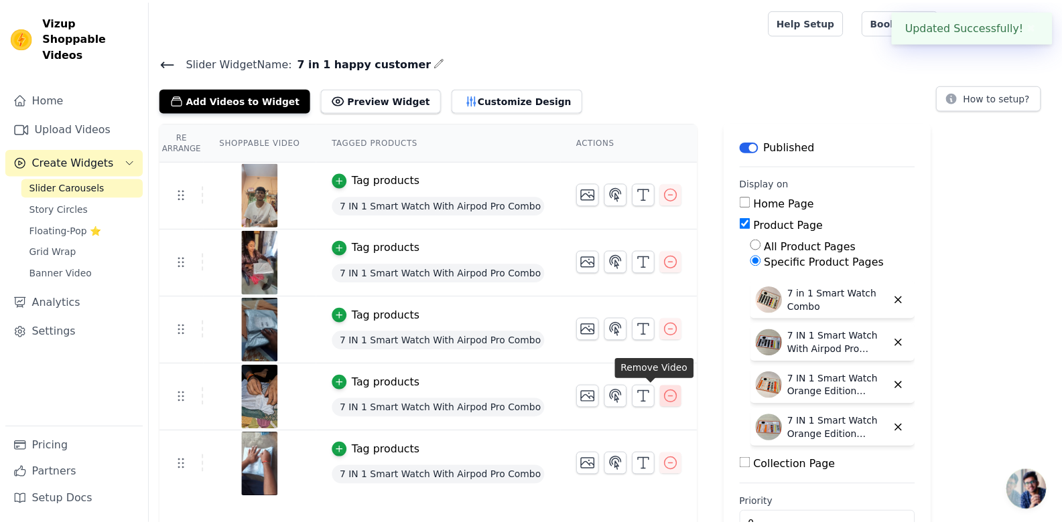
scroll to position [40, 0]
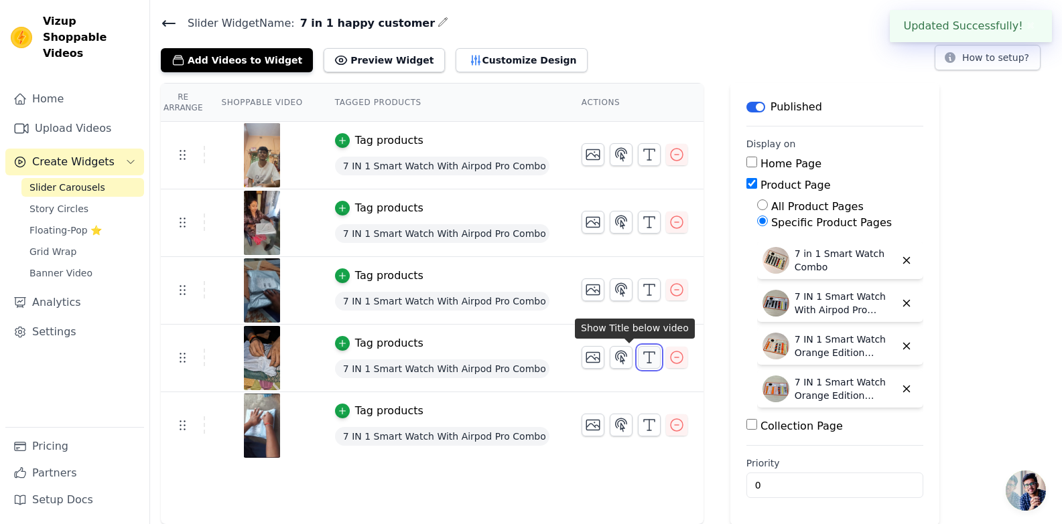
click at [641, 352] on icon "button" at bounding box center [649, 358] width 16 height 16
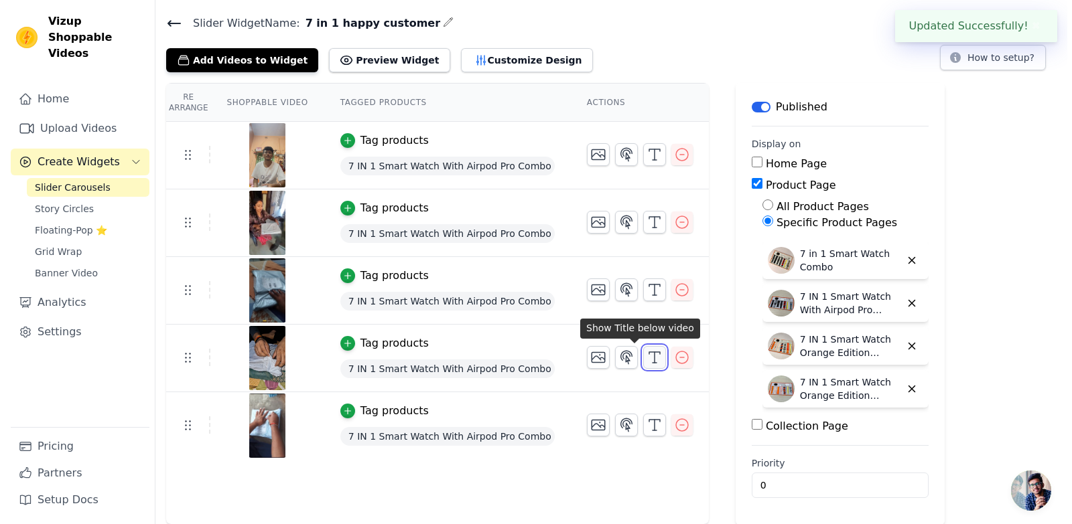
scroll to position [0, 0]
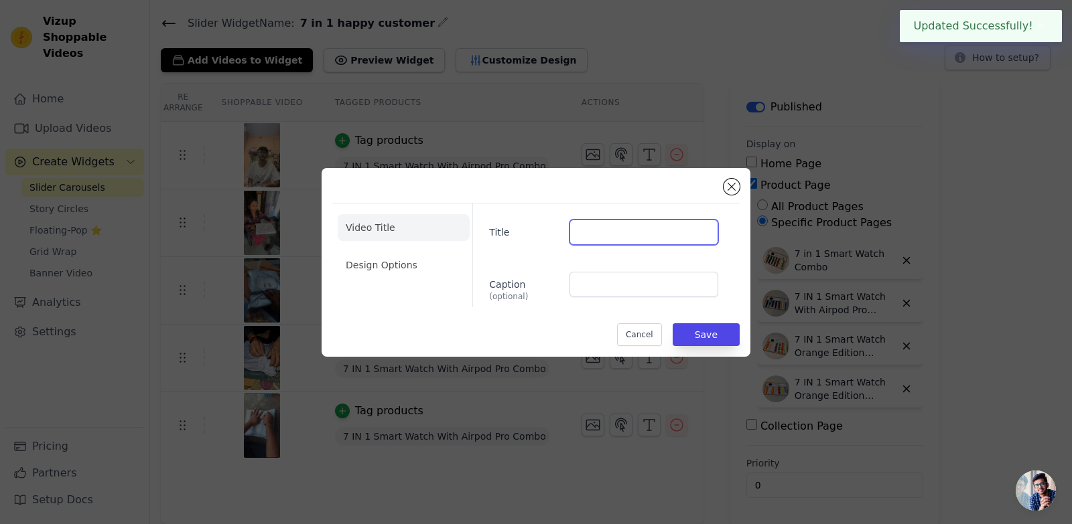
click at [618, 228] on input "Title" at bounding box center [643, 232] width 149 height 25
paste input "Customer Love in Action! 💖"
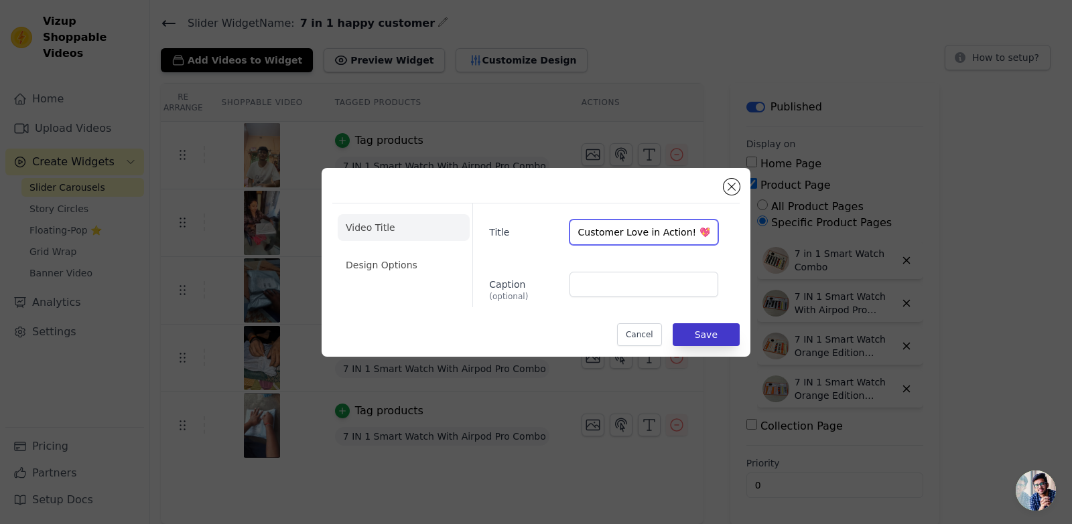
type input "Customer Love in Action! 💖"
click at [701, 336] on button "Save" at bounding box center [705, 334] width 67 height 23
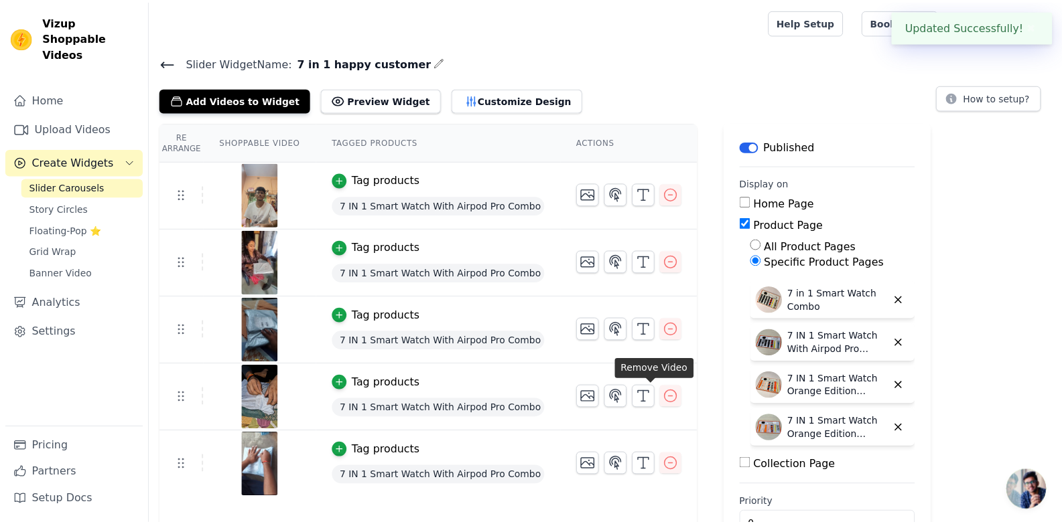
scroll to position [40, 0]
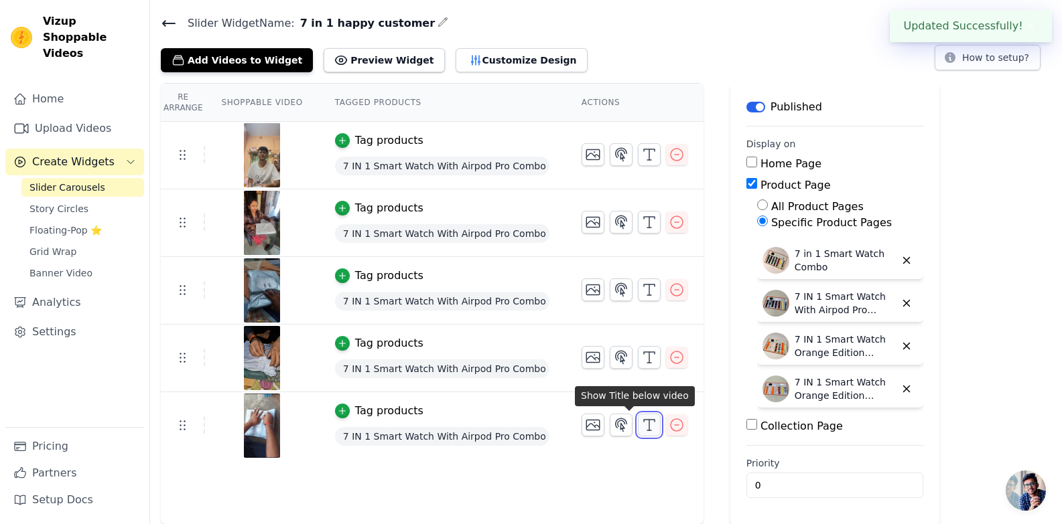
click at [641, 420] on icon "button" at bounding box center [649, 425] width 16 height 16
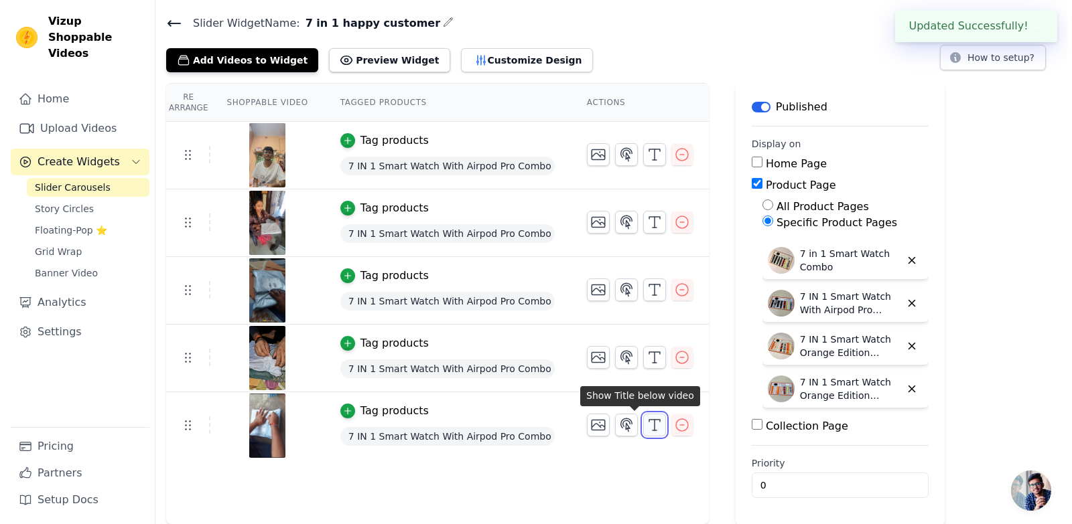
scroll to position [0, 0]
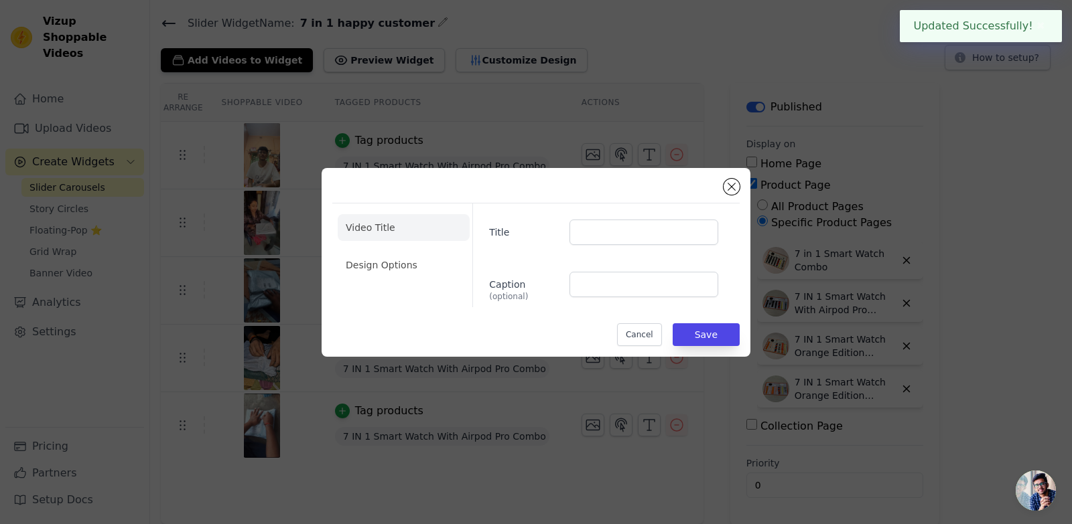
click at [634, 246] on div "Title Caption (optional)" at bounding box center [600, 256] width 257 height 104
click at [635, 239] on input "Title" at bounding box center [643, 232] width 149 height 25
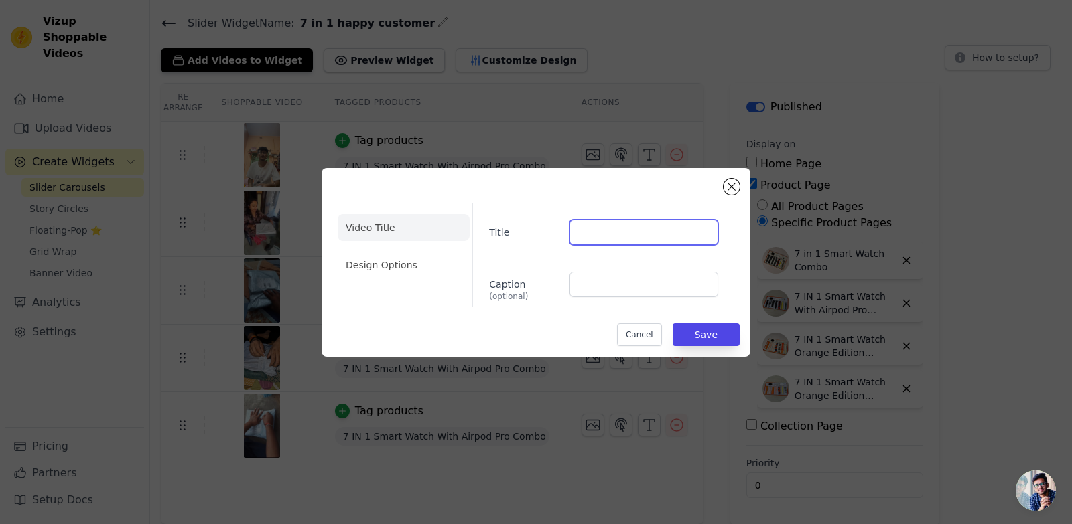
paste input "Another Happy Customer! 😊"
type input "Another Happy Customer! 😊"
click at [707, 334] on button "Save" at bounding box center [705, 334] width 67 height 23
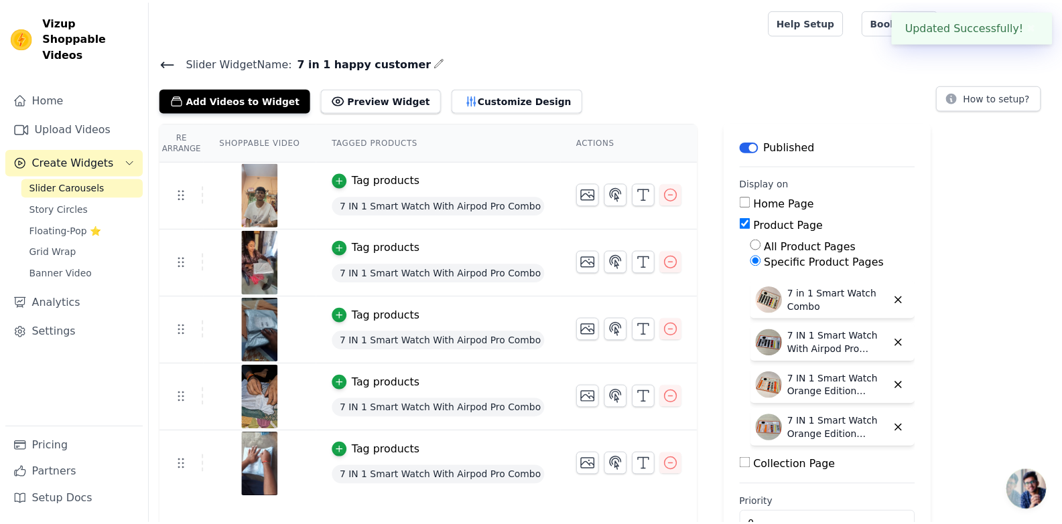
scroll to position [40, 0]
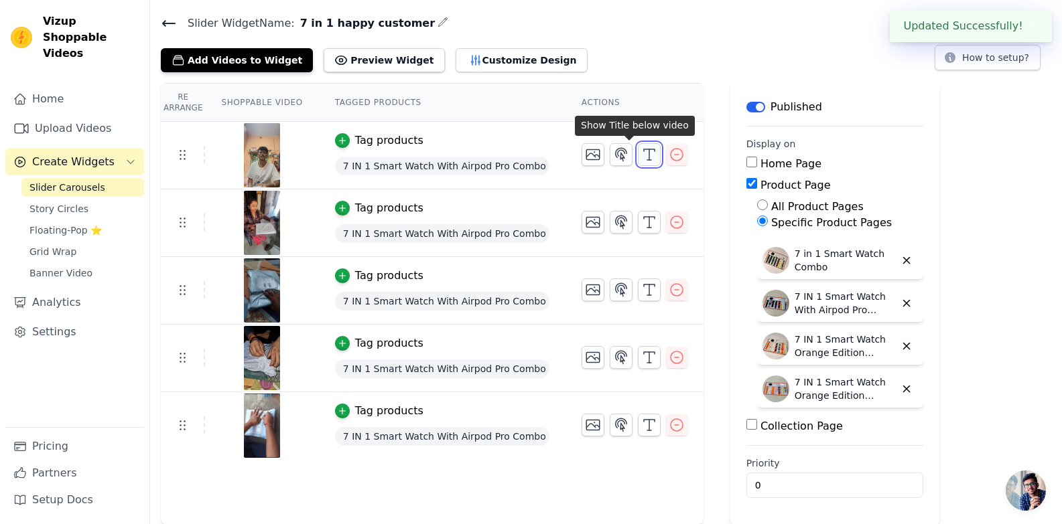
click at [638, 156] on button "button" at bounding box center [649, 154] width 23 height 23
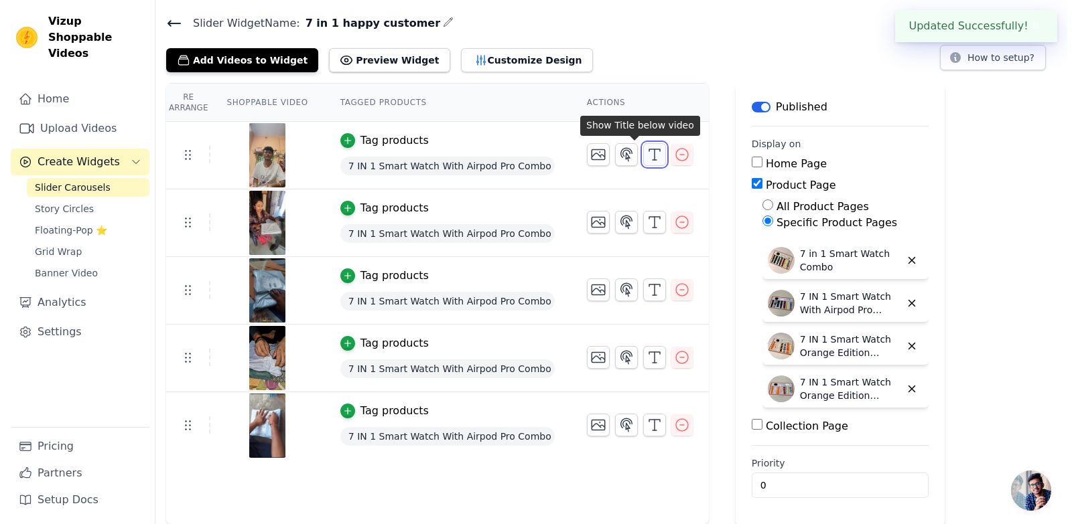
scroll to position [0, 0]
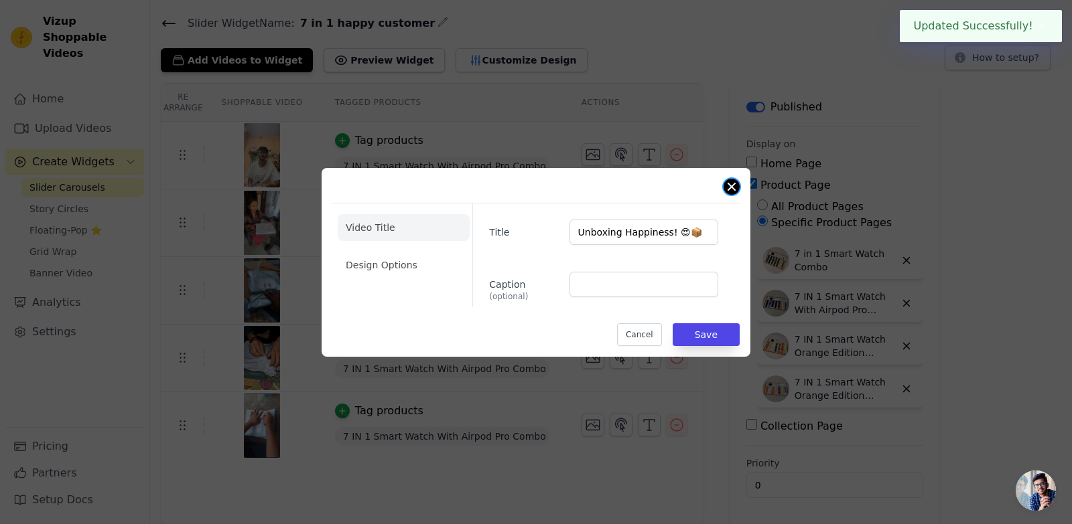
click at [730, 193] on button "Close modal" at bounding box center [731, 187] width 16 height 16
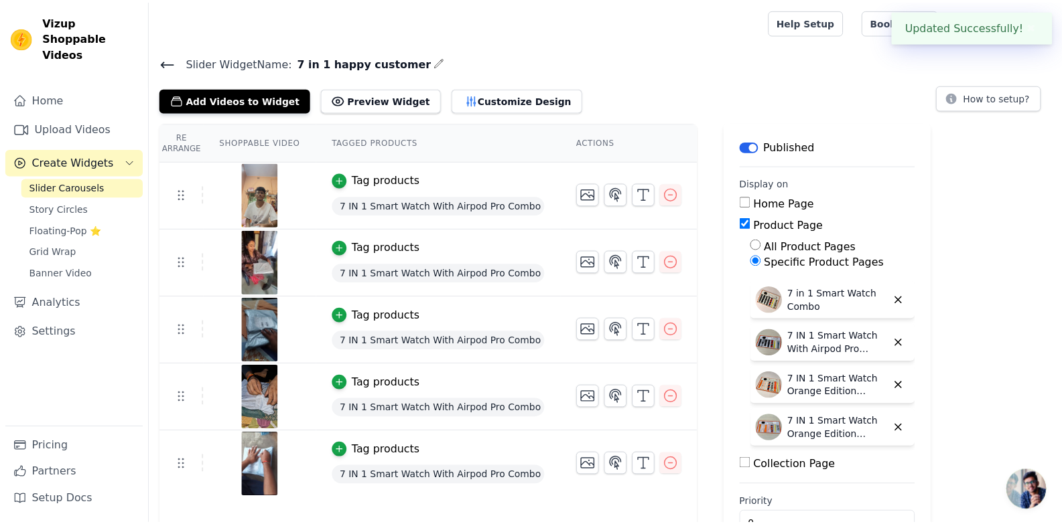
scroll to position [40, 0]
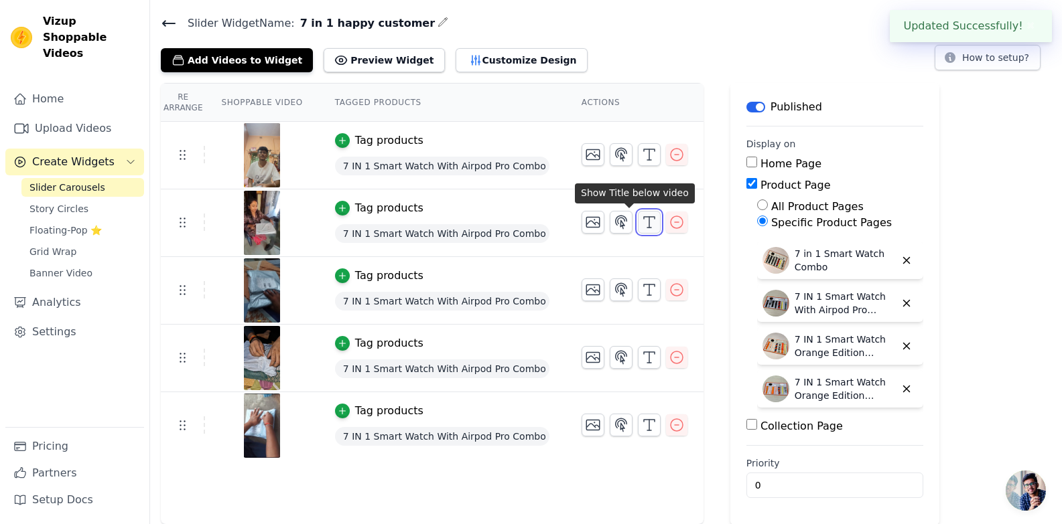
click at [641, 219] on icon "button" at bounding box center [649, 222] width 16 height 16
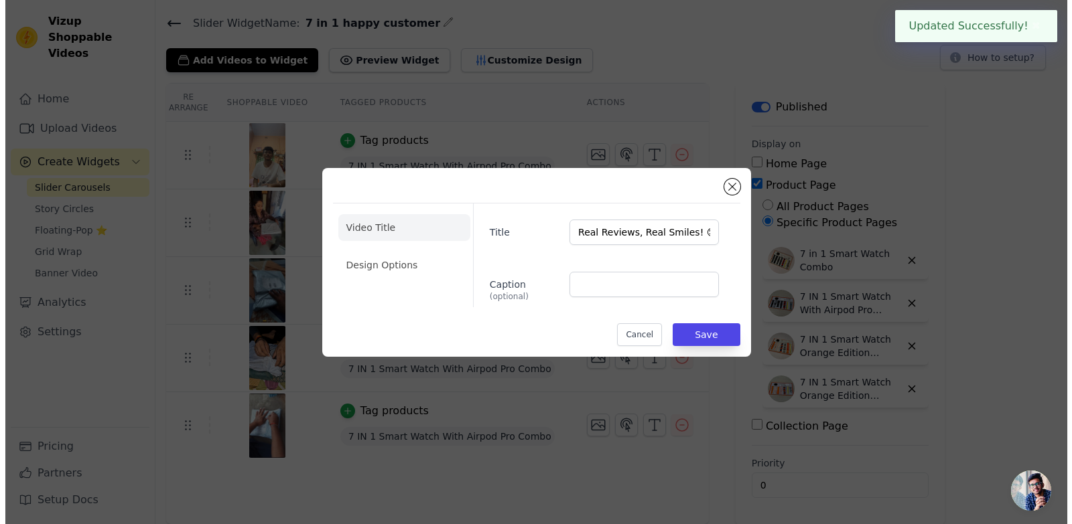
scroll to position [0, 0]
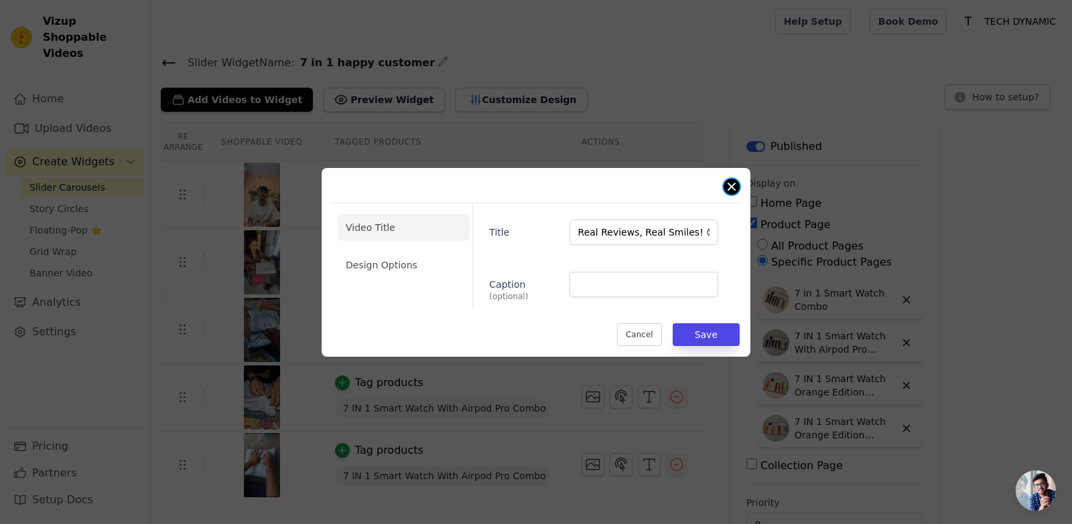
click at [733, 188] on button "Close modal" at bounding box center [731, 187] width 16 height 16
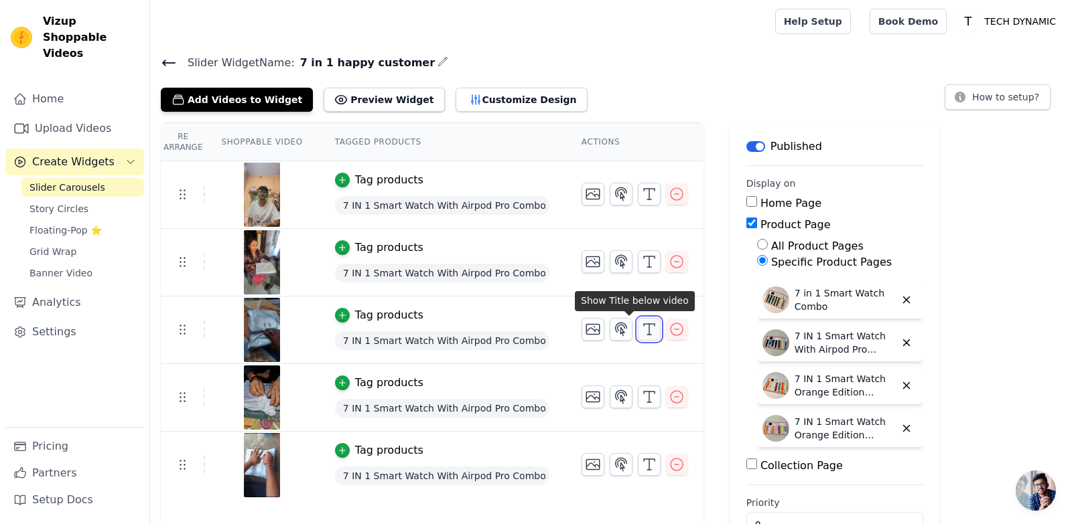
click at [644, 324] on polyline "button" at bounding box center [649, 325] width 11 height 2
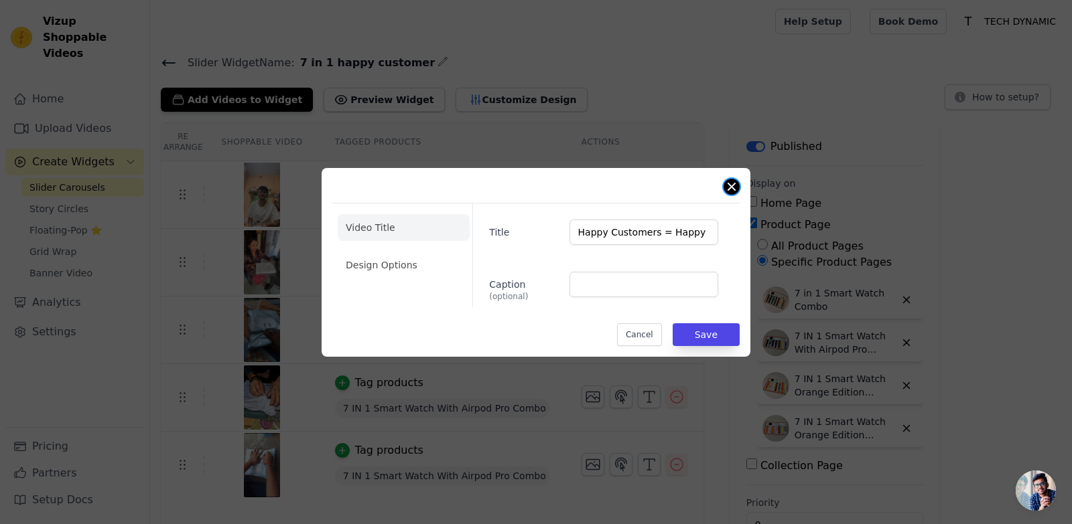
click at [725, 186] on button "Close modal" at bounding box center [731, 187] width 16 height 16
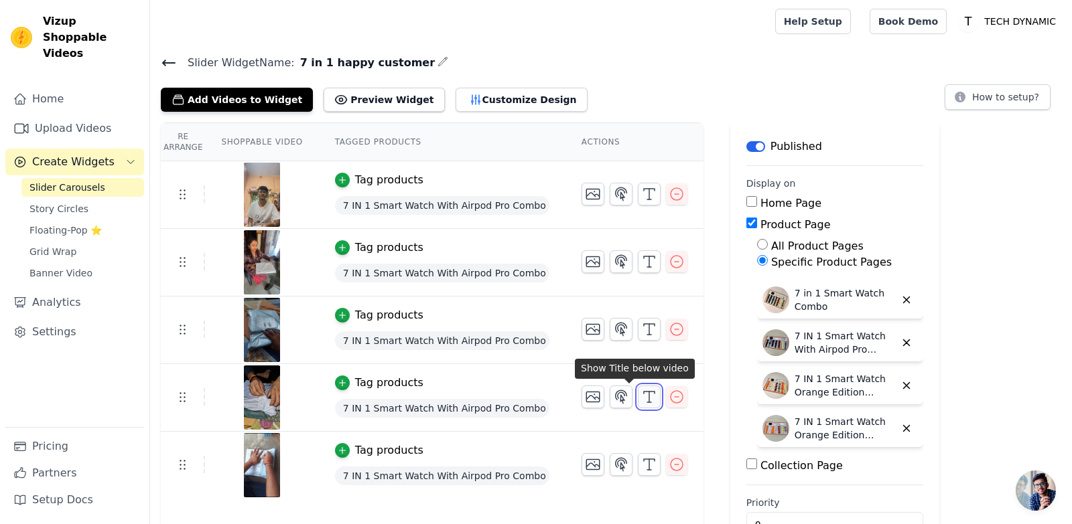
click at [641, 399] on icon "button" at bounding box center [649, 397] width 16 height 16
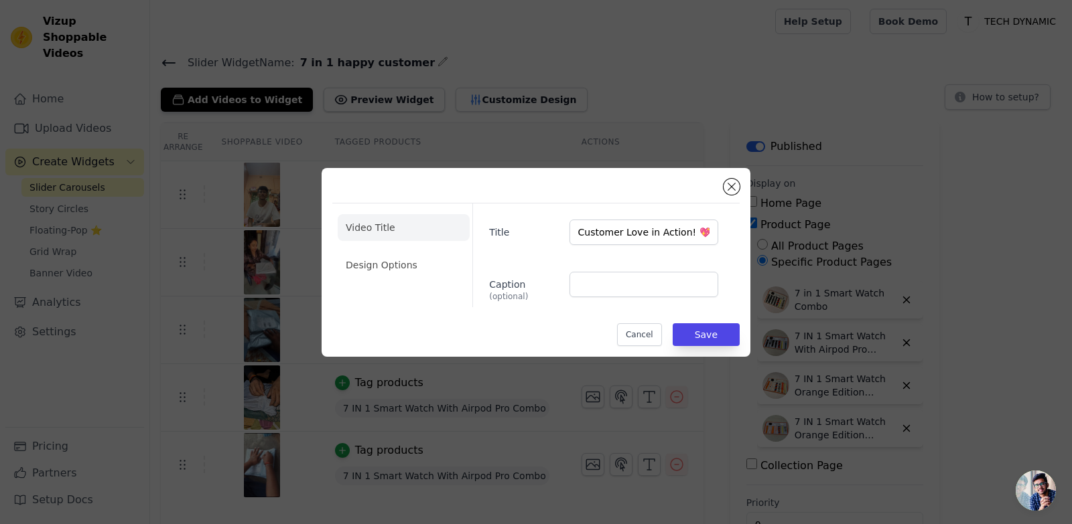
click at [812, 248] on div "Video Title Design Options Title Customer Love in Action! 💖 Caption (optional) …" at bounding box center [535, 263] width 1029 height 232
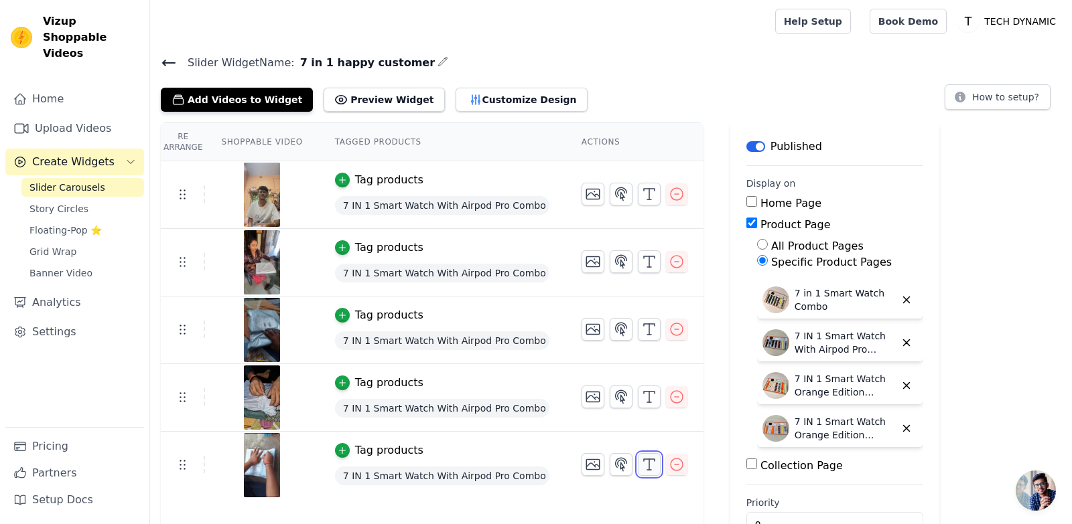
click at [641, 472] on icon "button" at bounding box center [649, 465] width 16 height 16
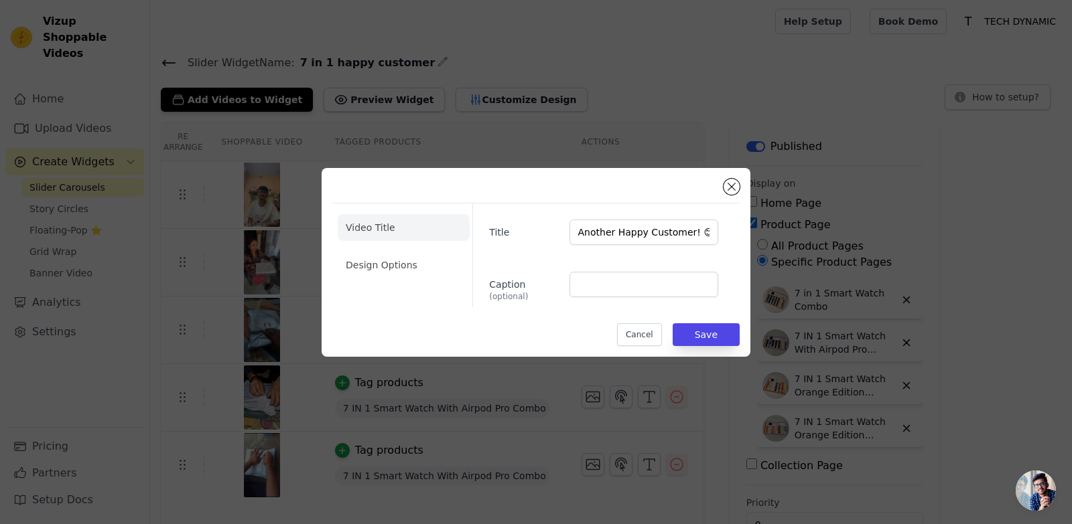
click at [946, 401] on div "Video Title Design Options Title Another Happy Customer! 😊 Caption (optional) C…" at bounding box center [536, 262] width 1072 height 524
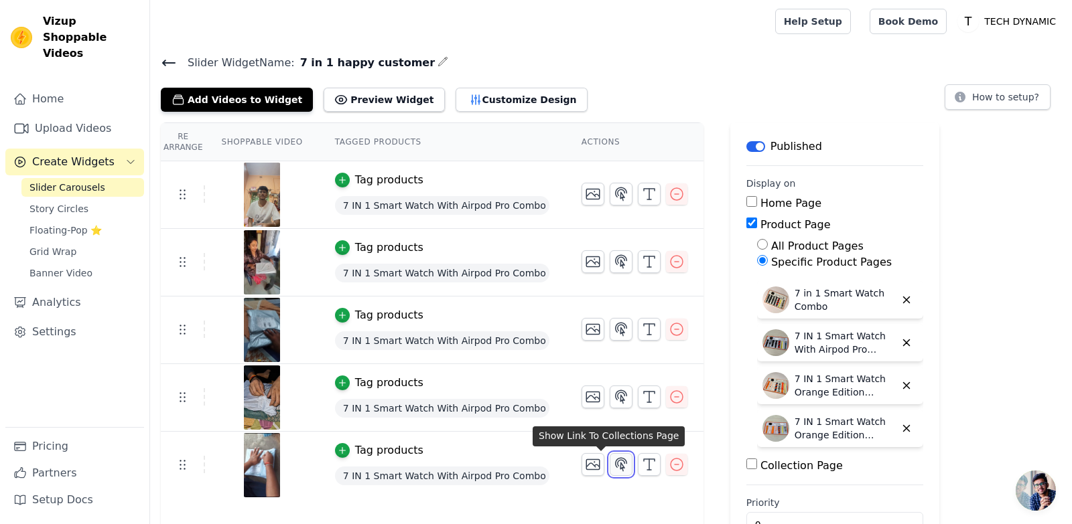
click at [616, 462] on icon "button" at bounding box center [621, 464] width 11 height 13
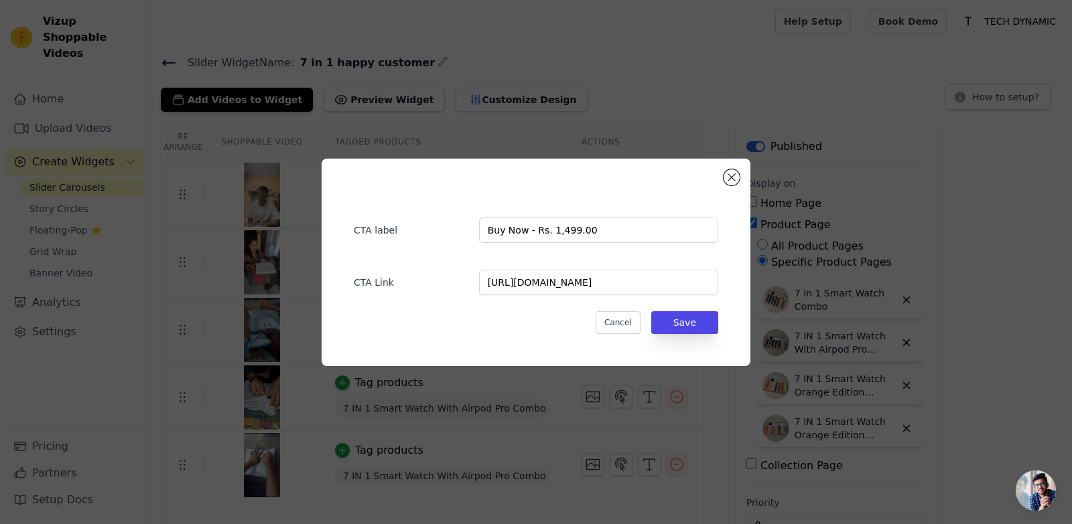
click at [985, 384] on div "CTA label Buy Now - Rs. 1,499.00 CTA Link [URL][DOMAIN_NAME] Cancel Save" at bounding box center [535, 262] width 1029 height 250
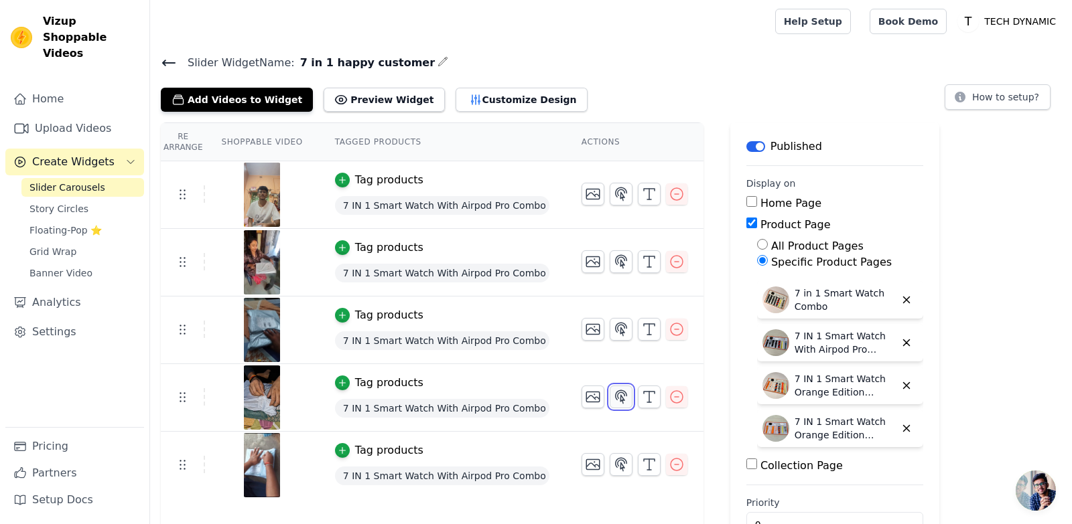
click at [613, 394] on icon "button" at bounding box center [621, 397] width 16 height 16
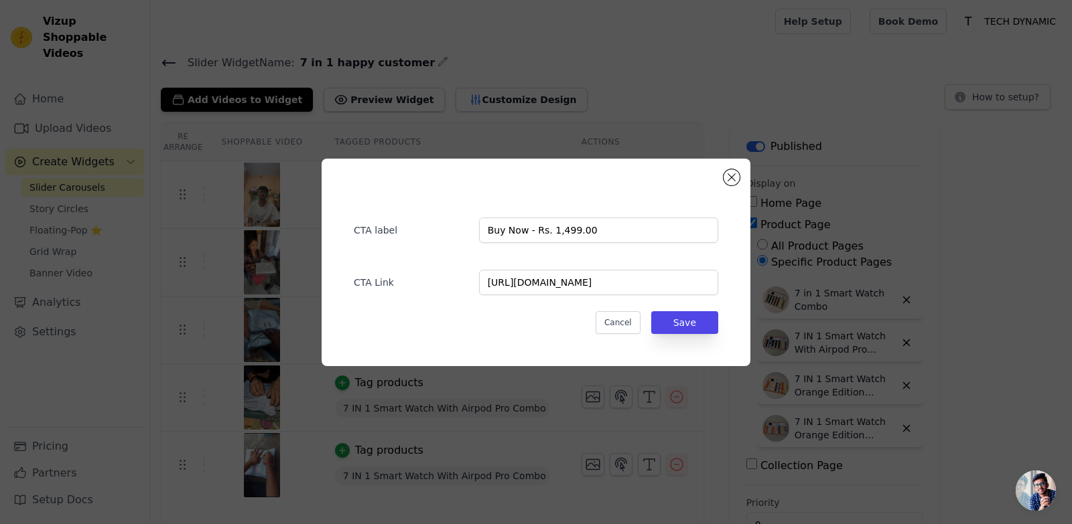
click at [987, 342] on div "CTA label Buy Now - Rs. 1,499.00 CTA Link [URL][DOMAIN_NAME] Cancel Save" at bounding box center [535, 262] width 1029 height 250
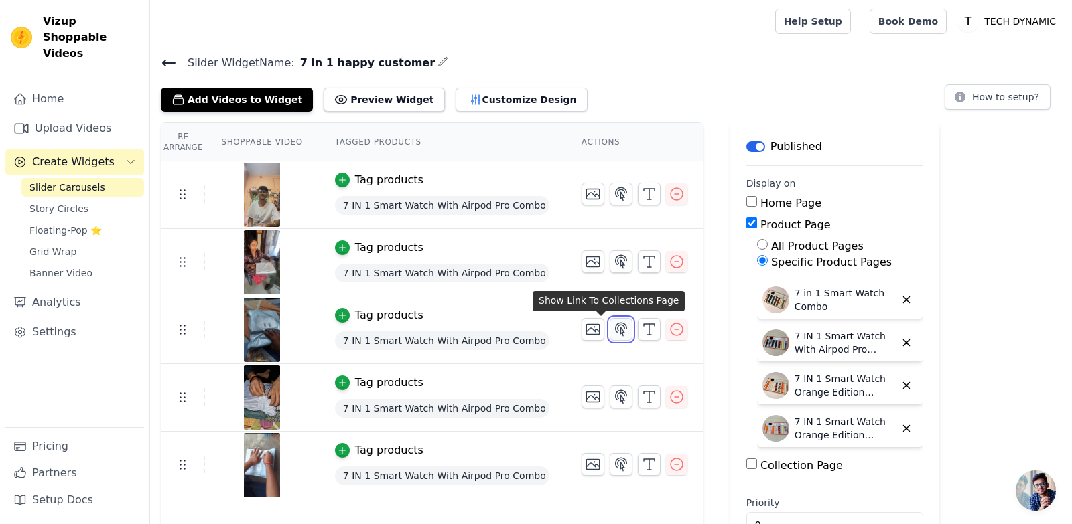
click at [613, 326] on icon "button" at bounding box center [621, 329] width 16 height 16
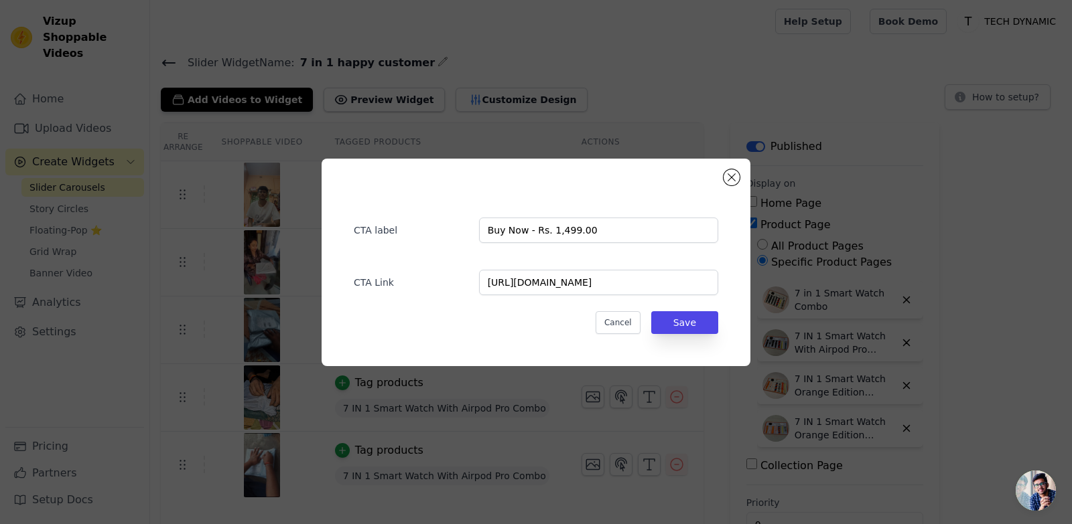
click at [951, 275] on div "CTA label Buy Now - Rs. 1,499.00 CTA Link [URL][DOMAIN_NAME] Cancel Save" at bounding box center [535, 262] width 1029 height 250
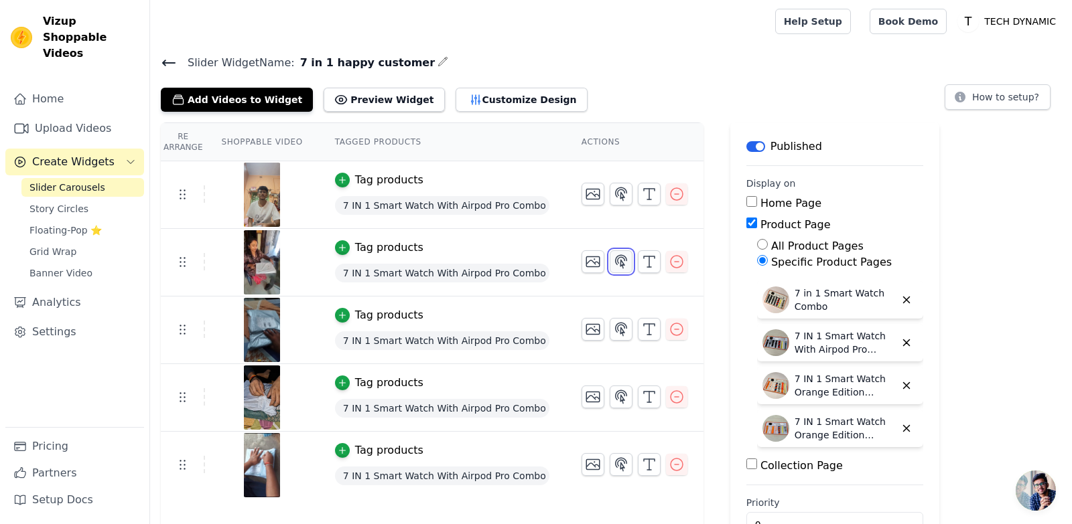
click at [613, 259] on icon "button" at bounding box center [621, 262] width 16 height 16
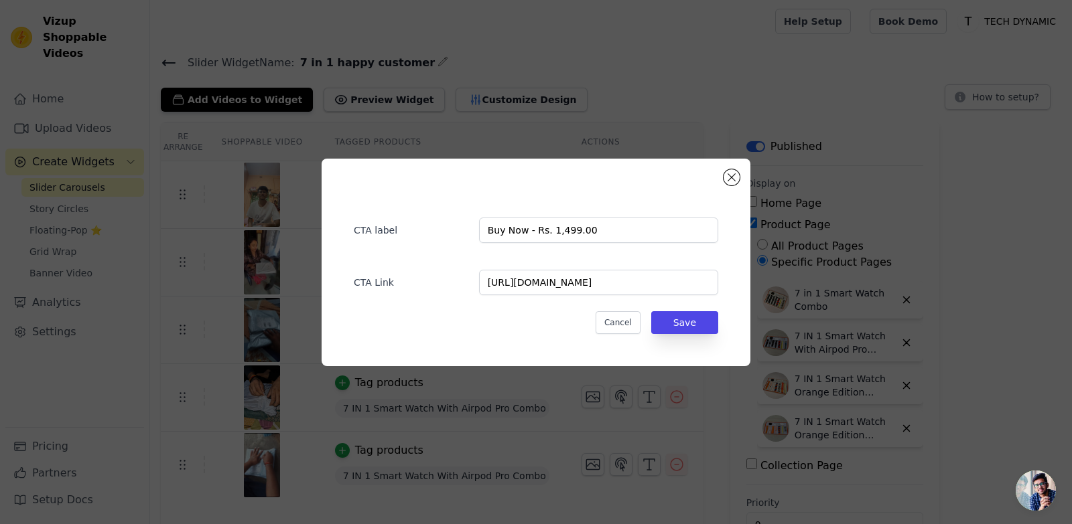
click at [915, 234] on div "CTA label Buy Now - Rs. 1,499.00 CTA Link [URL][DOMAIN_NAME] Cancel Save" at bounding box center [535, 262] width 1029 height 250
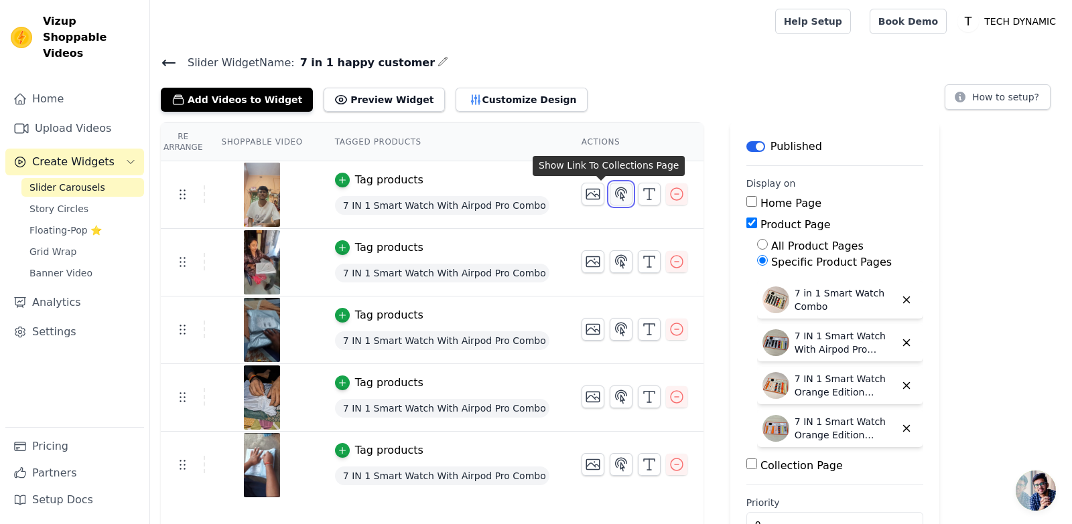
click at [616, 194] on icon "button" at bounding box center [621, 194] width 11 height 13
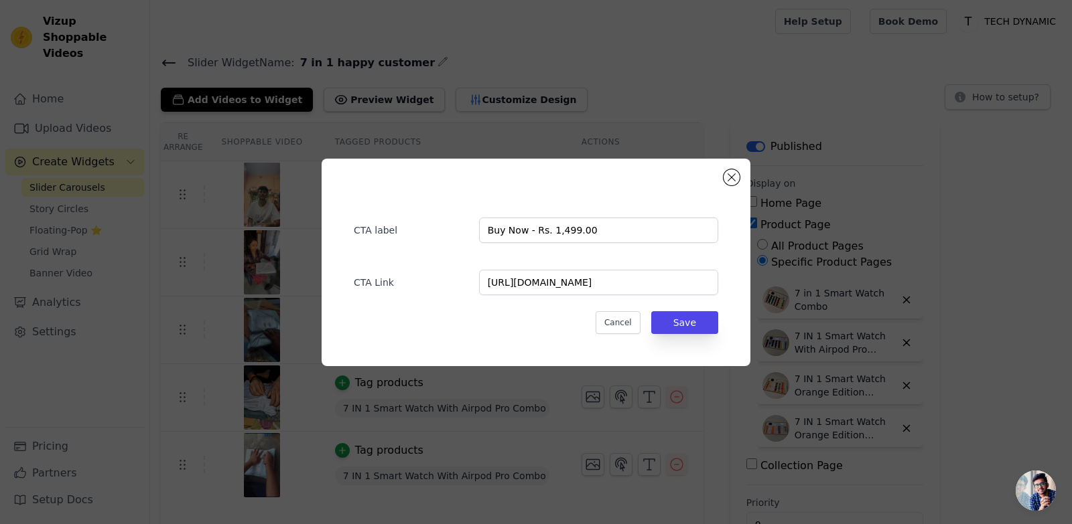
click at [918, 204] on div "CTA label Buy Now - Rs. 1,499.00 CTA Link [URL][DOMAIN_NAME] Cancel Save" at bounding box center [535, 262] width 1029 height 250
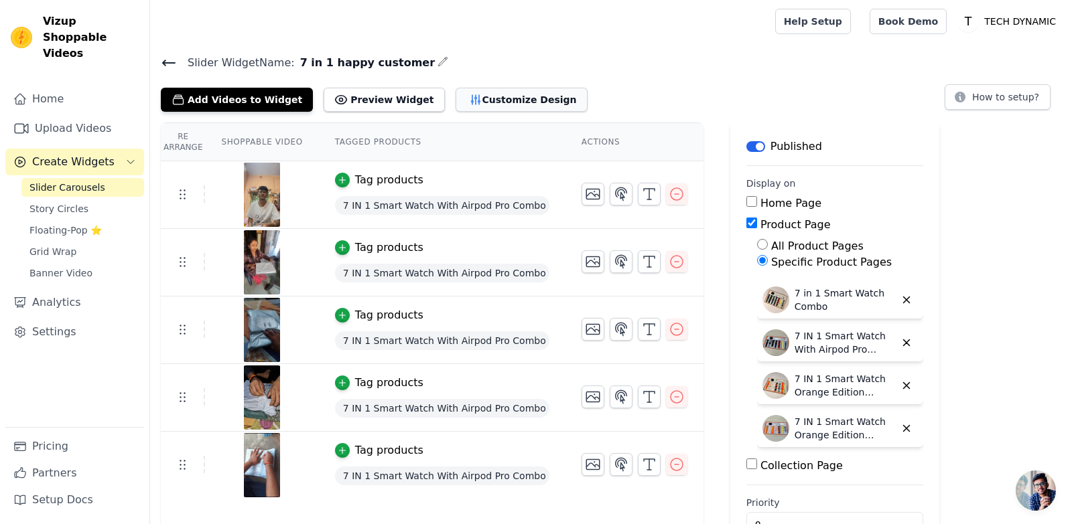
click at [475, 91] on button "Customize Design" at bounding box center [521, 100] width 132 height 24
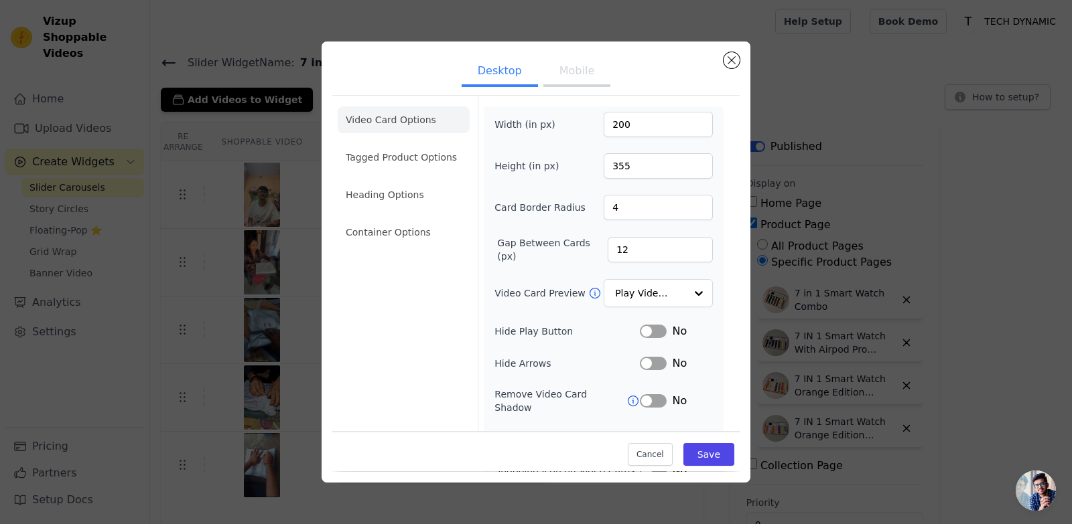
click at [565, 70] on button "Mobile" at bounding box center [576, 72] width 67 height 29
click at [431, 161] on li "Tagged Product Options" at bounding box center [404, 157] width 132 height 27
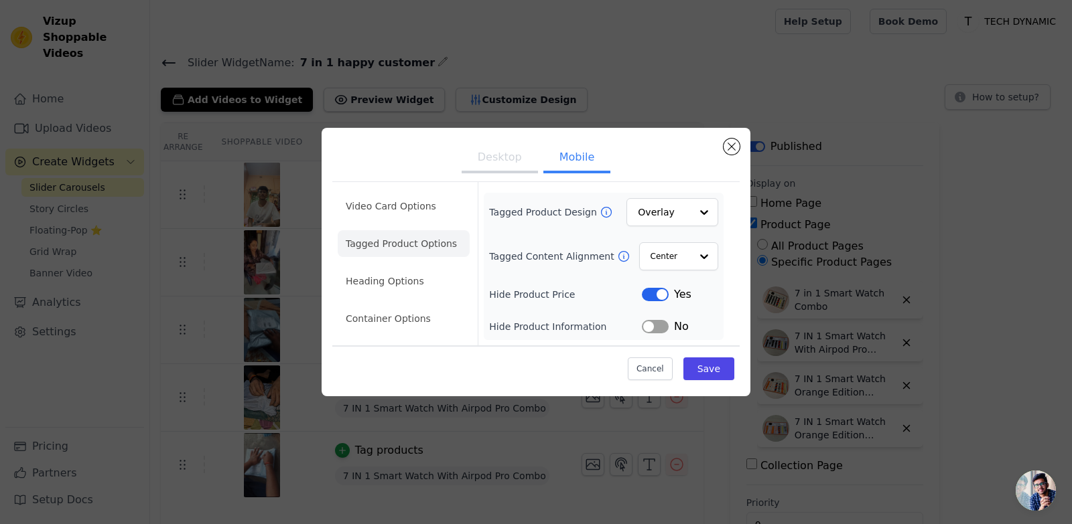
click at [661, 297] on button "Label" at bounding box center [655, 294] width 27 height 13
click at [512, 163] on button "Desktop" at bounding box center [499, 158] width 76 height 29
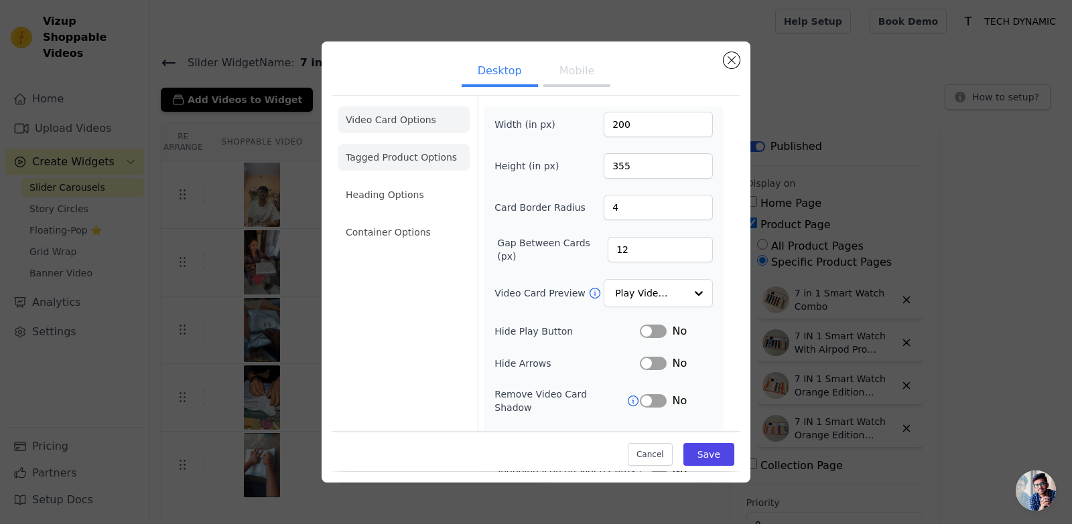
click at [453, 155] on li "Tagged Product Options" at bounding box center [404, 157] width 132 height 27
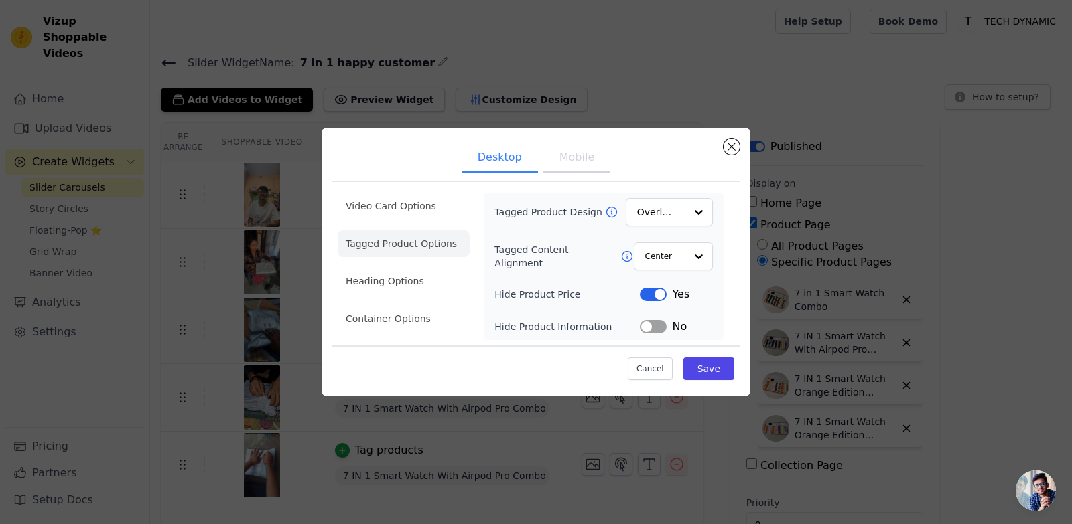
click at [665, 298] on button "Label" at bounding box center [653, 294] width 27 height 13
click at [708, 363] on button "Save" at bounding box center [708, 369] width 51 height 23
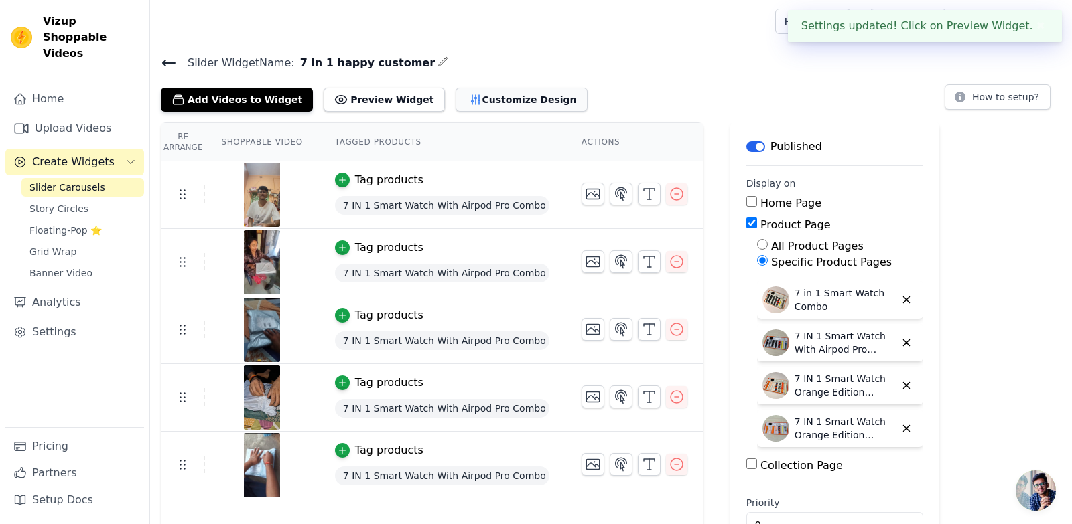
click at [492, 98] on button "Customize Design" at bounding box center [521, 100] width 132 height 24
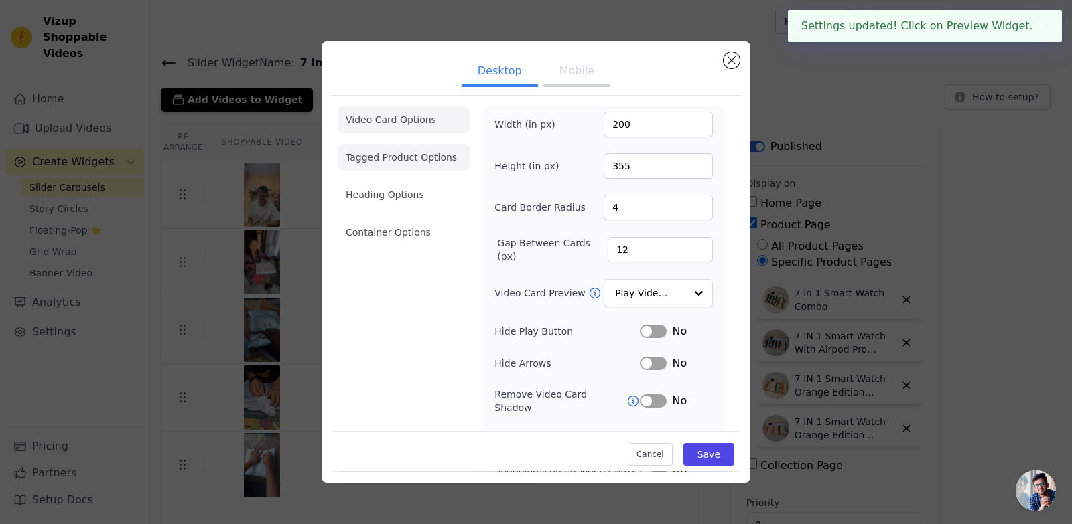
click at [449, 155] on li "Tagged Product Options" at bounding box center [404, 157] width 132 height 27
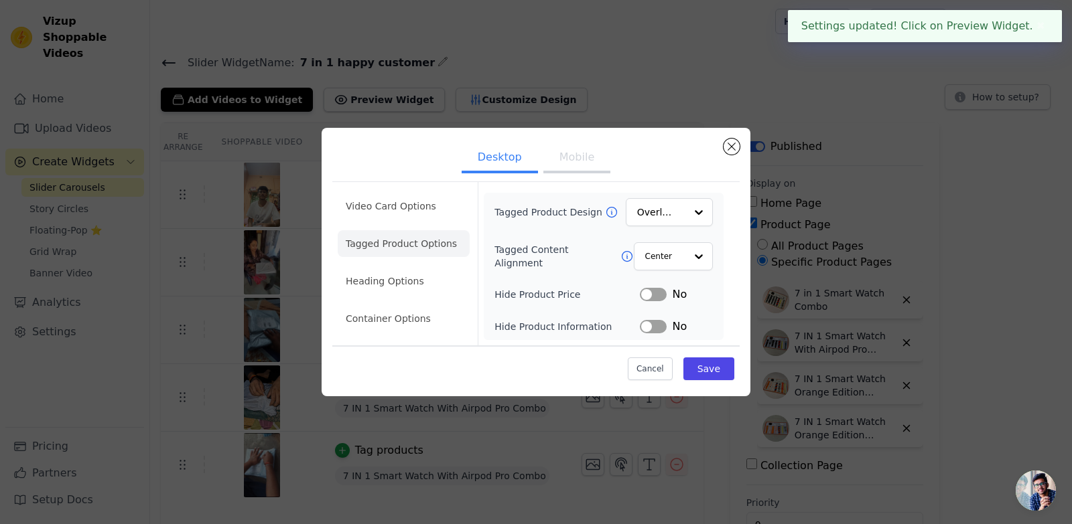
click at [552, 160] on button "Mobile" at bounding box center [576, 158] width 67 height 29
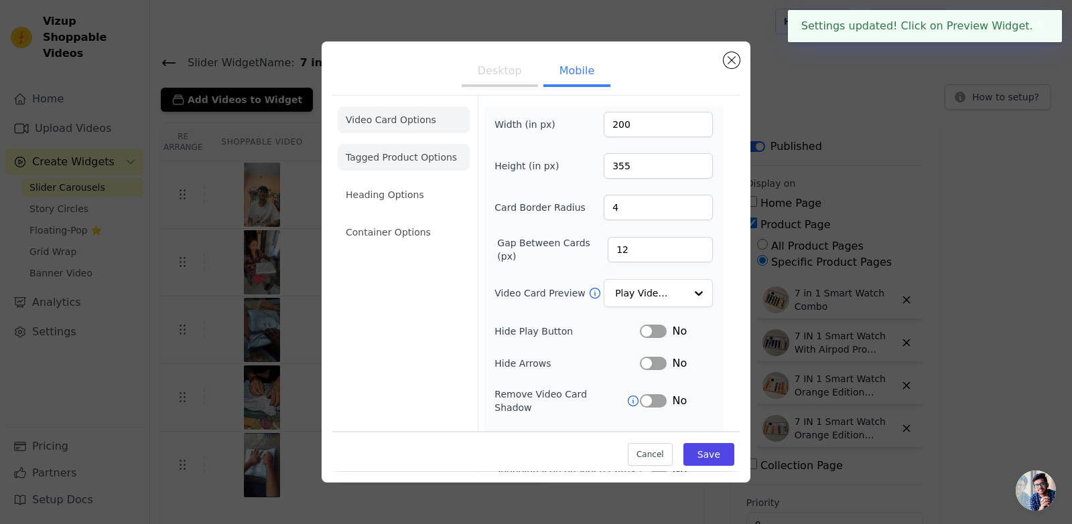
click at [435, 158] on li "Tagged Product Options" at bounding box center [404, 157] width 132 height 27
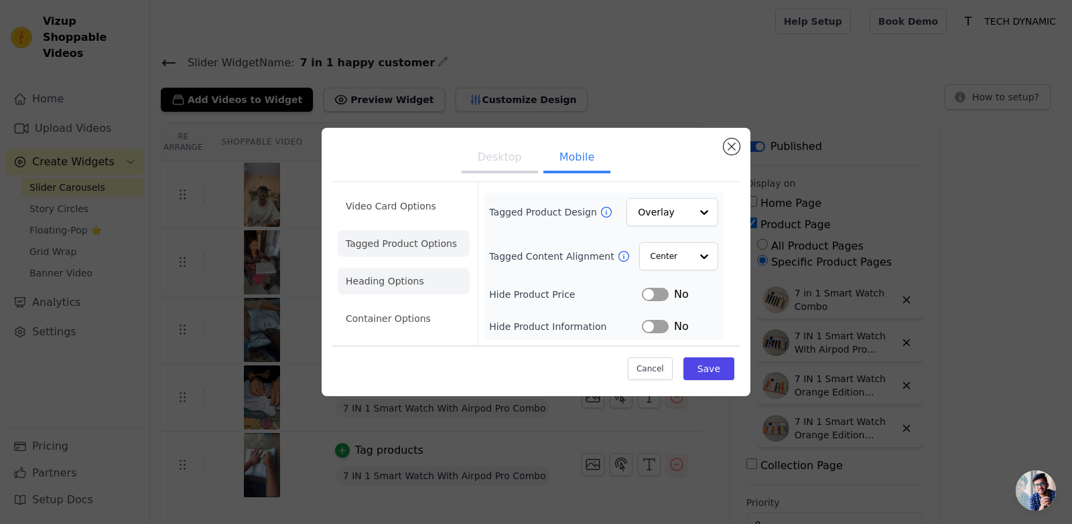
click at [433, 277] on li "Heading Options" at bounding box center [404, 281] width 132 height 27
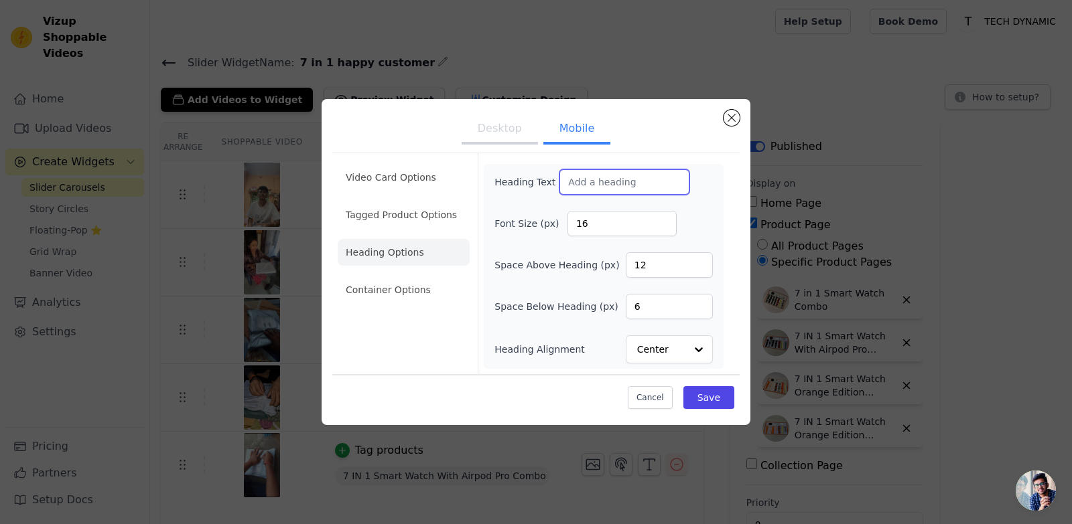
click at [597, 185] on input "Heading Text" at bounding box center [624, 181] width 130 height 25
paste input "Your Happiness, Our Success! 🧡"
type input "Your Happiness, Our Success! 🧡"
click at [658, 263] on input "12" at bounding box center [669, 264] width 87 height 25
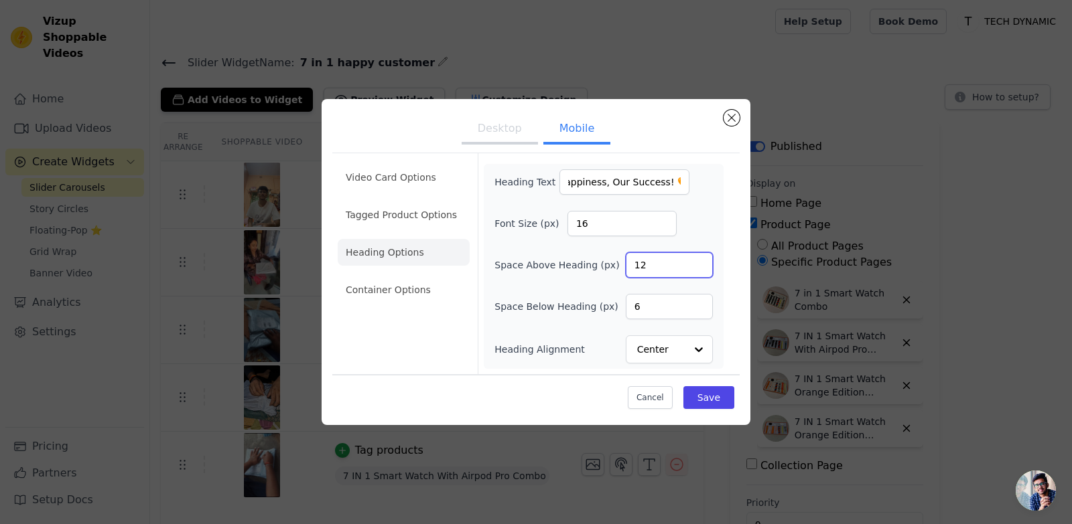
scroll to position [0, 0]
click at [658, 263] on input "12" at bounding box center [669, 264] width 87 height 25
type input "0"
click at [699, 399] on button "Save" at bounding box center [708, 397] width 51 height 23
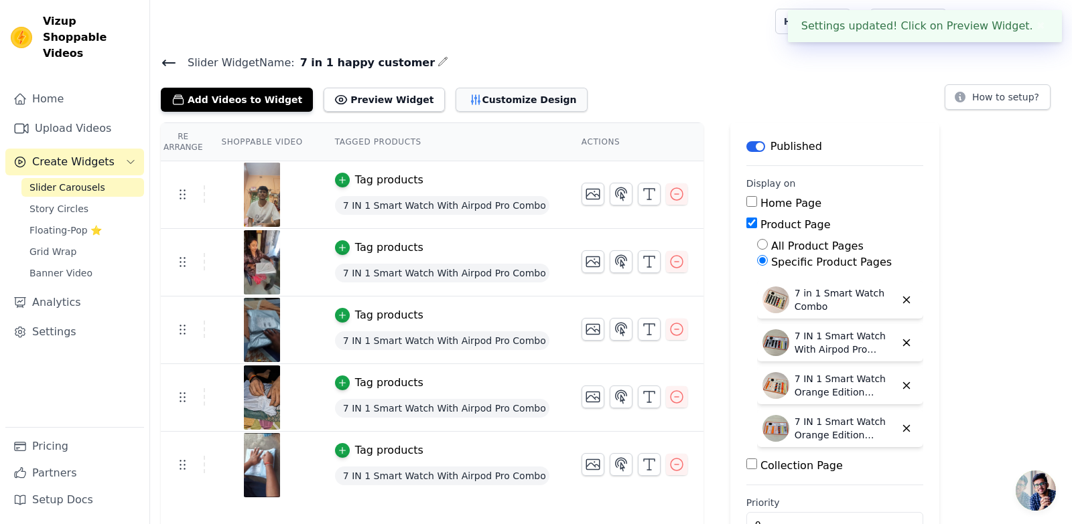
click at [455, 99] on button "Customize Design" at bounding box center [521, 100] width 132 height 24
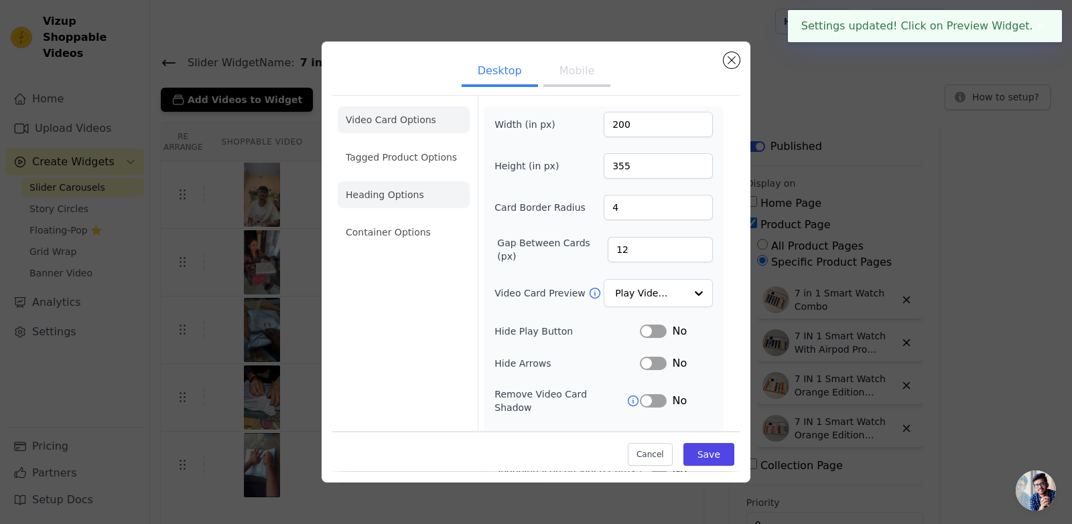
click at [412, 194] on li "Heading Options" at bounding box center [404, 195] width 132 height 27
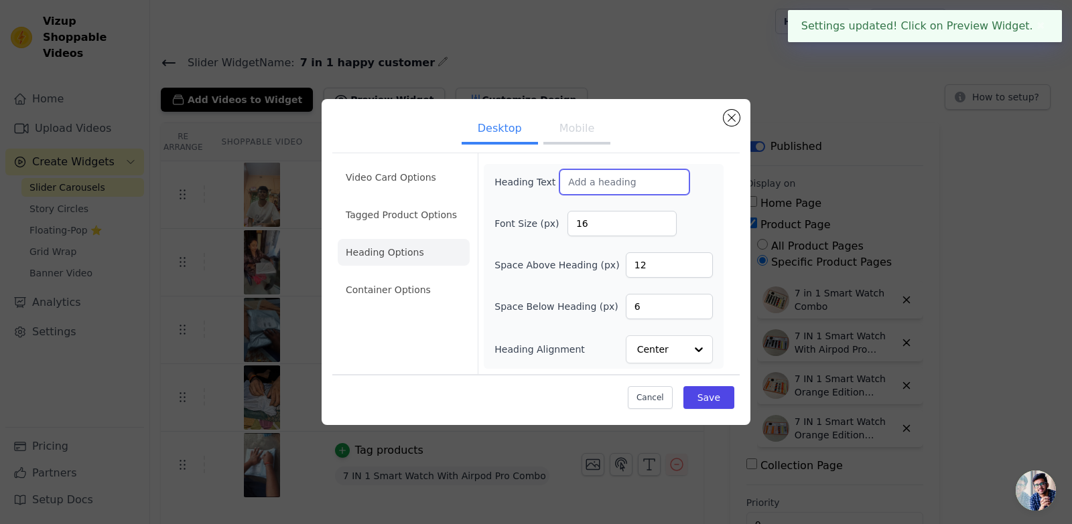
click at [601, 184] on input "Heading Text" at bounding box center [624, 181] width 130 height 25
paste input "Your Happiness, Our Success! 🧡"
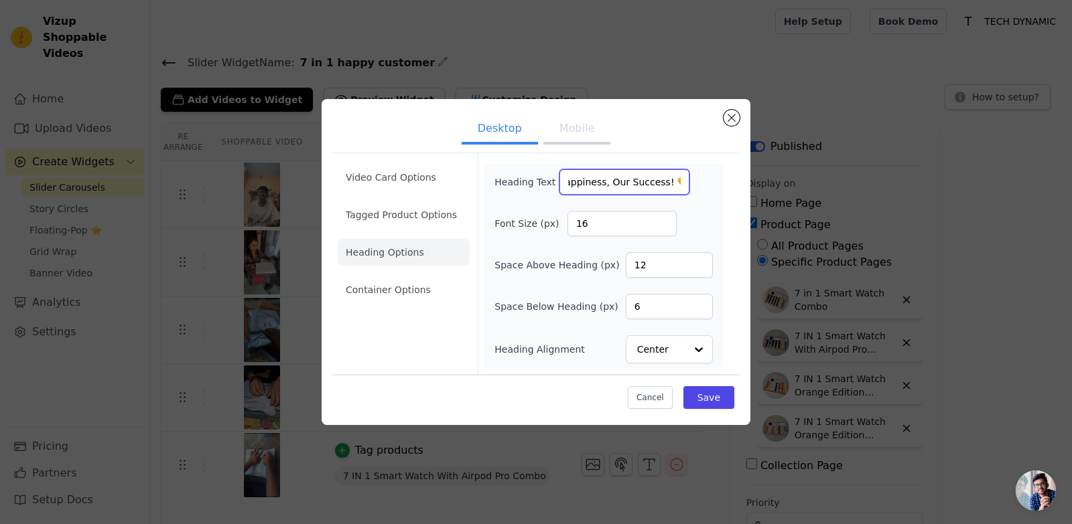
type input "Your Happiness, Our Success! 🧡"
click at [658, 265] on input "12" at bounding box center [669, 264] width 87 height 25
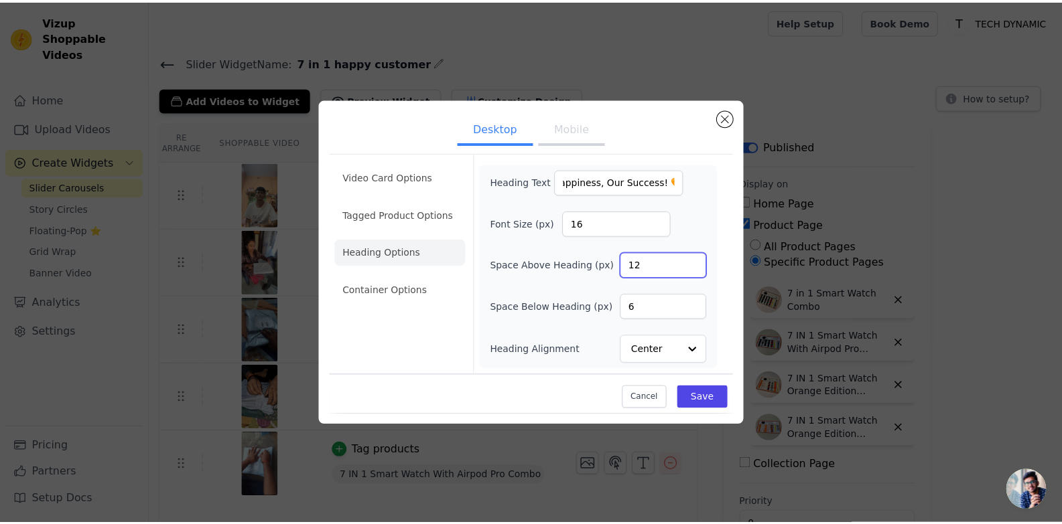
scroll to position [0, 0]
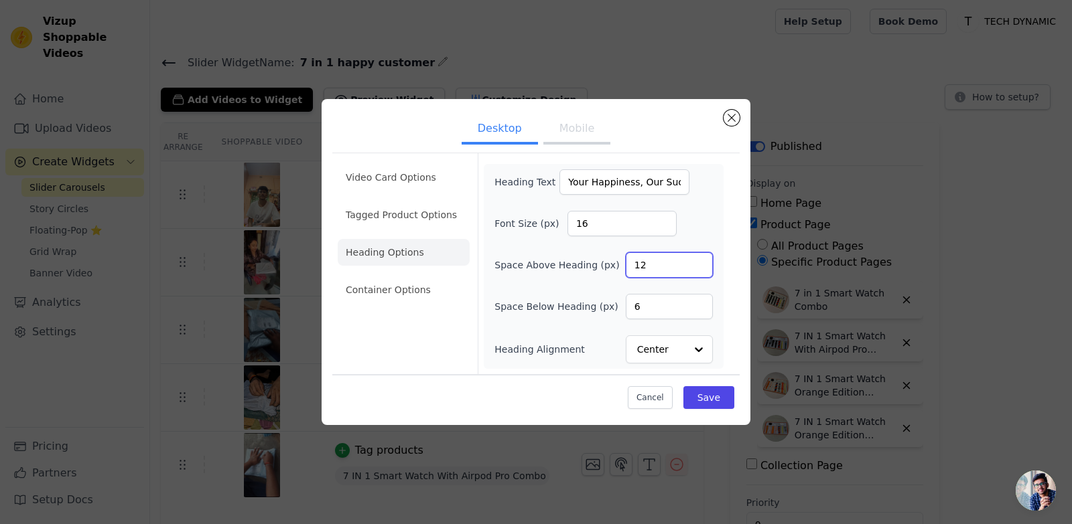
click at [658, 265] on input "12" at bounding box center [669, 264] width 87 height 25
click at [660, 268] on input "12" at bounding box center [669, 264] width 87 height 25
type input "0"
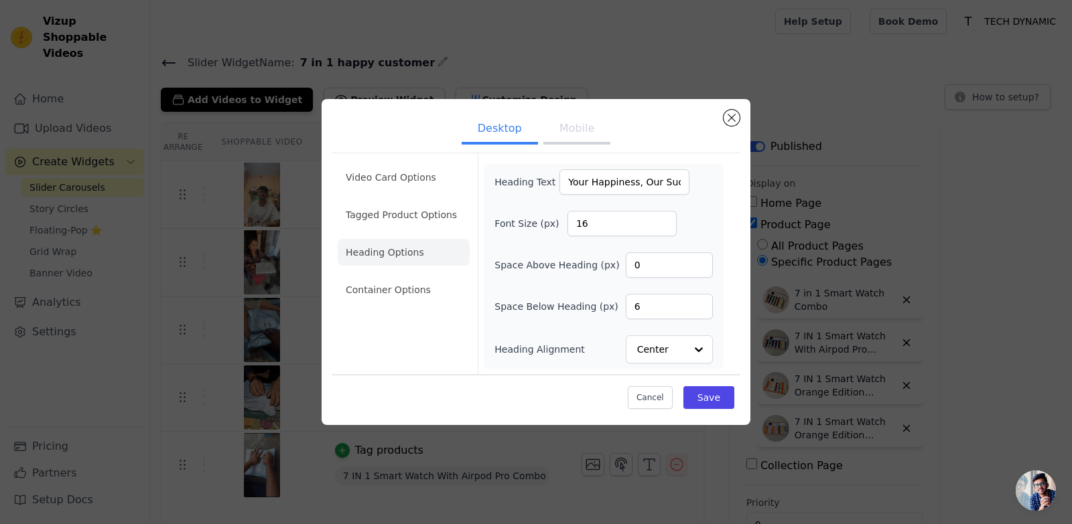
click at [709, 232] on div "Font Size (px) 16" at bounding box center [603, 223] width 218 height 25
click at [705, 394] on button "Save" at bounding box center [708, 397] width 51 height 23
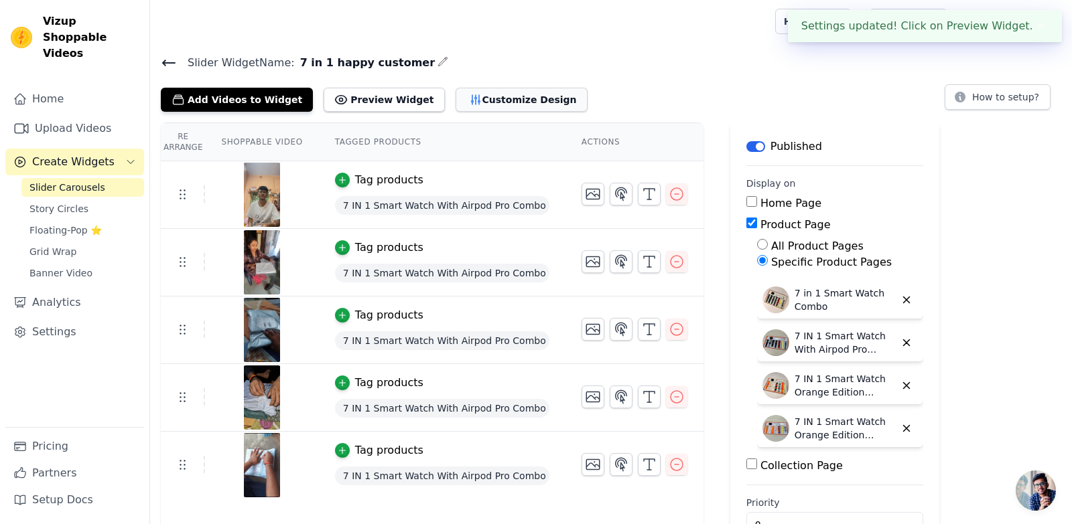
click at [455, 96] on button "Customize Design" at bounding box center [521, 100] width 132 height 24
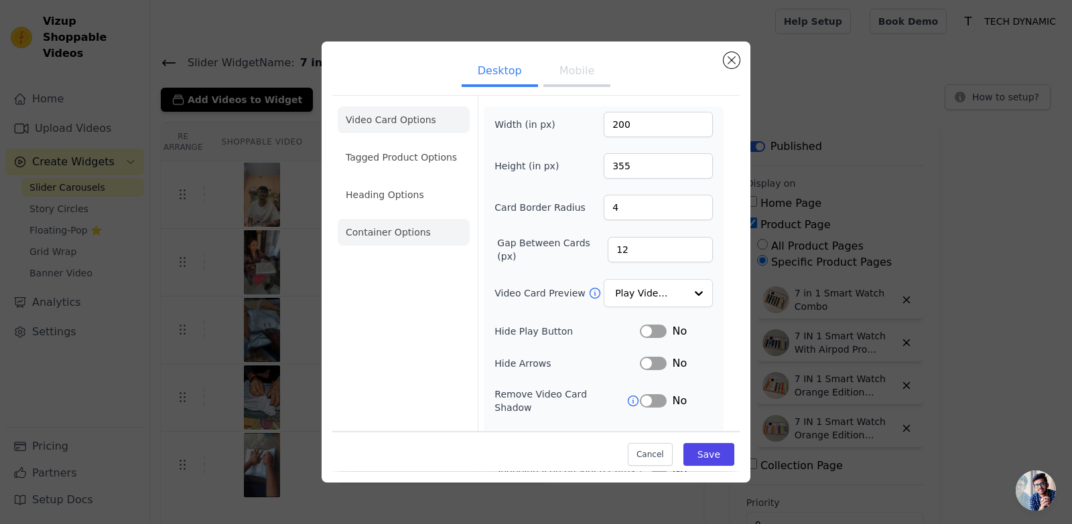
click at [419, 219] on li "Container Options" at bounding box center [404, 232] width 132 height 27
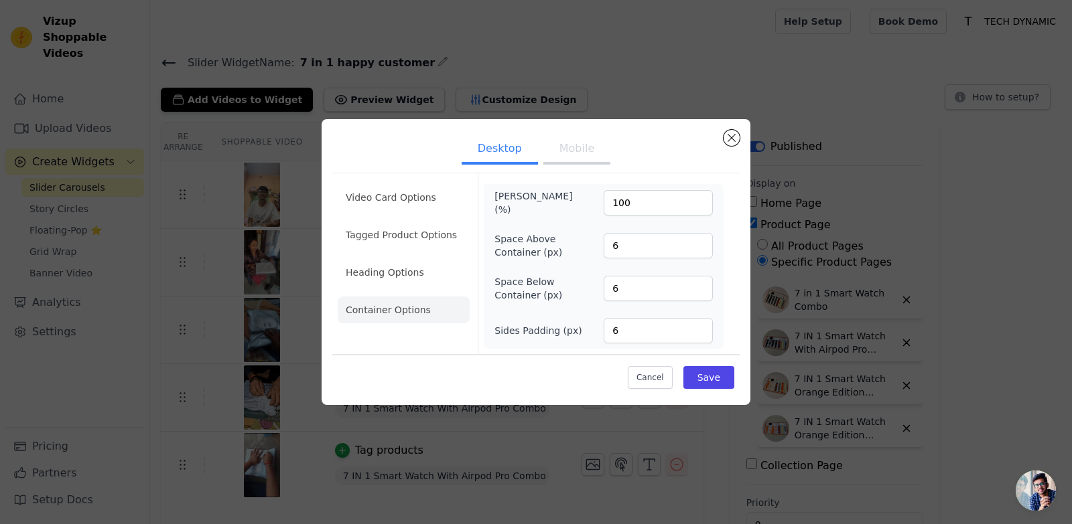
click at [571, 153] on button "Mobile" at bounding box center [576, 149] width 67 height 29
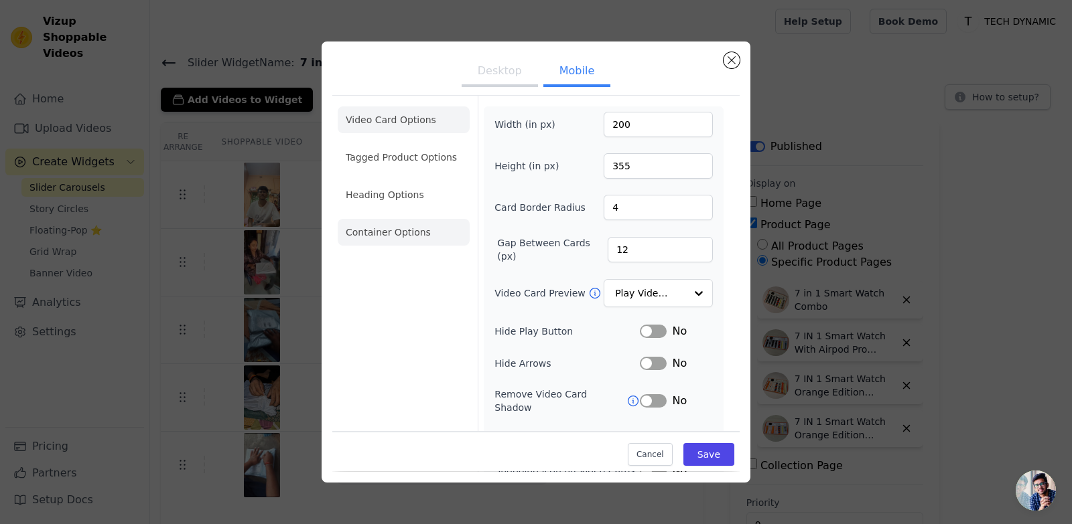
click at [427, 236] on li "Container Options" at bounding box center [404, 232] width 132 height 27
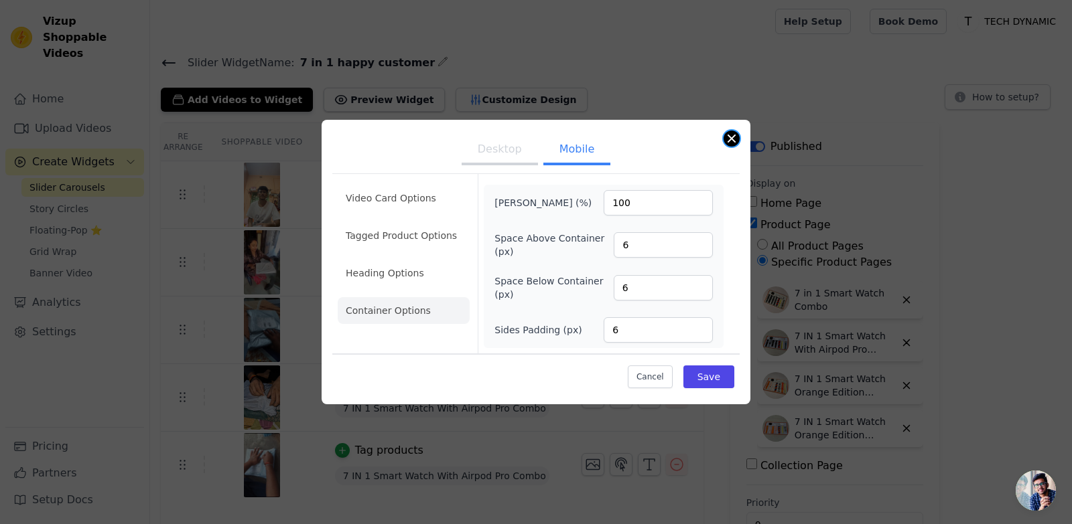
click at [725, 141] on button "Close modal" at bounding box center [731, 139] width 16 height 16
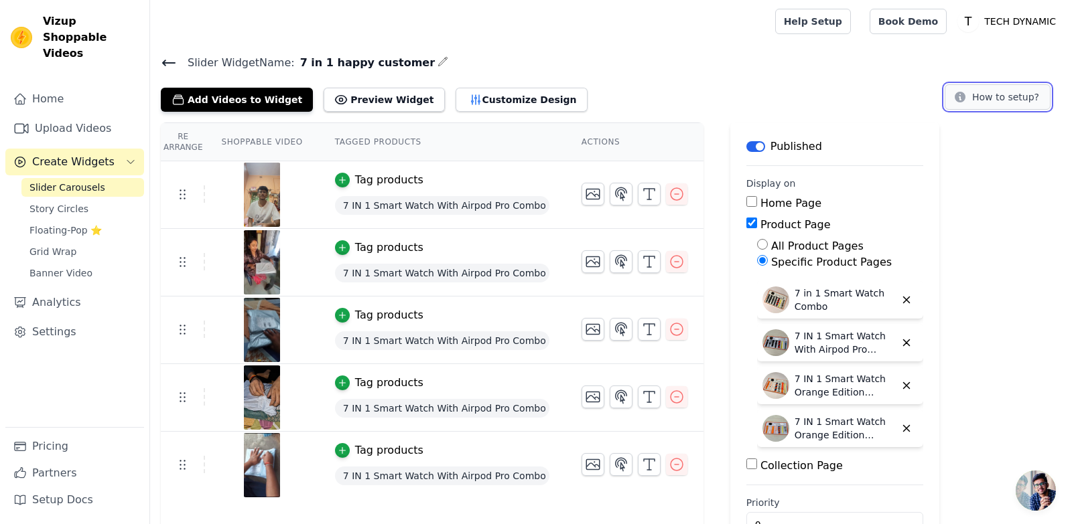
click at [1005, 92] on button "How to setup?" at bounding box center [997, 96] width 106 height 25
click at [105, 178] on link "Slider Carousels" at bounding box center [82, 187] width 123 height 19
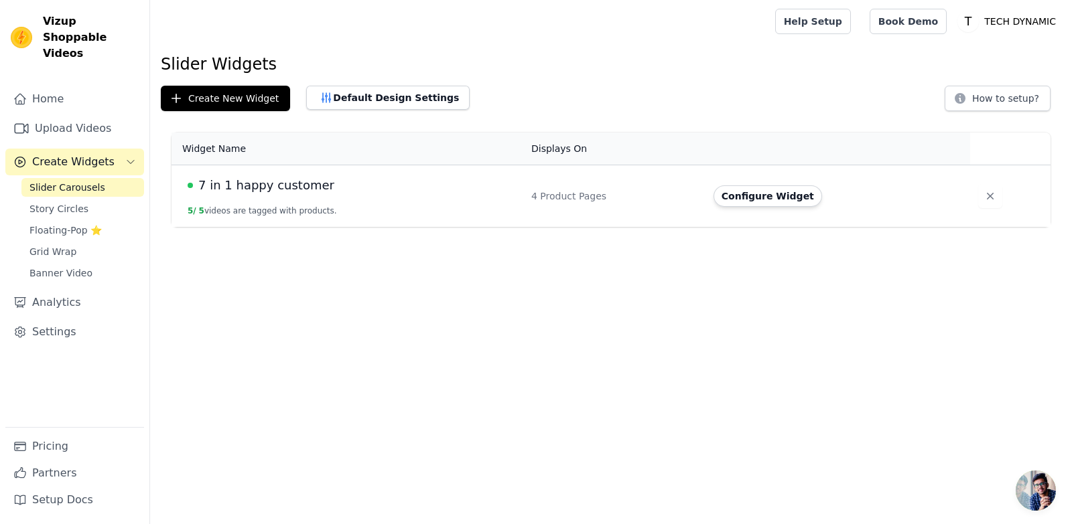
click at [565, 199] on div "4 Product Pages" at bounding box center [614, 196] width 166 height 13
click at [576, 191] on div "4 Product Pages" at bounding box center [614, 196] width 166 height 13
click at [739, 203] on button "Configure Widget" at bounding box center [767, 196] width 109 height 21
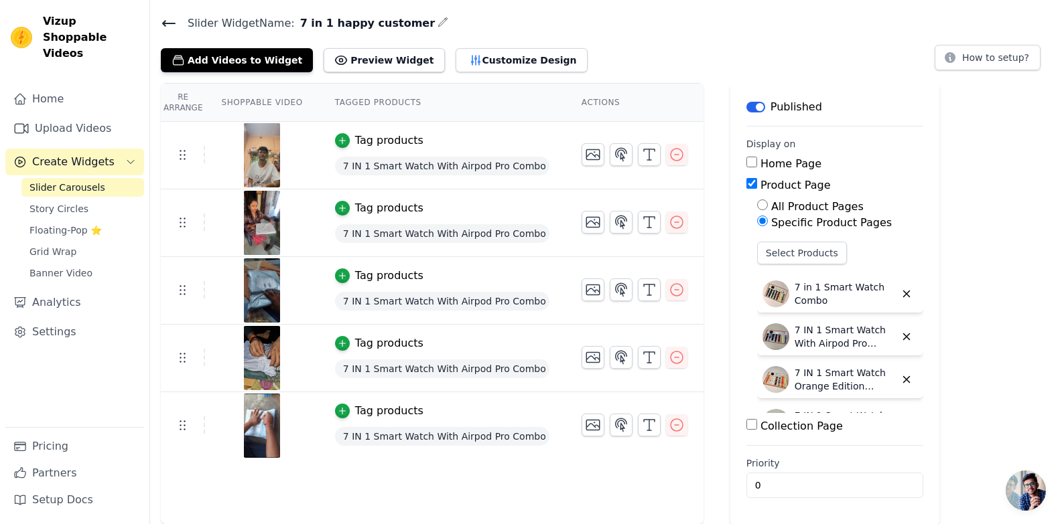
scroll to position [33, 0]
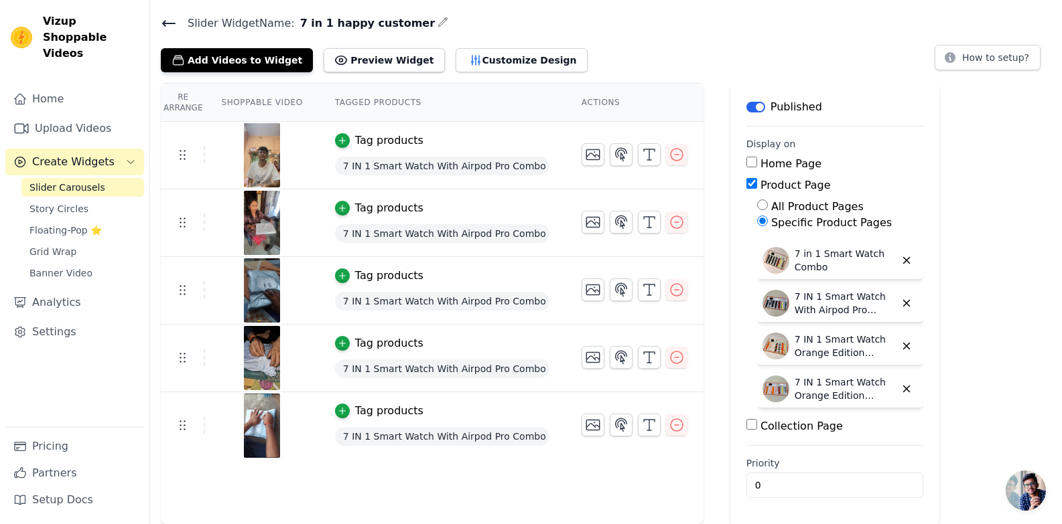
click at [145, 23] on div "Vizup Shoppable Videos" at bounding box center [74, 37] width 149 height 48
click at [159, 24] on div "Slider Widget Name: 7 in 1 happy customer Add Videos to Widget Preview Widget C…" at bounding box center [606, 43] width 912 height 58
click at [163, 24] on icon at bounding box center [169, 23] width 16 height 16
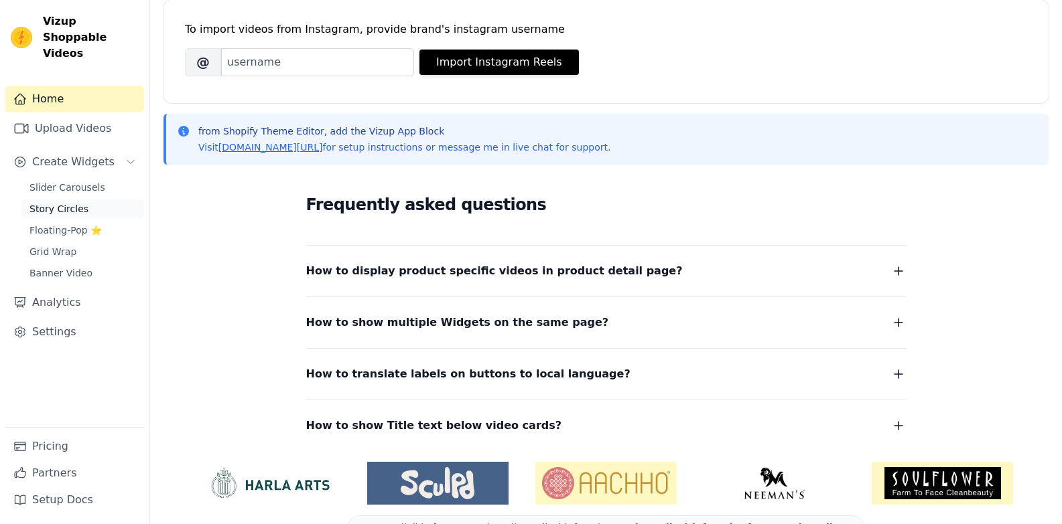
scroll to position [201, 0]
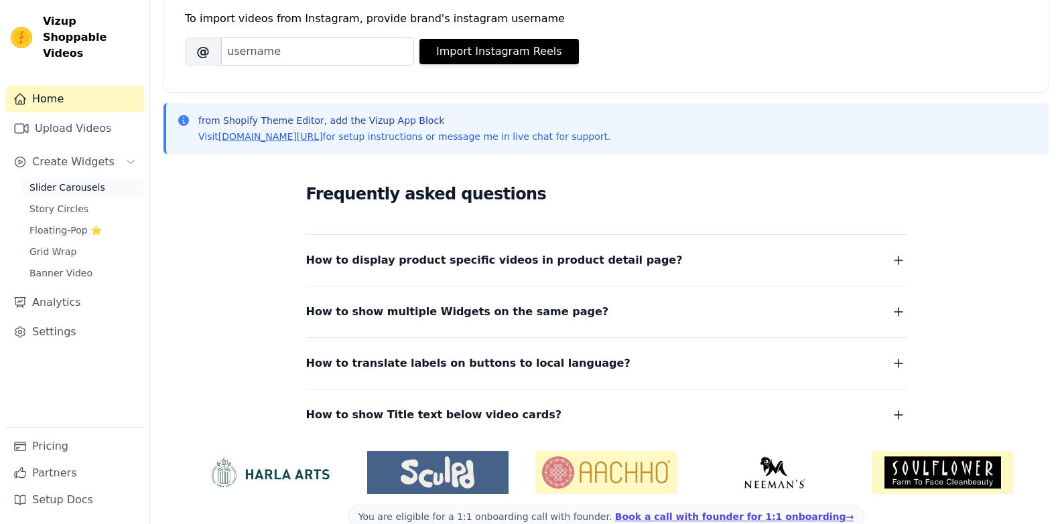
click at [68, 178] on link "Slider Carousels" at bounding box center [82, 187] width 123 height 19
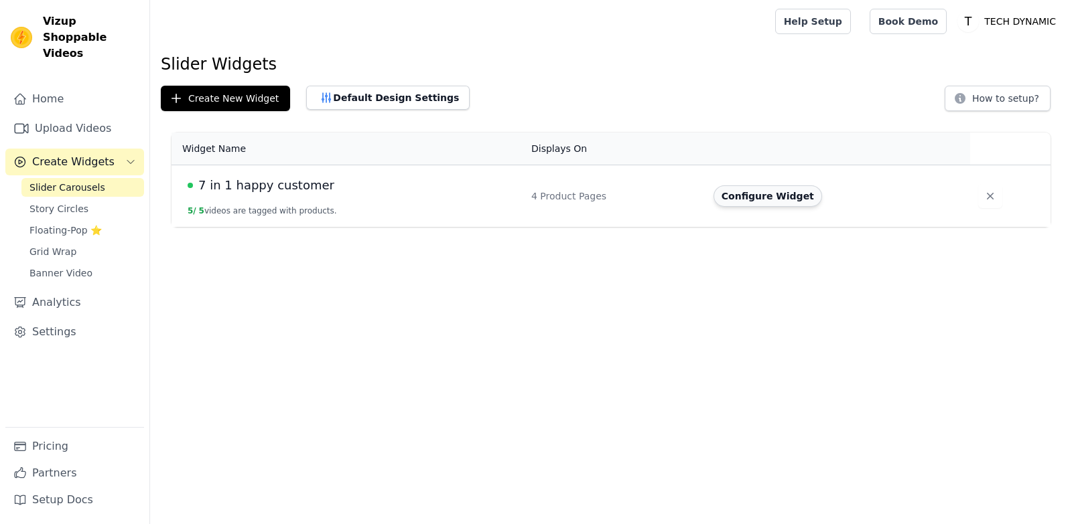
click at [769, 196] on button "Configure Widget" at bounding box center [767, 196] width 109 height 21
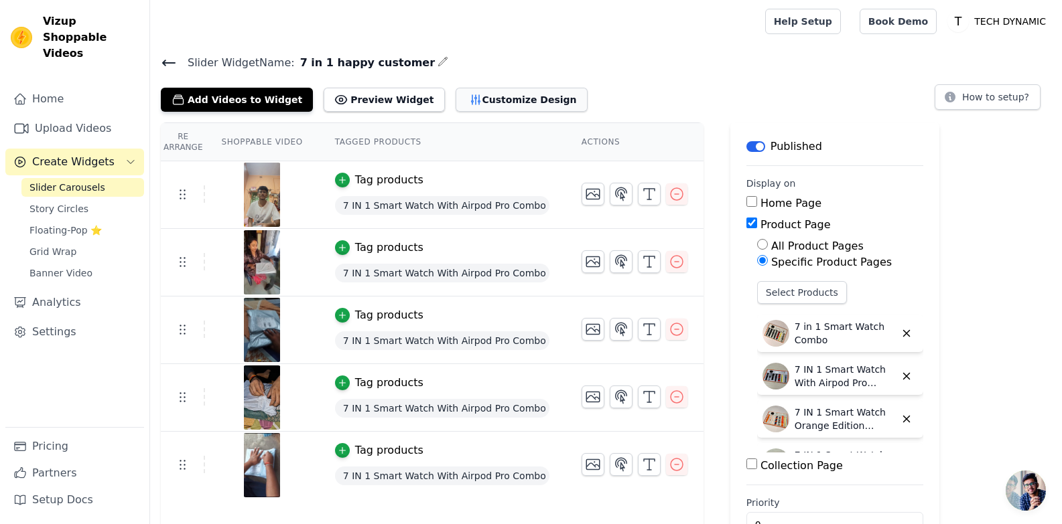
click at [461, 98] on button "Customize Design" at bounding box center [521, 100] width 132 height 24
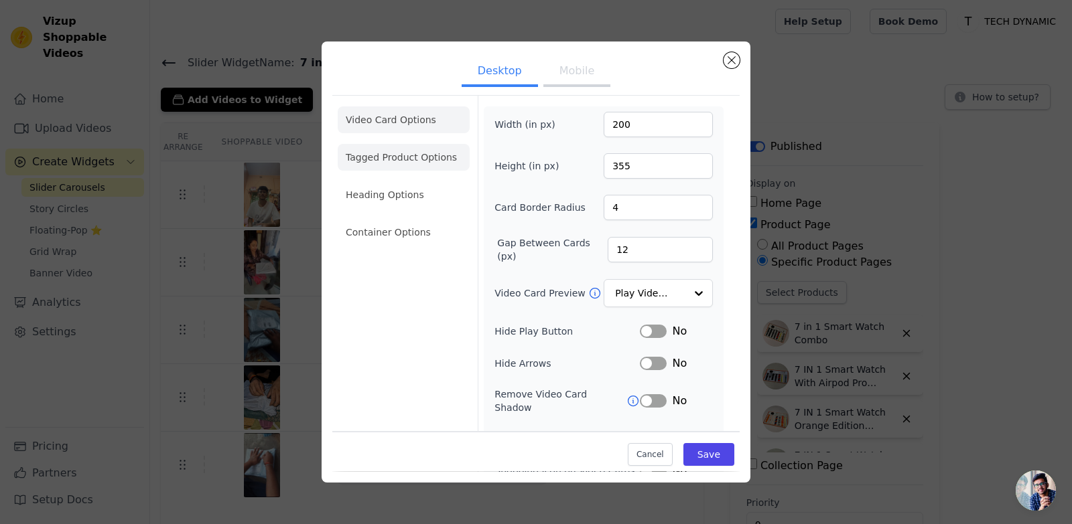
click at [446, 161] on li "Tagged Product Options" at bounding box center [404, 157] width 132 height 27
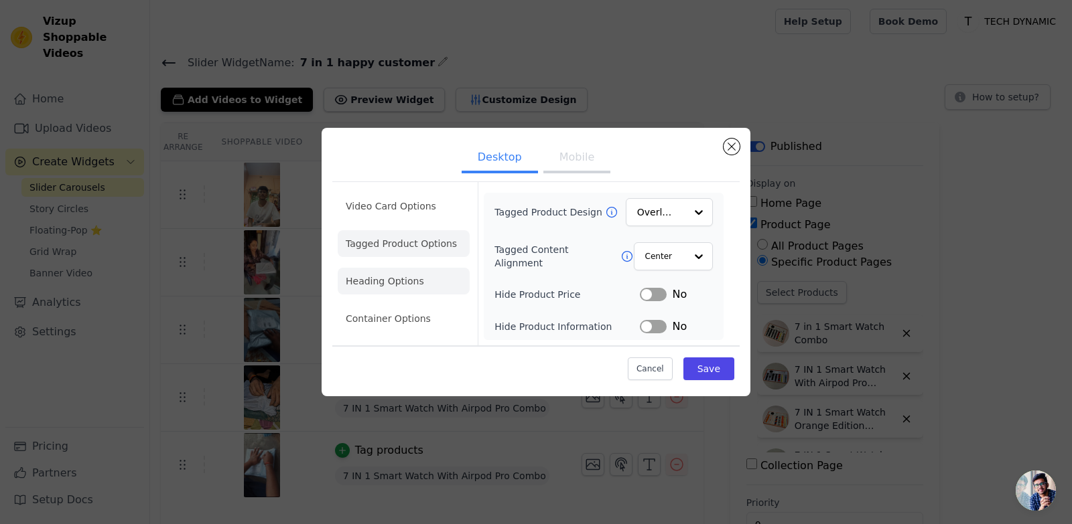
click at [421, 280] on li "Heading Options" at bounding box center [404, 281] width 132 height 27
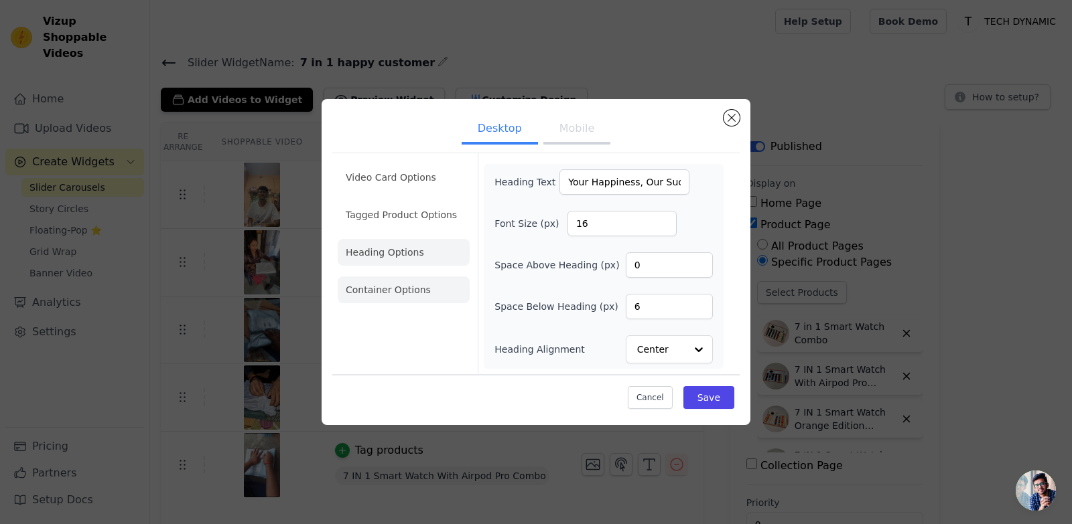
click at [386, 291] on li "Container Options" at bounding box center [404, 290] width 132 height 27
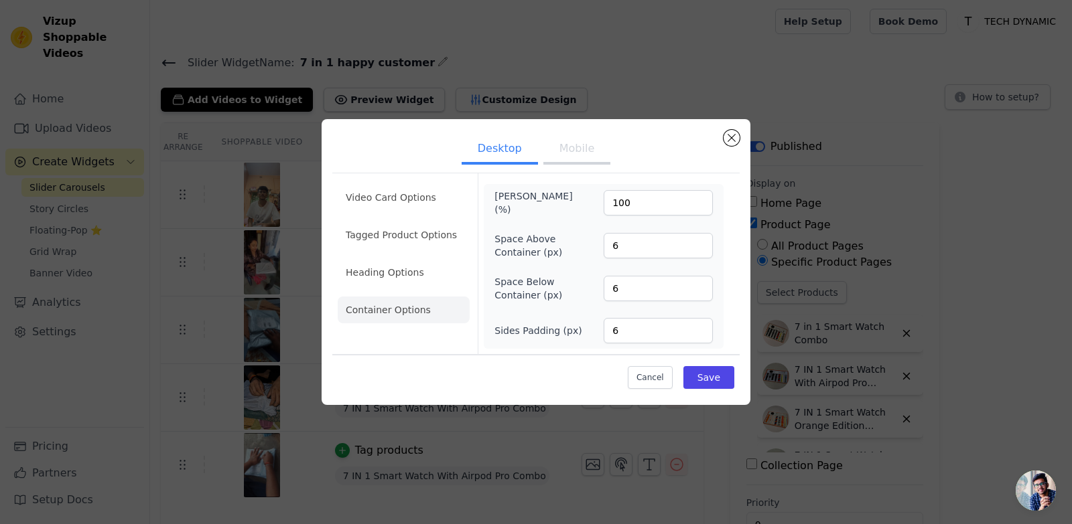
click at [563, 149] on button "Mobile" at bounding box center [576, 149] width 67 height 29
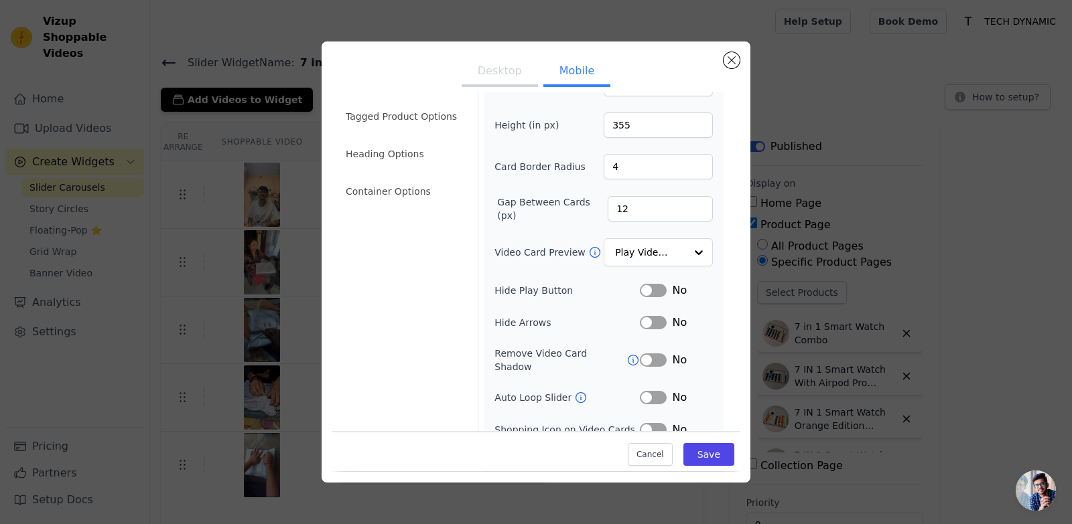
scroll to position [110, 0]
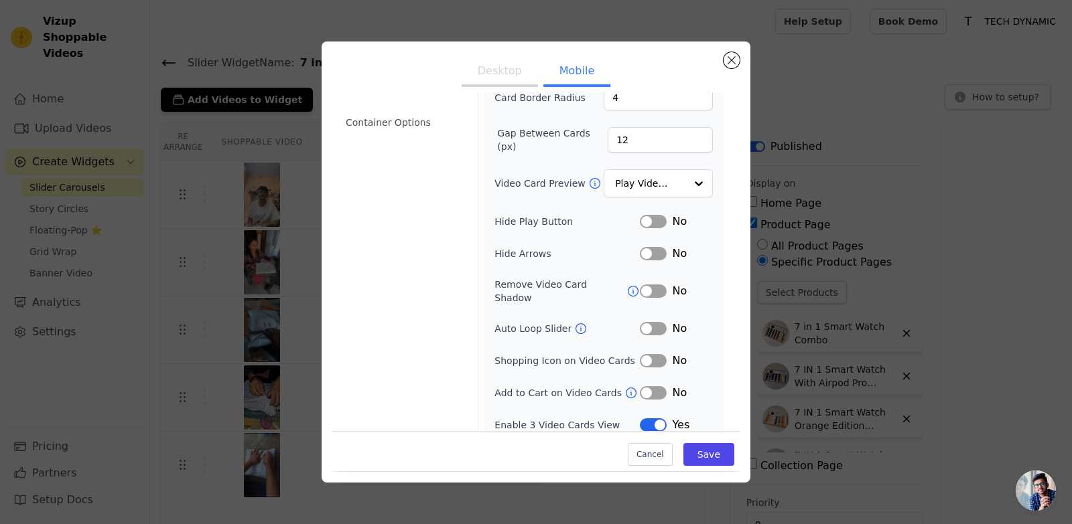
click at [649, 419] on button "Label" at bounding box center [653, 425] width 27 height 13
click at [701, 455] on button "Save" at bounding box center [708, 455] width 51 height 23
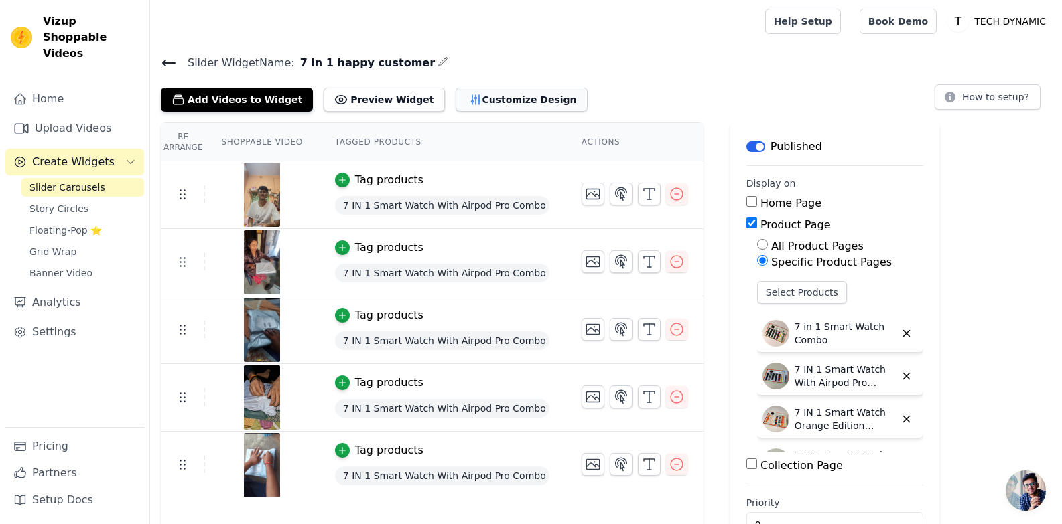
click at [493, 98] on button "Customize Design" at bounding box center [521, 100] width 132 height 24
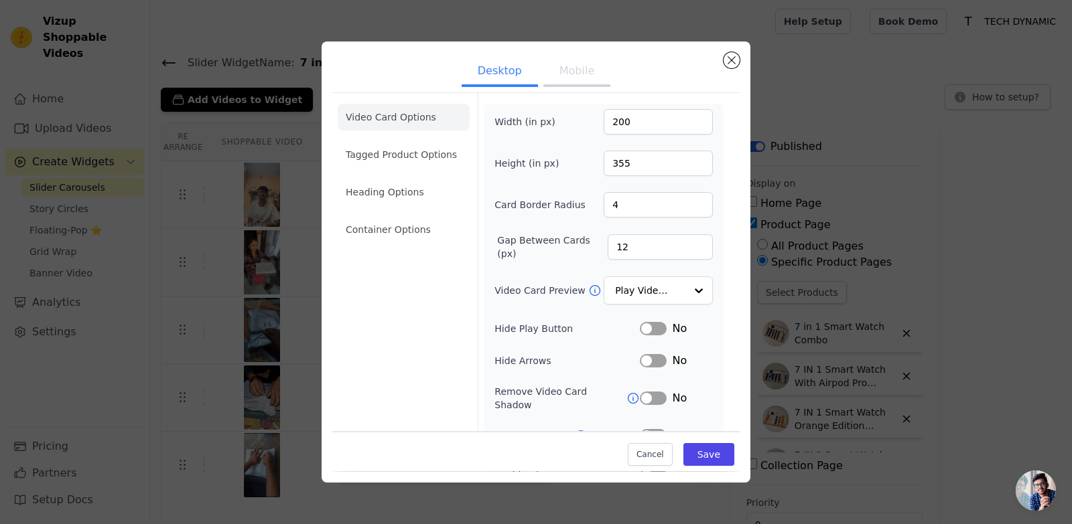
scroll to position [0, 0]
click at [543, 77] on button "Mobile" at bounding box center [576, 72] width 67 height 29
click at [413, 161] on li "Tagged Product Options" at bounding box center [404, 157] width 132 height 27
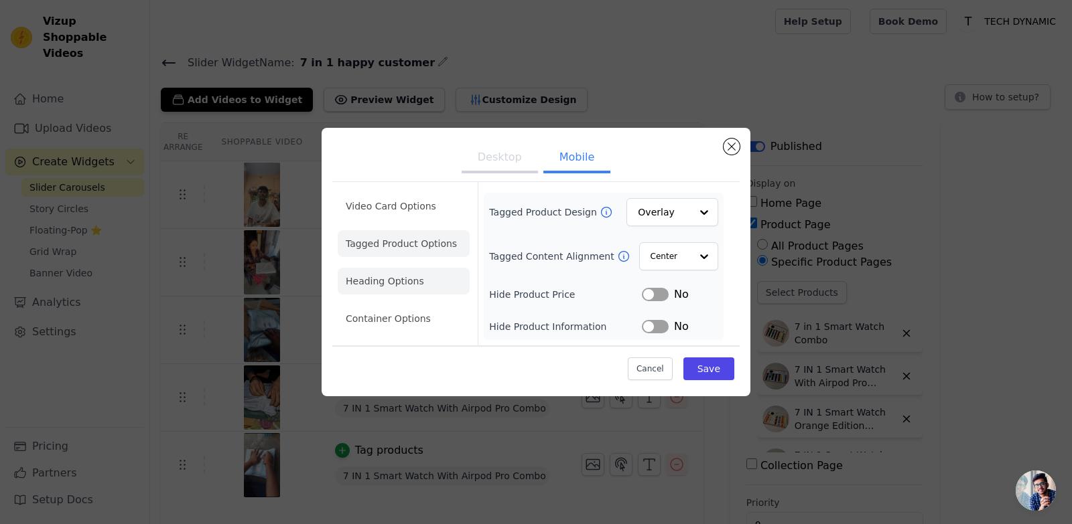
click at [430, 283] on li "Heading Options" at bounding box center [404, 281] width 132 height 27
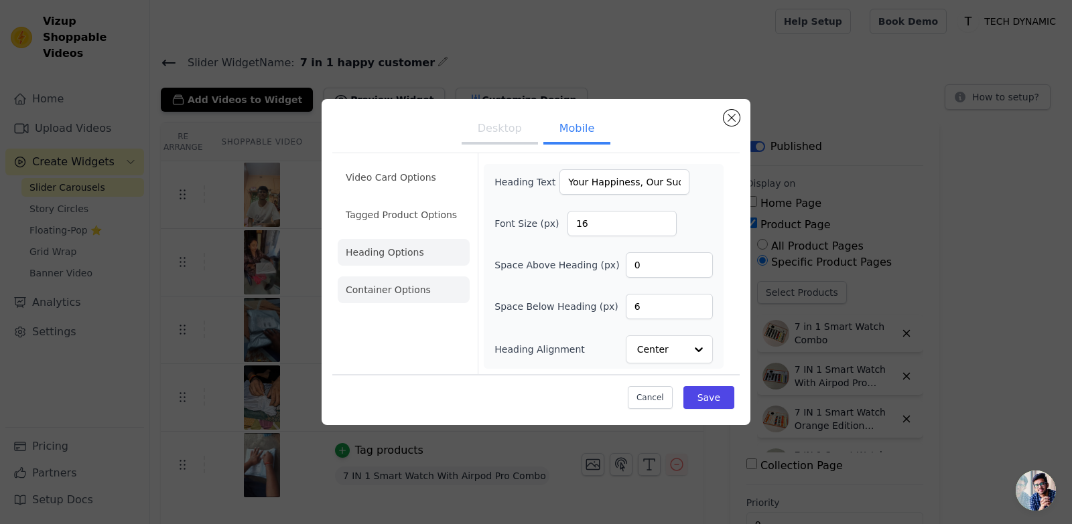
click at [435, 302] on li "Container Options" at bounding box center [404, 290] width 132 height 27
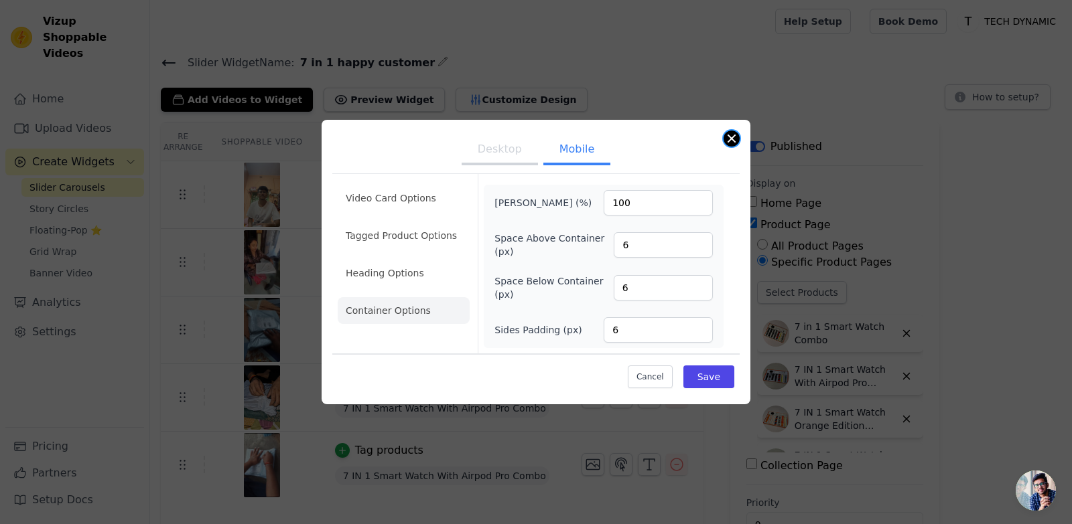
click at [730, 135] on button "Close modal" at bounding box center [731, 139] width 16 height 16
